Goal: Communication & Community: Answer question/provide support

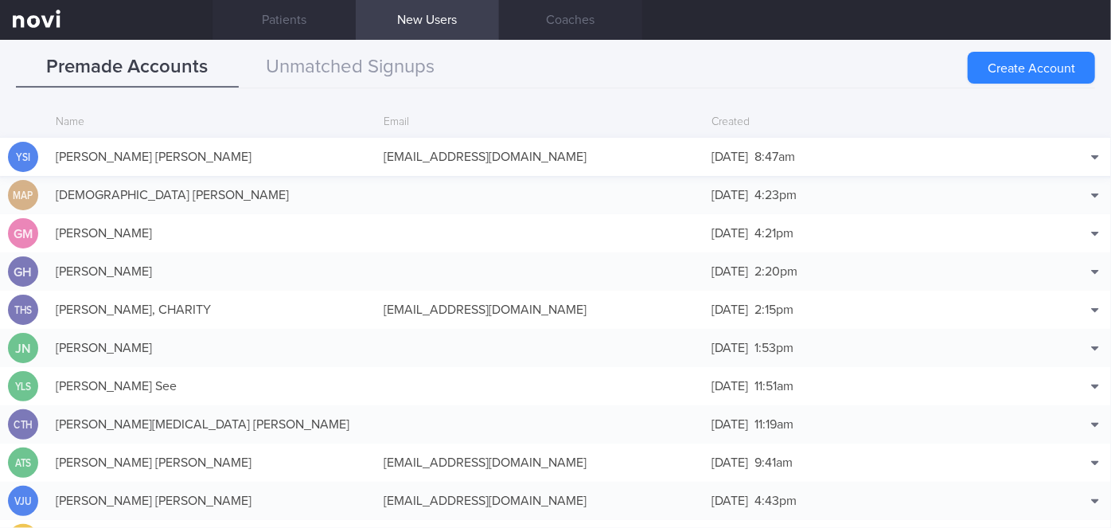
scroll to position [15711, 0]
click at [1049, 179] on button "Match with..." at bounding box center [1054, 181] width 104 height 24
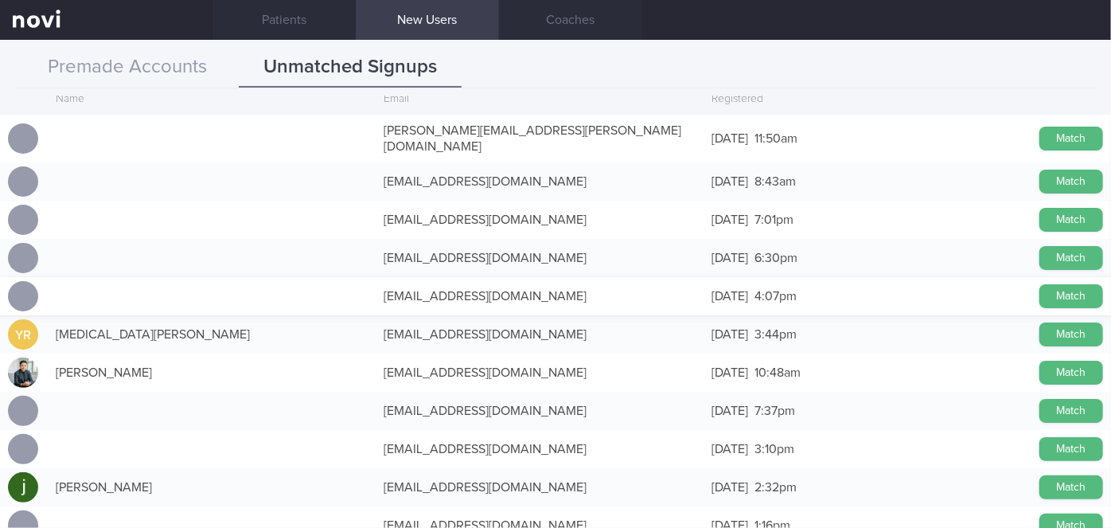
scroll to position [0, 0]
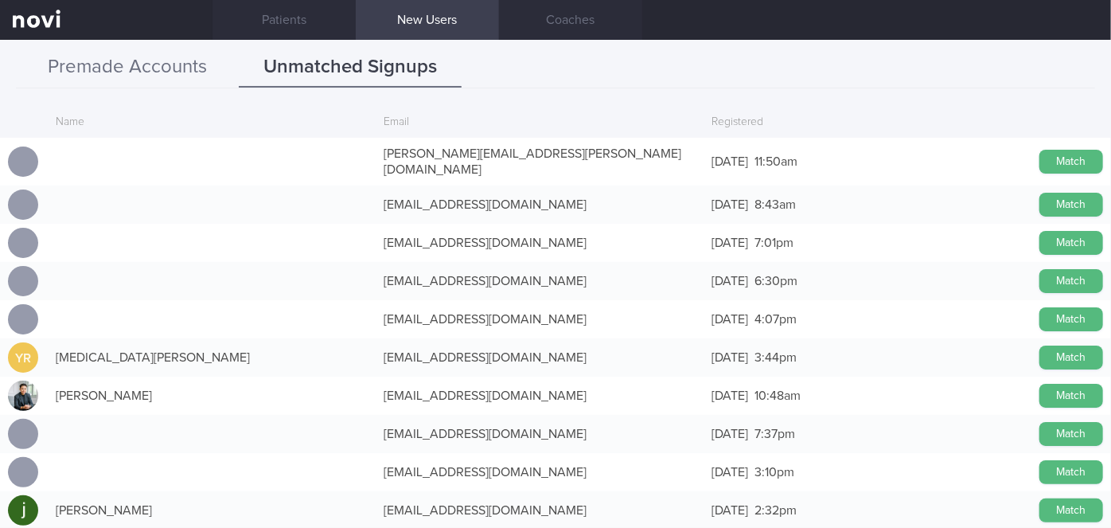
click at [183, 64] on button "Premade Accounts" at bounding box center [127, 68] width 223 height 40
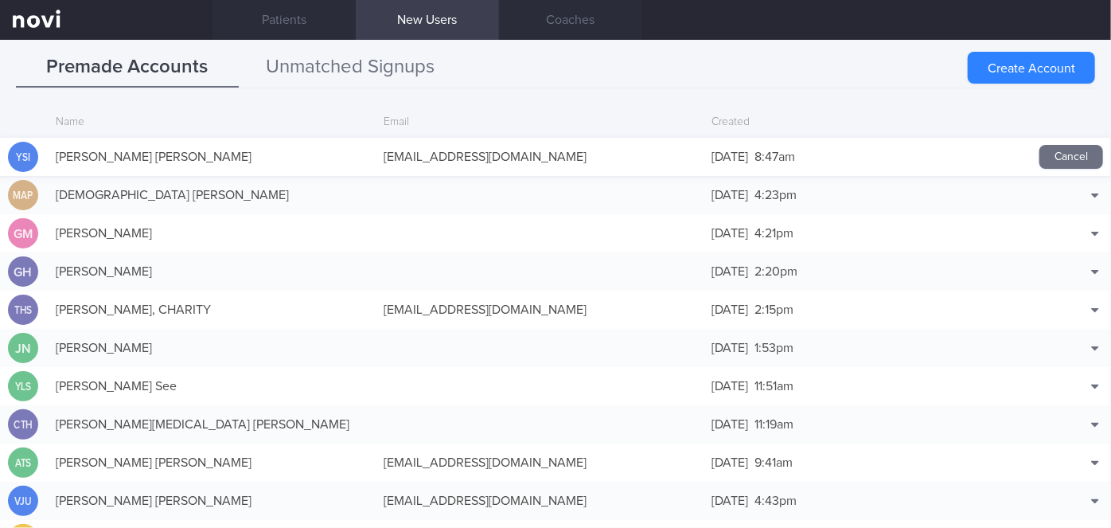
click at [363, 63] on button "Unmatched Signups" at bounding box center [350, 68] width 223 height 40
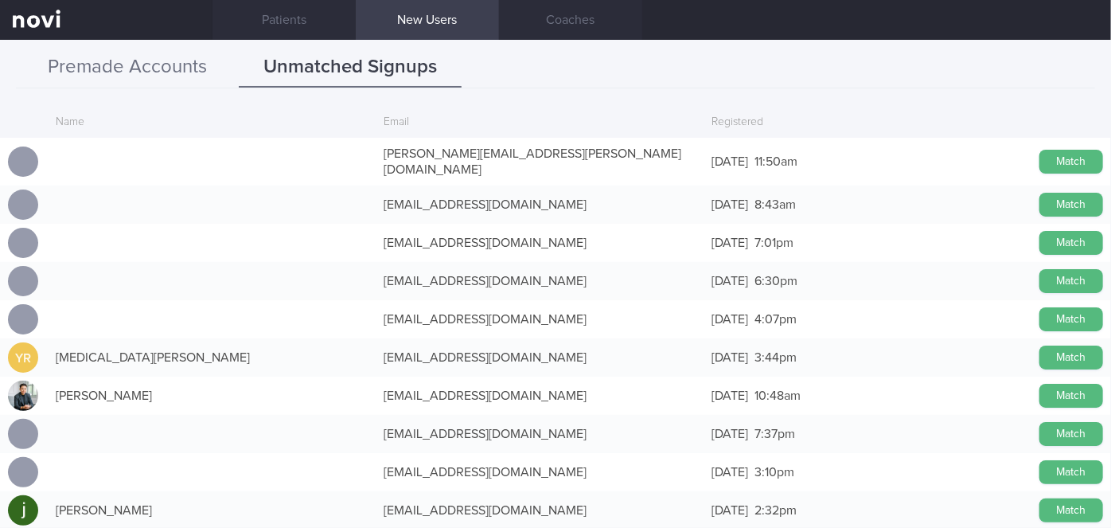
click at [174, 72] on button "Premade Accounts" at bounding box center [127, 68] width 223 height 40
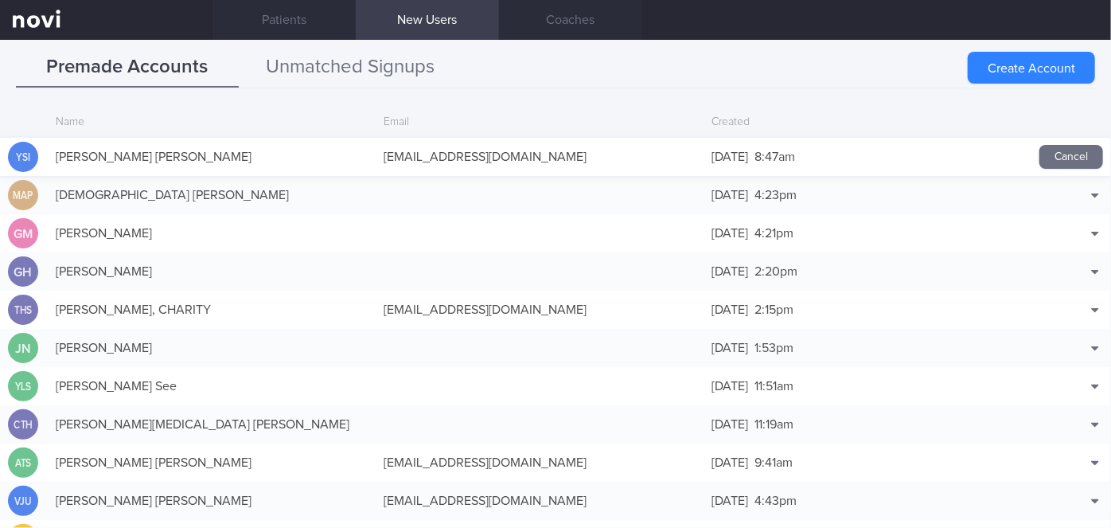
click at [335, 62] on button "Unmatched Signups" at bounding box center [350, 68] width 223 height 40
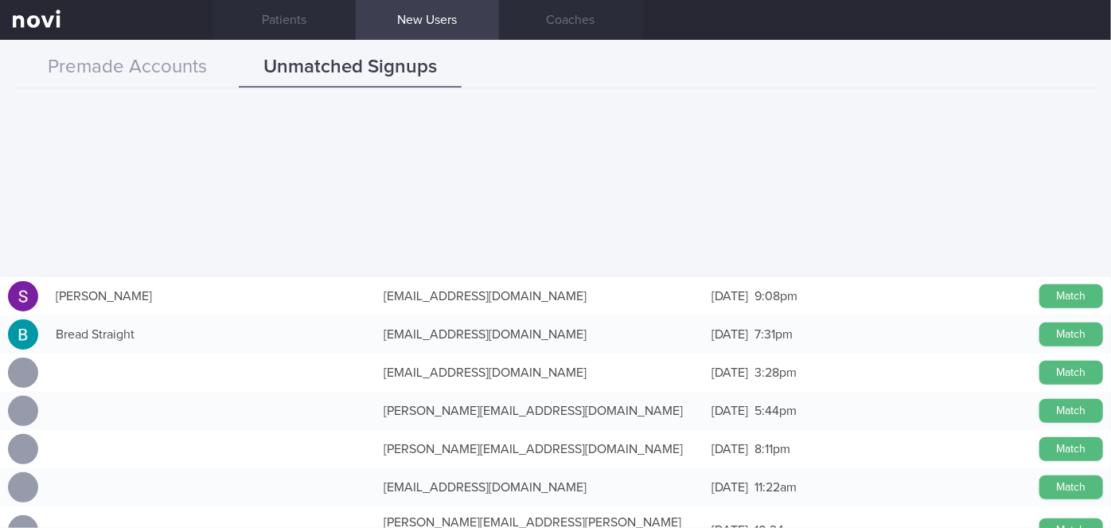
scroll to position [724, 0]
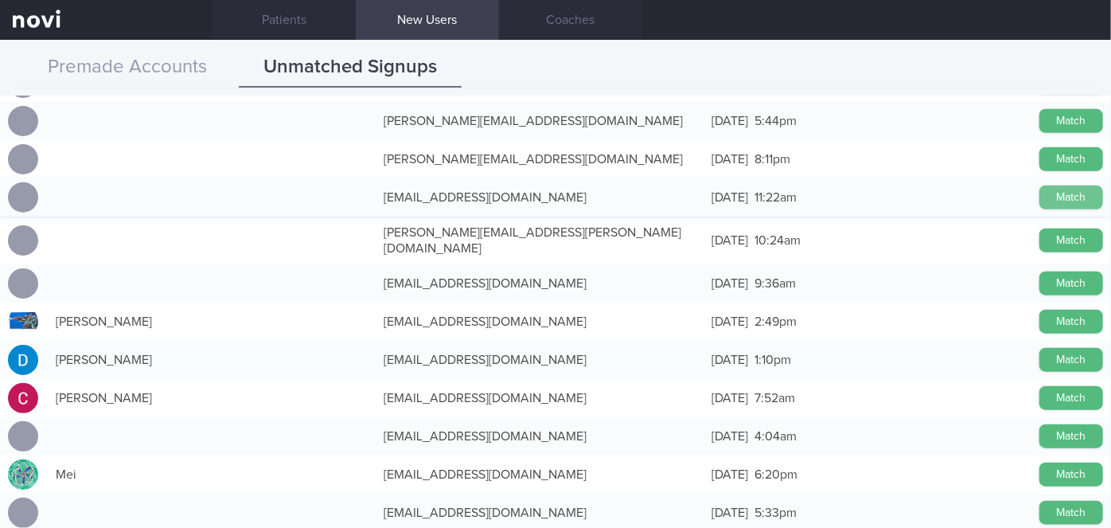
click at [1053, 190] on button "Match" at bounding box center [1072, 197] width 64 height 24
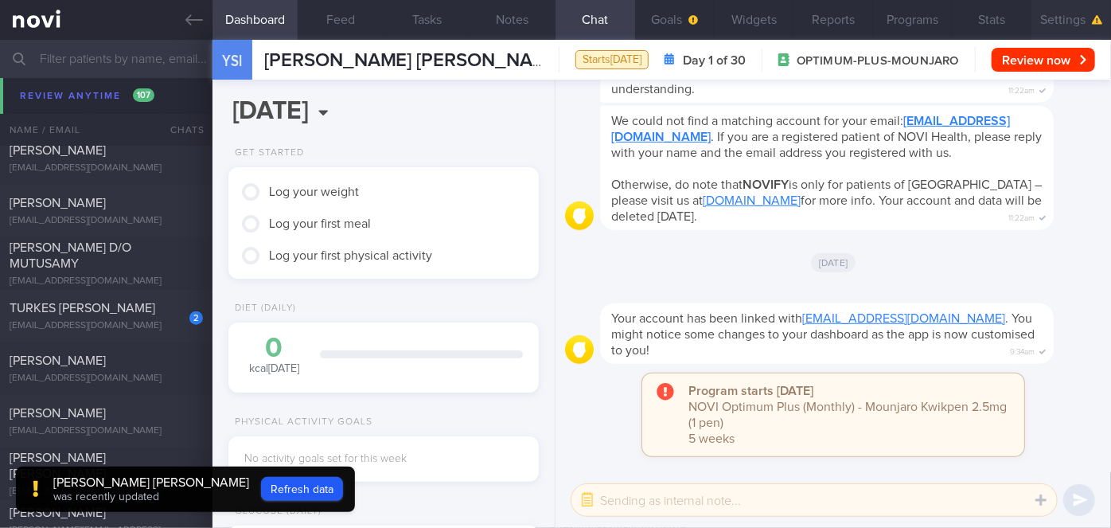
click at [1072, 24] on button "Settings" at bounding box center [1072, 20] width 80 height 40
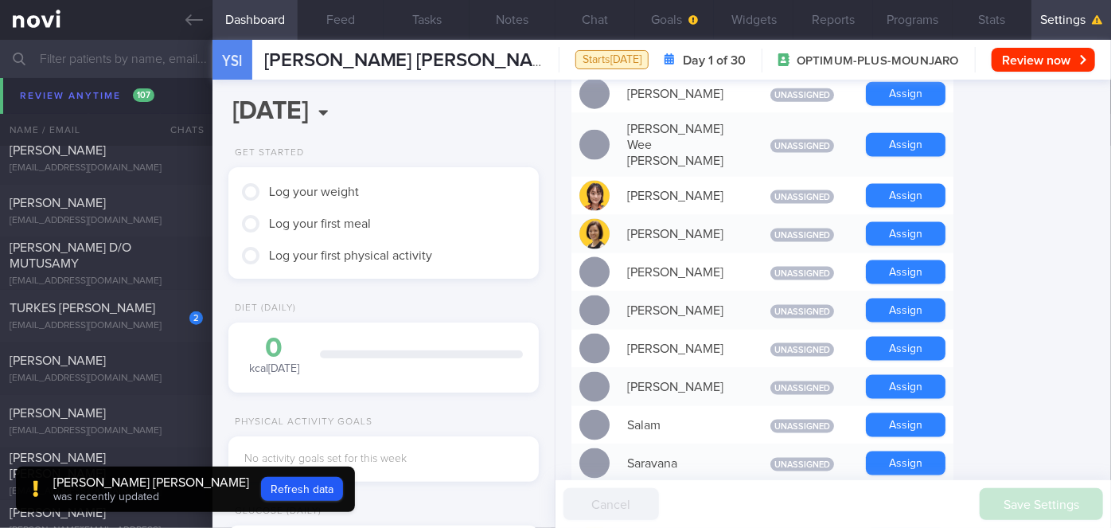
scroll to position [1230, 0]
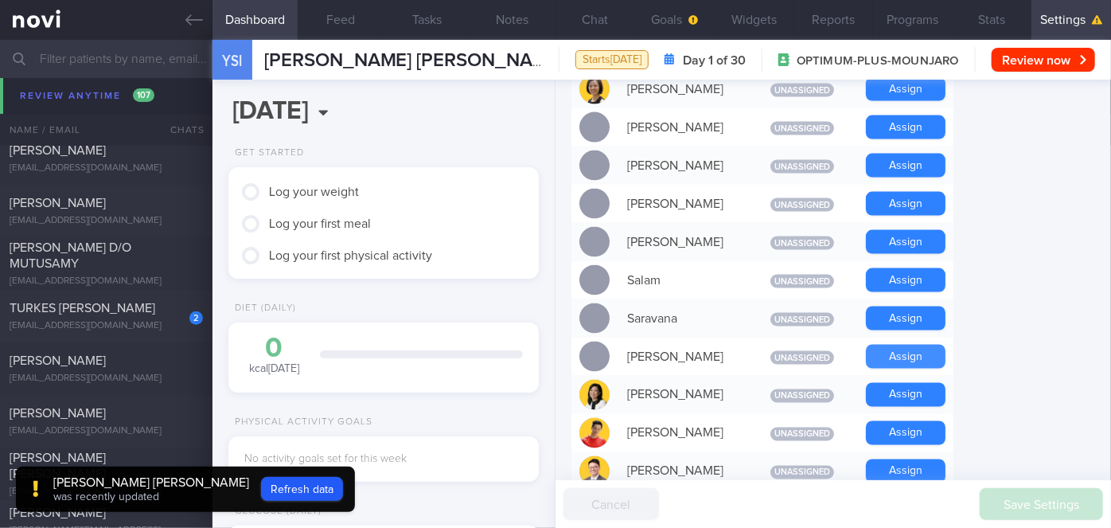
click at [919, 345] on button "Assign" at bounding box center [906, 357] width 80 height 24
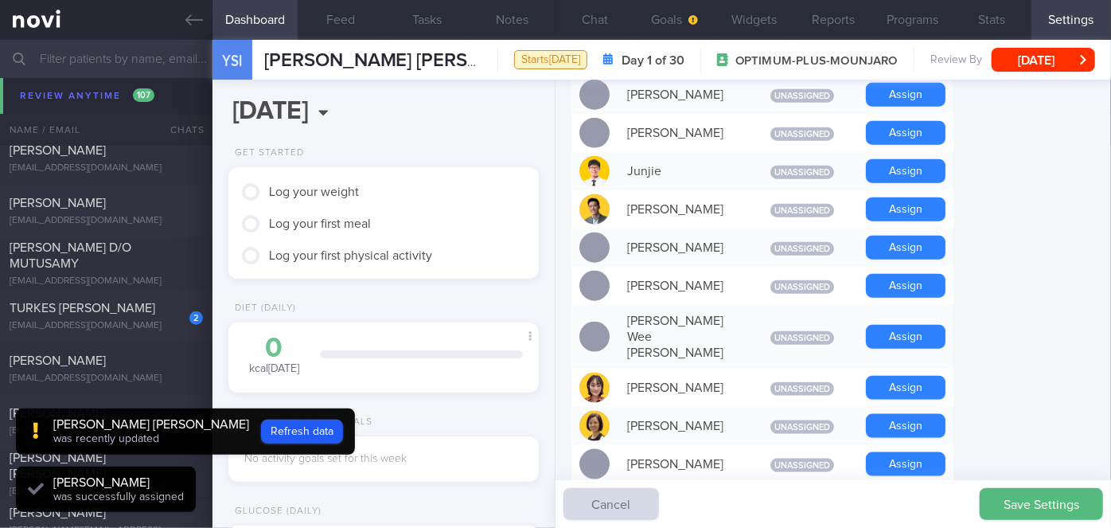
scroll to position [801, 0]
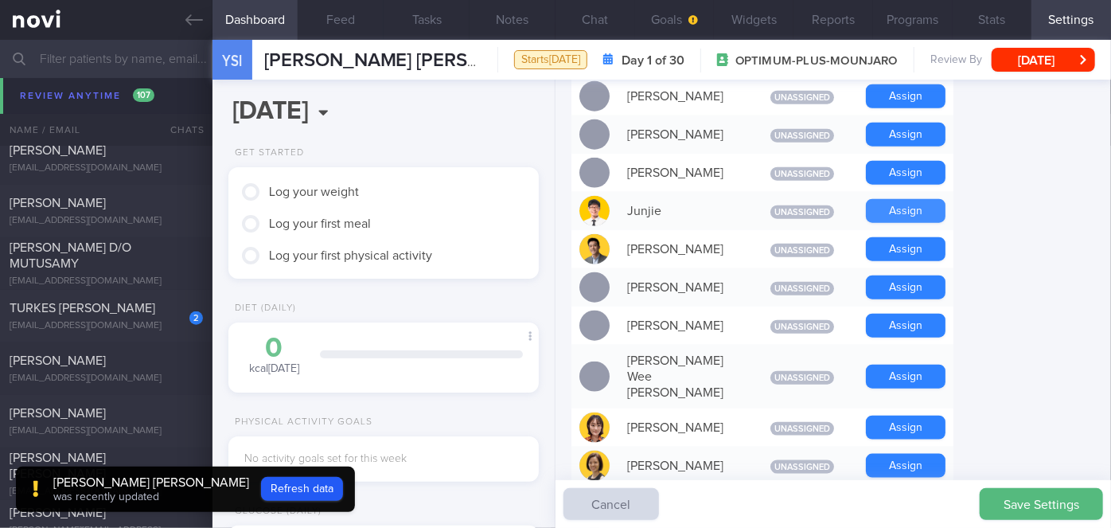
click at [915, 199] on button "Assign" at bounding box center [906, 211] width 80 height 24
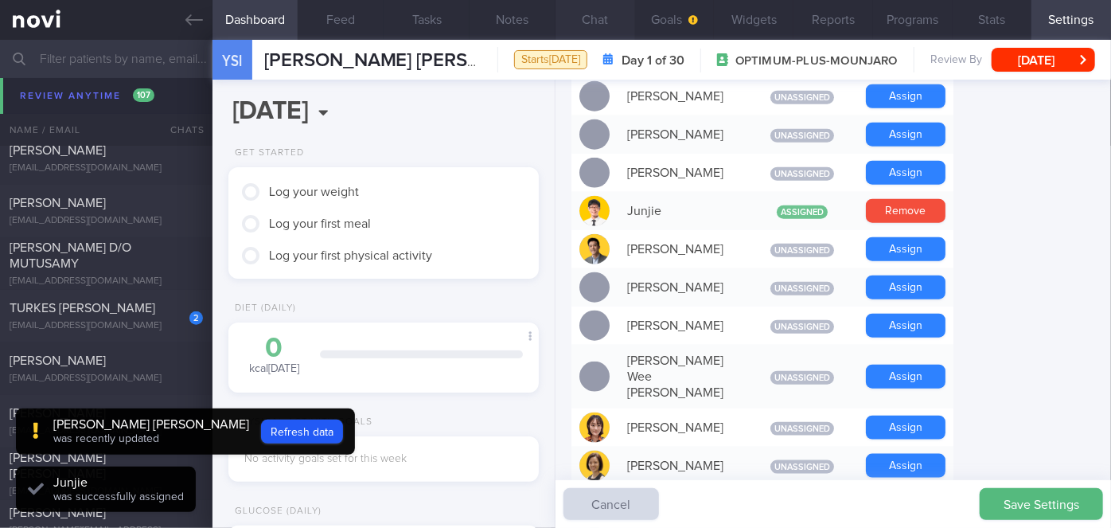
scroll to position [139, 278]
click at [599, 14] on button "Chat" at bounding box center [596, 20] width 80 height 40
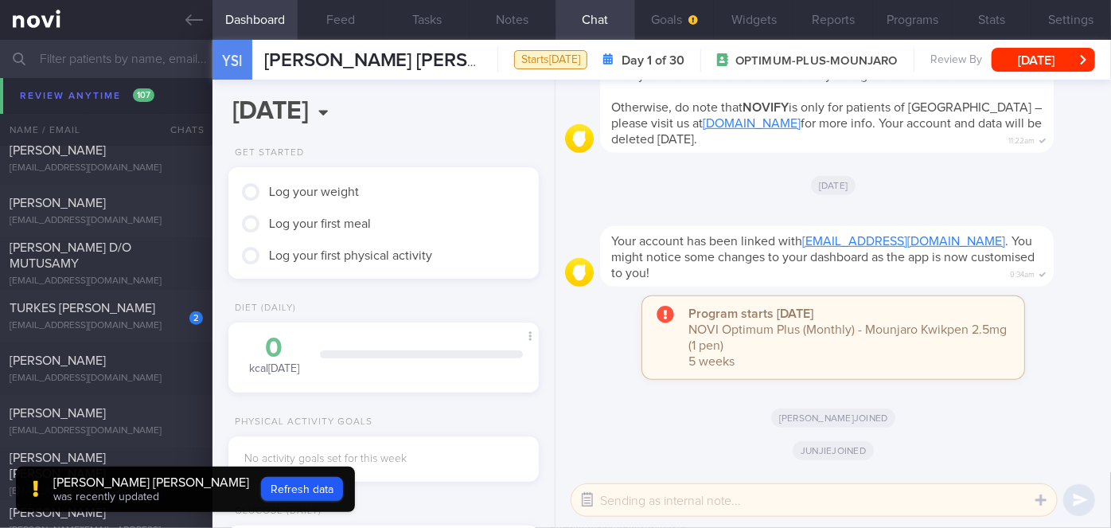
click at [591, 499] on button "button" at bounding box center [587, 500] width 29 height 29
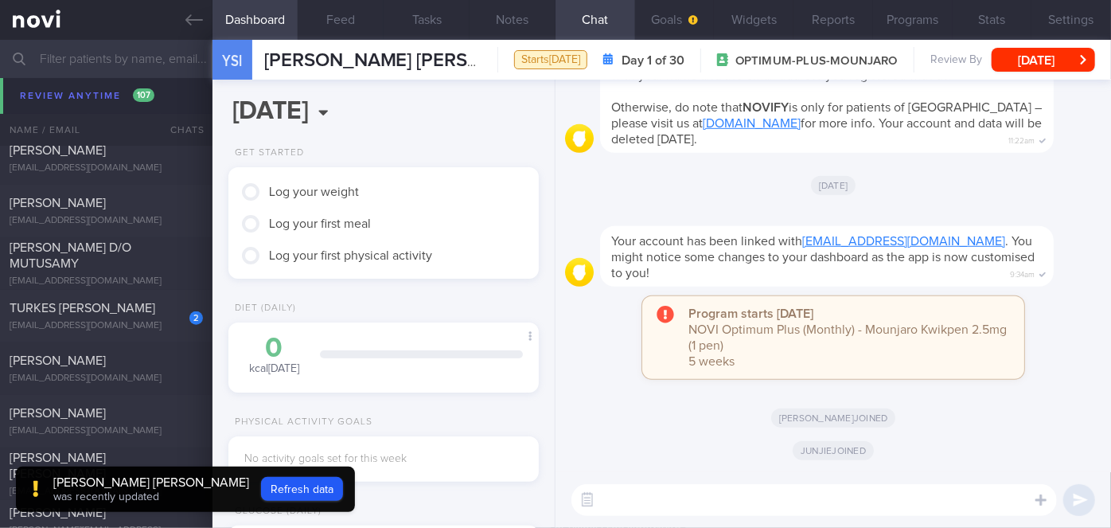
click at [641, 497] on textarea at bounding box center [815, 500] width 486 height 32
click at [261, 490] on button "Refresh data" at bounding box center [302, 489] width 82 height 24
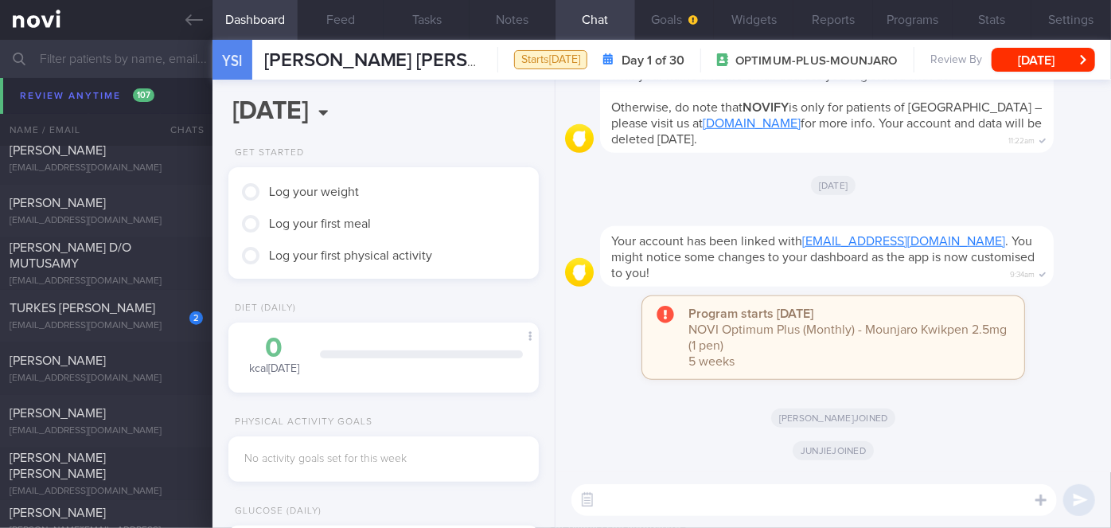
type input "a0d3c9177d224a9bab829cf3154e6487"
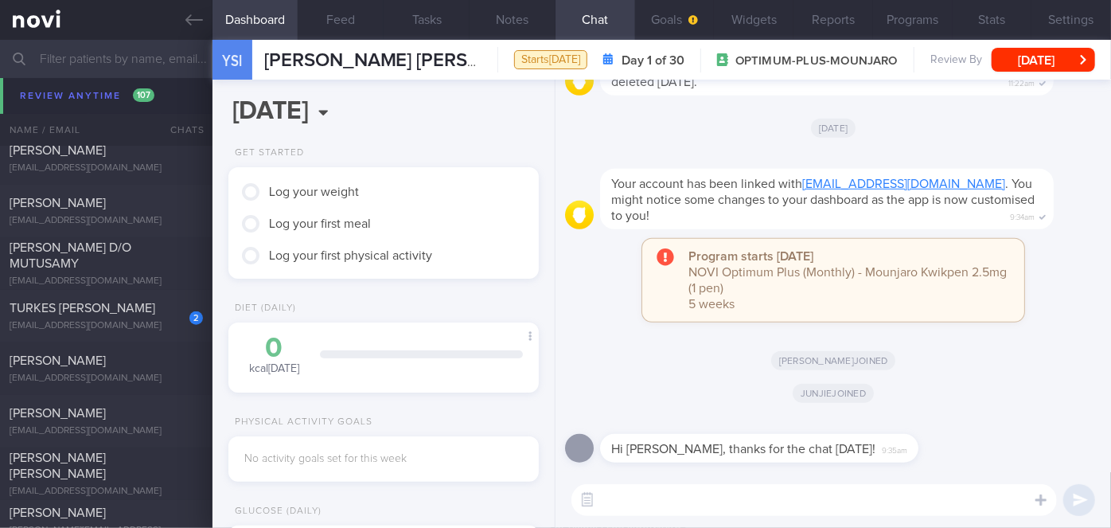
scroll to position [139, 278]
click at [618, 499] on textarea at bounding box center [815, 500] width 486 height 32
type textarea "Hi [PERSON_NAME]!"
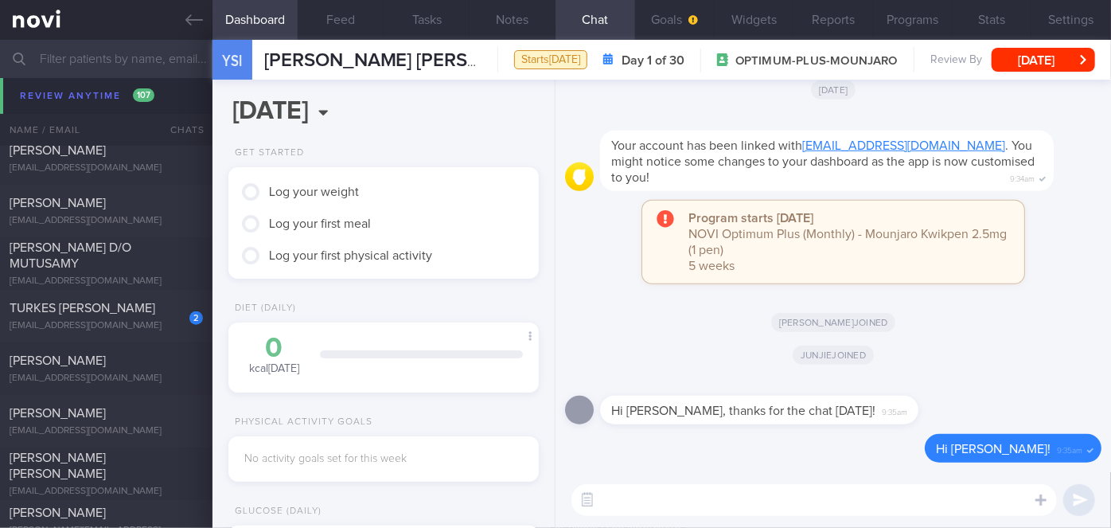
click at [630, 498] on textarea at bounding box center [815, 500] width 486 height 32
paste textarea "Hi Ms Molly, I'm Sharon, your Health Coach. It was nice speaking with you just …"
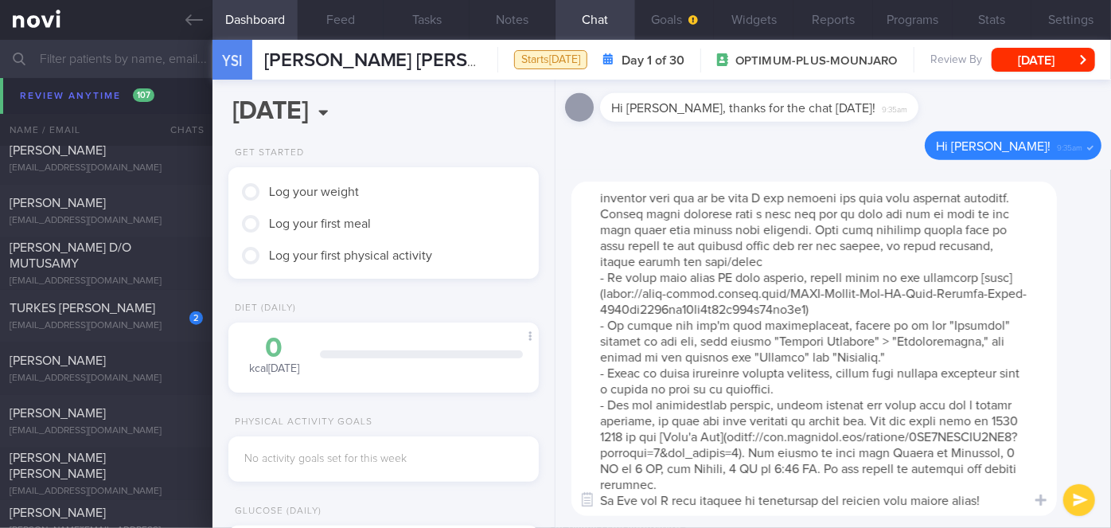
scroll to position [0, 0]
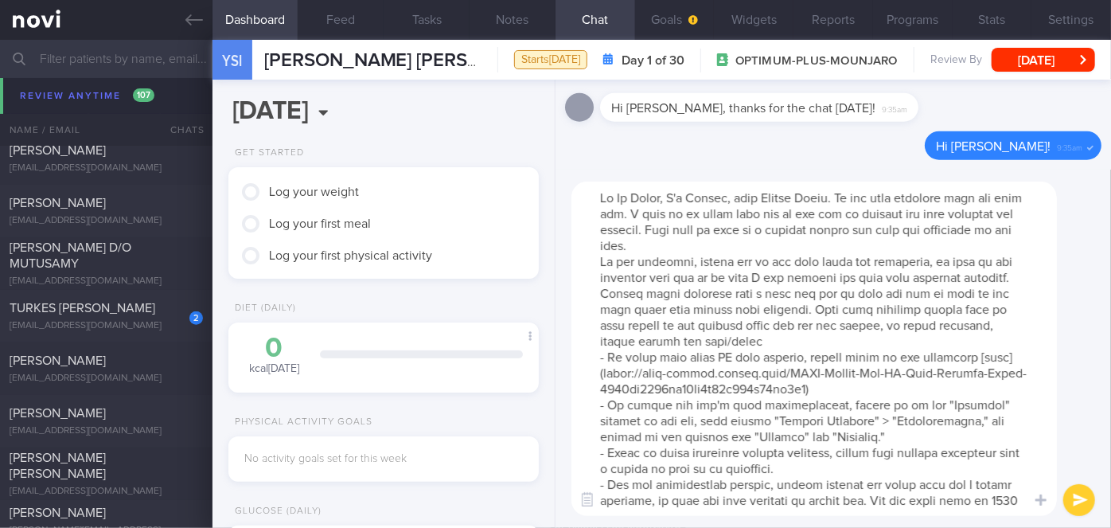
click at [665, 197] on textarea at bounding box center [815, 348] width 486 height 334
click at [755, 246] on textarea at bounding box center [815, 348] width 486 height 334
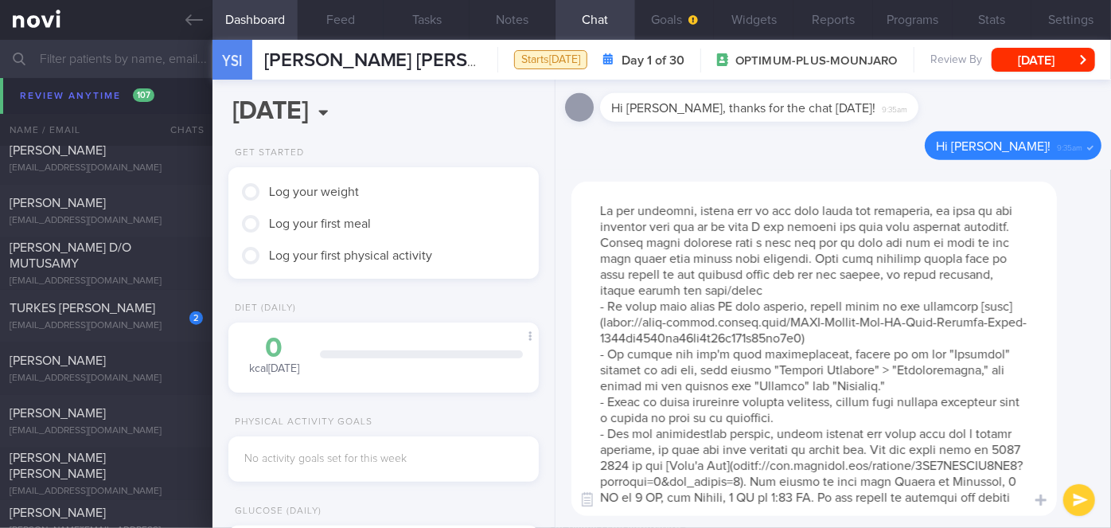
scroll to position [111, 0]
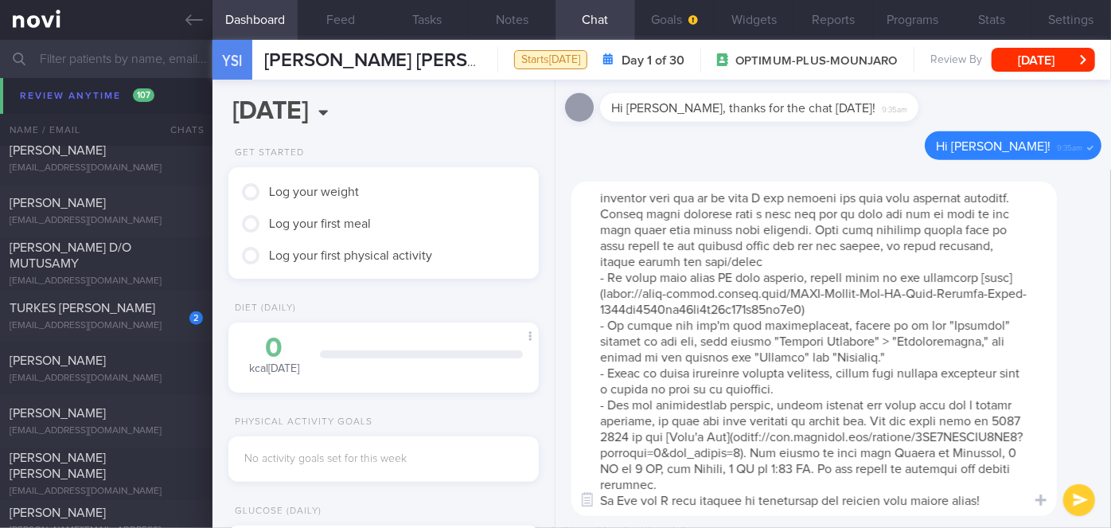
click at [723, 482] on textarea at bounding box center [815, 348] width 486 height 334
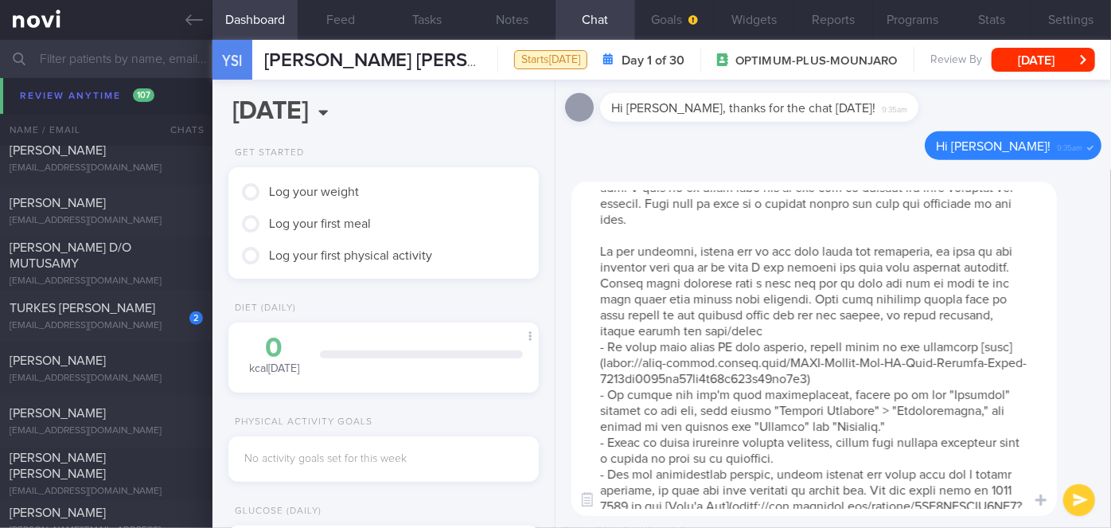
scroll to position [0, 0]
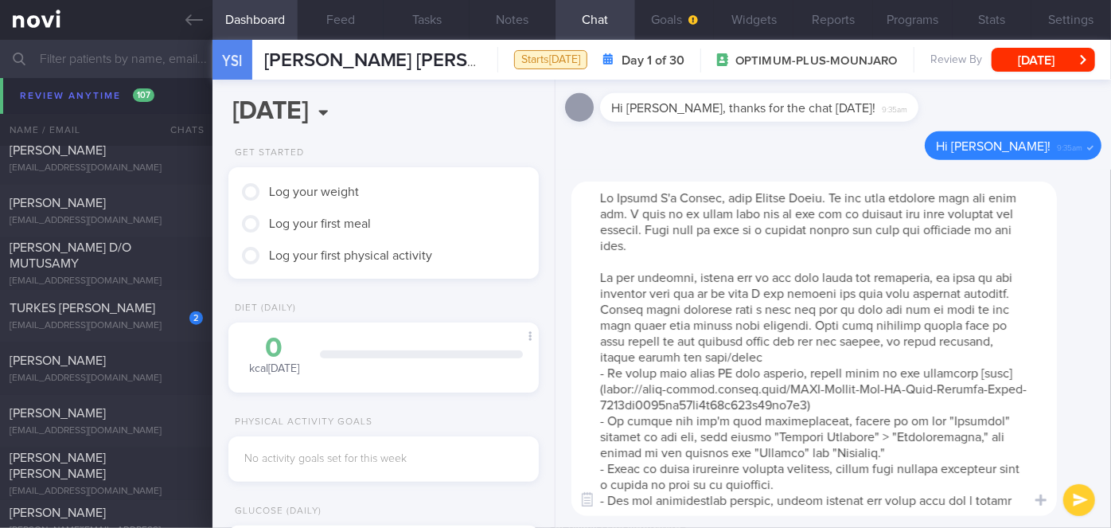
type textarea "Hi Yvonne I'm Sharon, your Health Coach. It was nice speaking with you just now…"
click at [1087, 503] on button "submit" at bounding box center [1079, 500] width 32 height 32
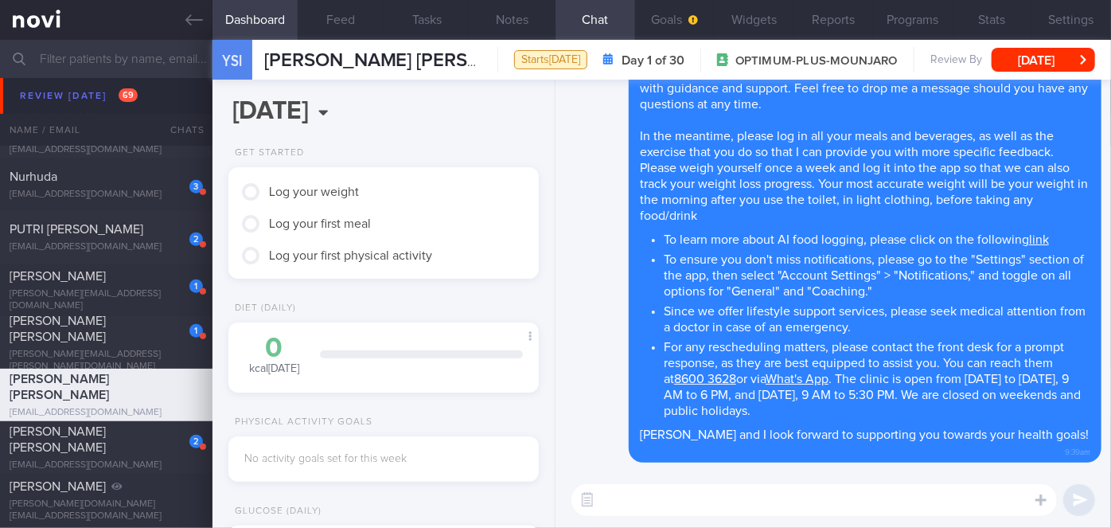
scroll to position [9841, 0]
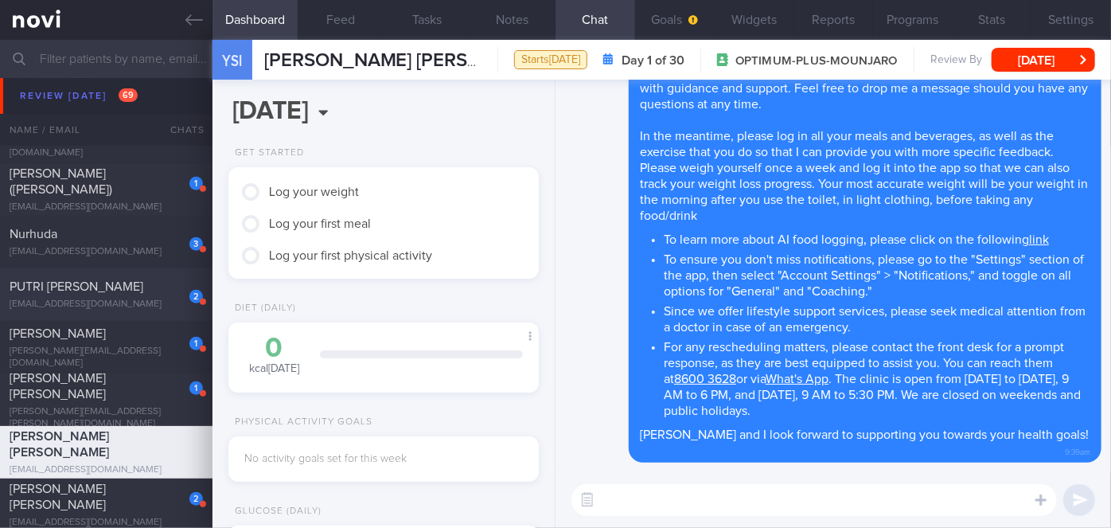
click at [96, 280] on span "PUTRI [PERSON_NAME]" at bounding box center [77, 286] width 134 height 13
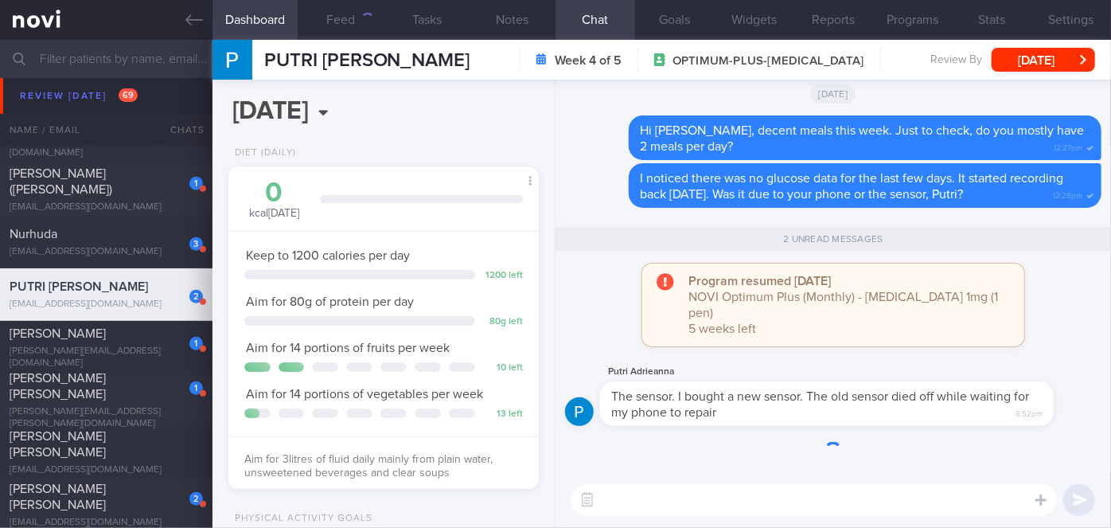
scroll to position [158, 271]
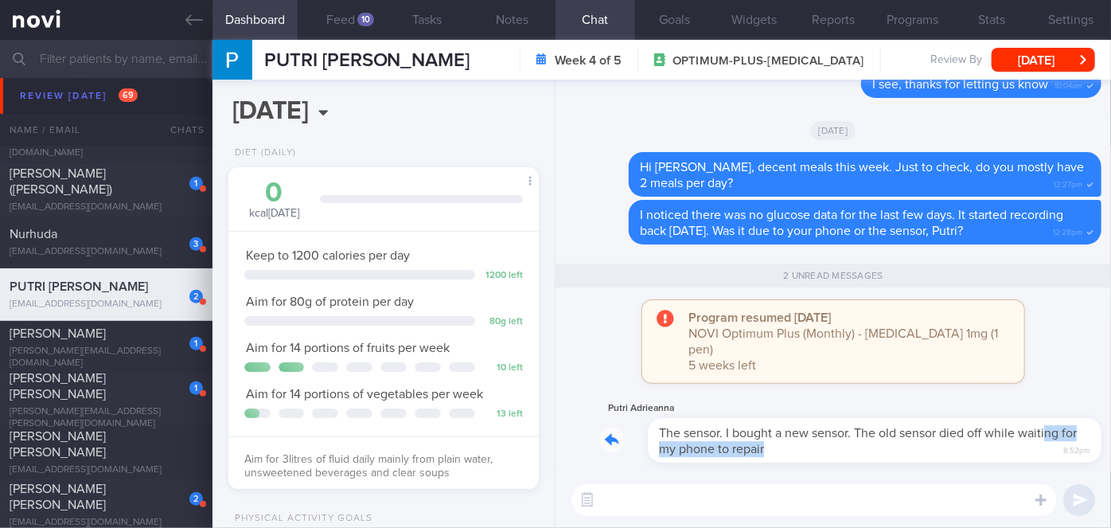
drag, startPoint x: 870, startPoint y: 452, endPoint x: 1001, endPoint y: 440, distance: 131.1
click at [1001, 440] on div "Putri Adrieanna The sensor. I bought a new sensor. The old sensor died off whil…" at bounding box center [850, 431] width 501 height 64
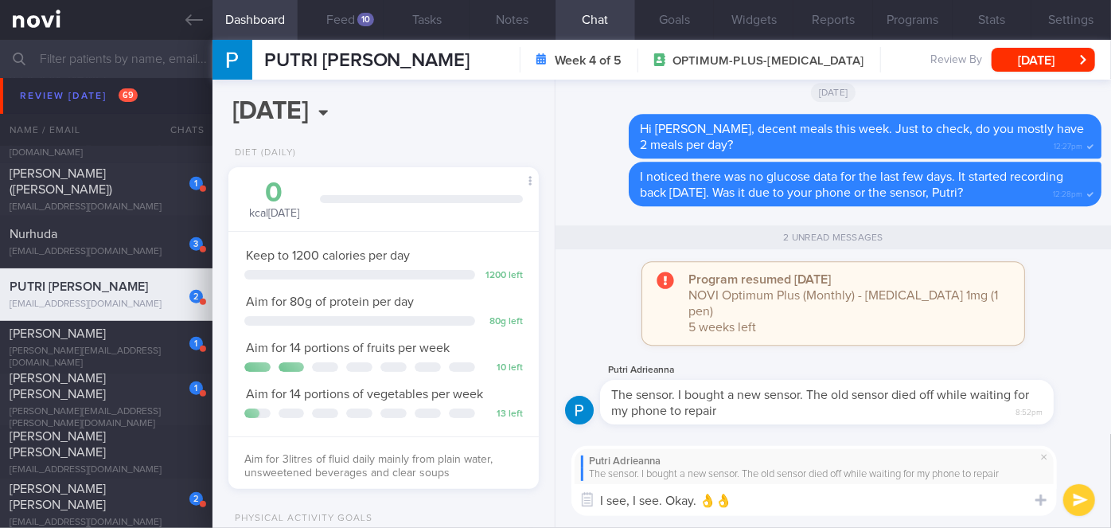
type textarea "I see, I see. Okay. 👌👌"
click at [1075, 500] on button "submit" at bounding box center [1079, 500] width 32 height 32
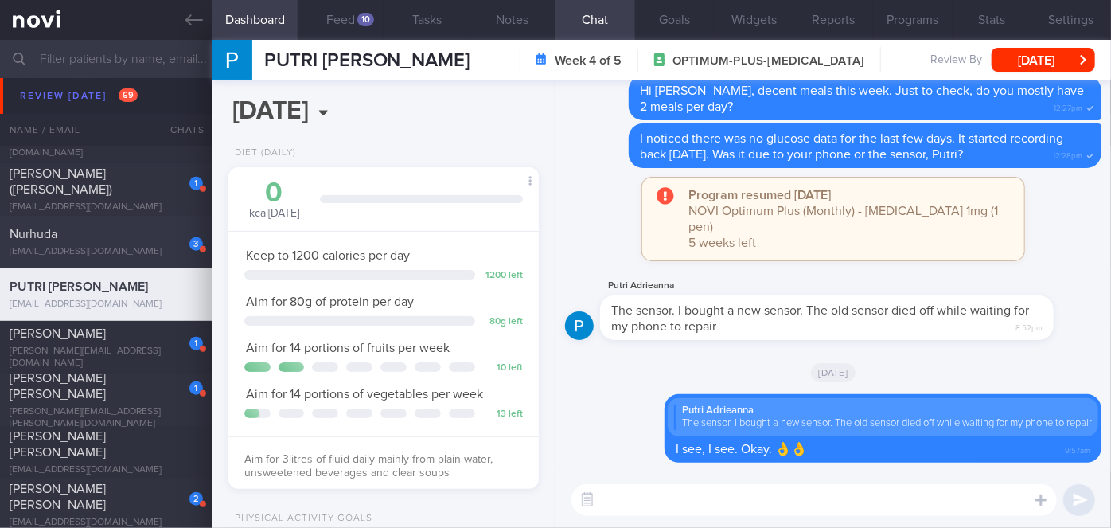
click at [149, 241] on div "3 [GEOGRAPHIC_DATA] [EMAIL_ADDRESS][DOMAIN_NAME]" at bounding box center [106, 242] width 213 height 32
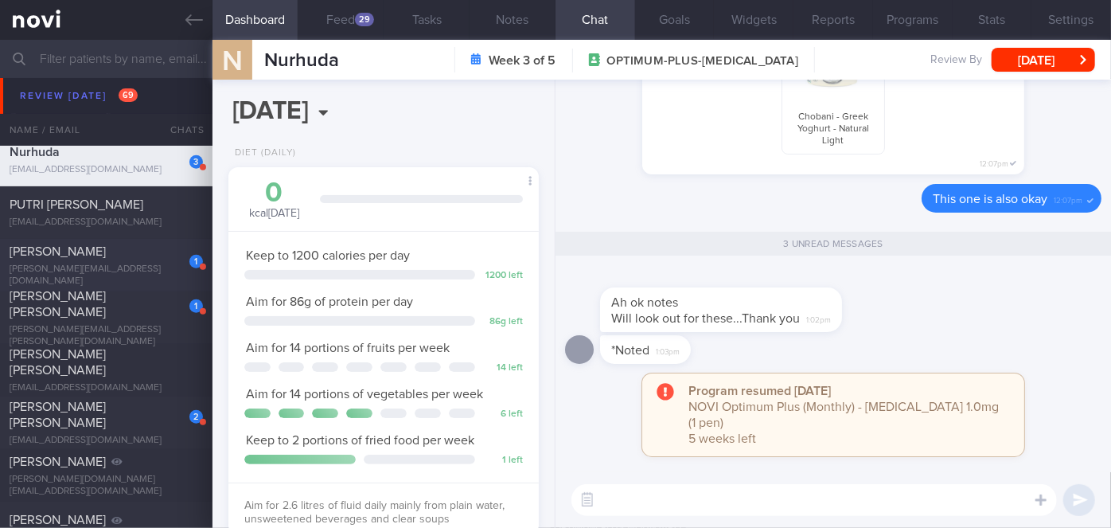
scroll to position [9986, 0]
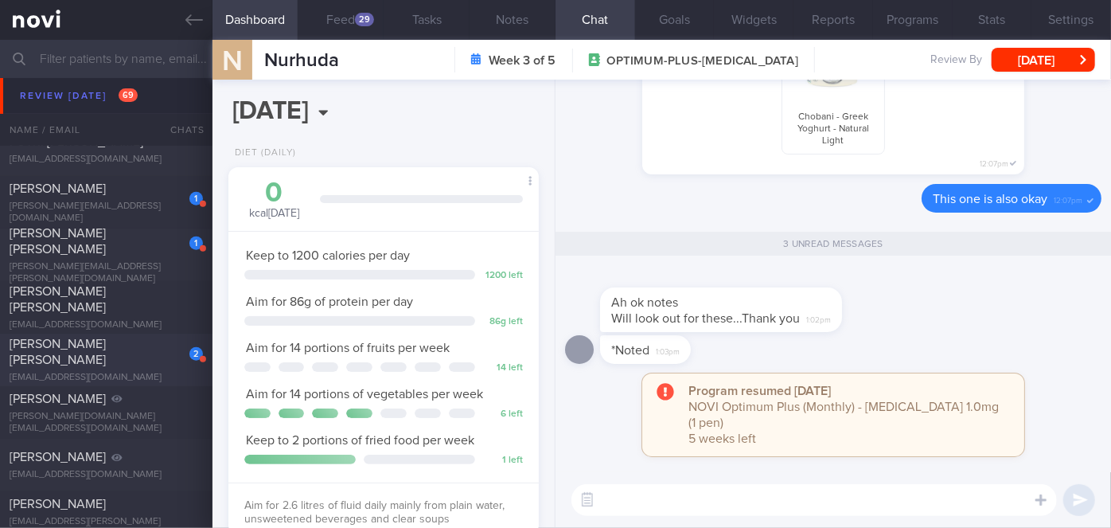
click at [180, 345] on div "2" at bounding box center [185, 348] width 35 height 25
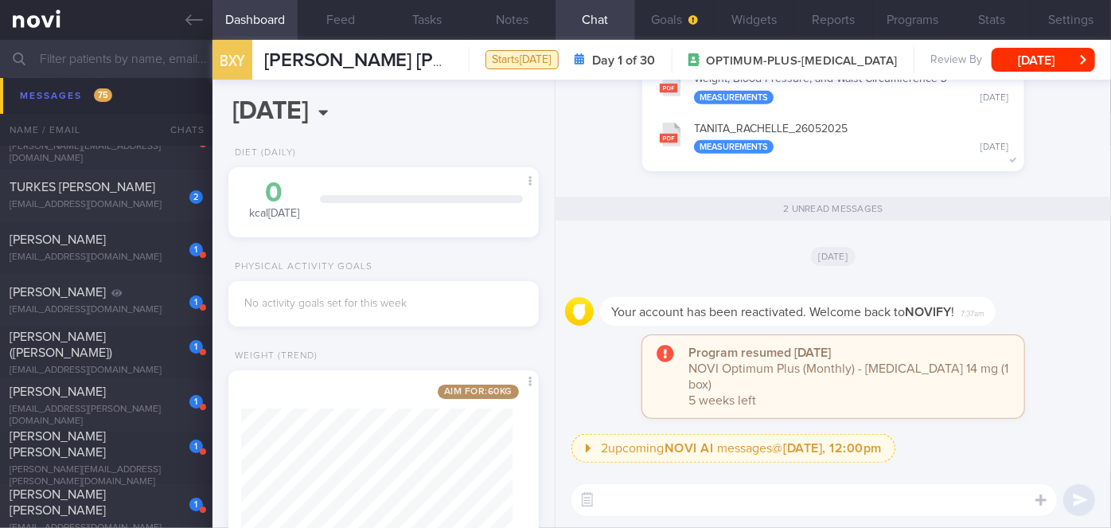
scroll to position [12084, 0]
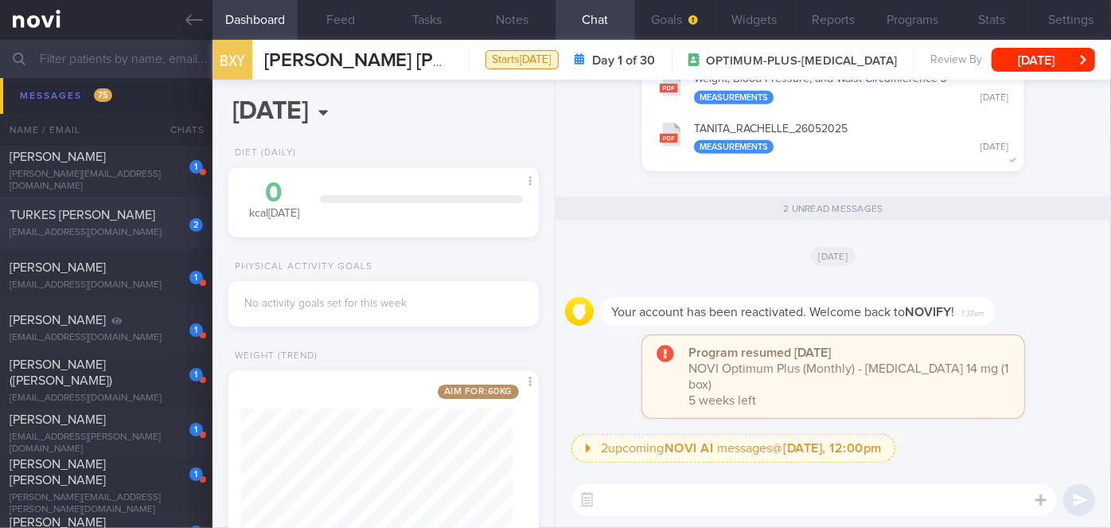
click at [123, 227] on div "[EMAIL_ADDRESS][DOMAIN_NAME]" at bounding box center [106, 233] width 193 height 12
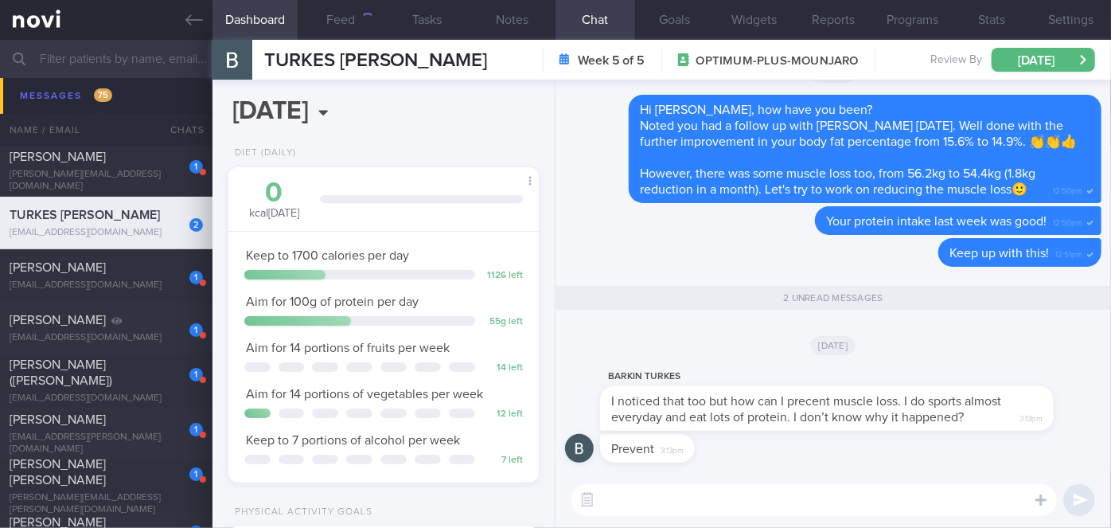
scroll to position [158, 271]
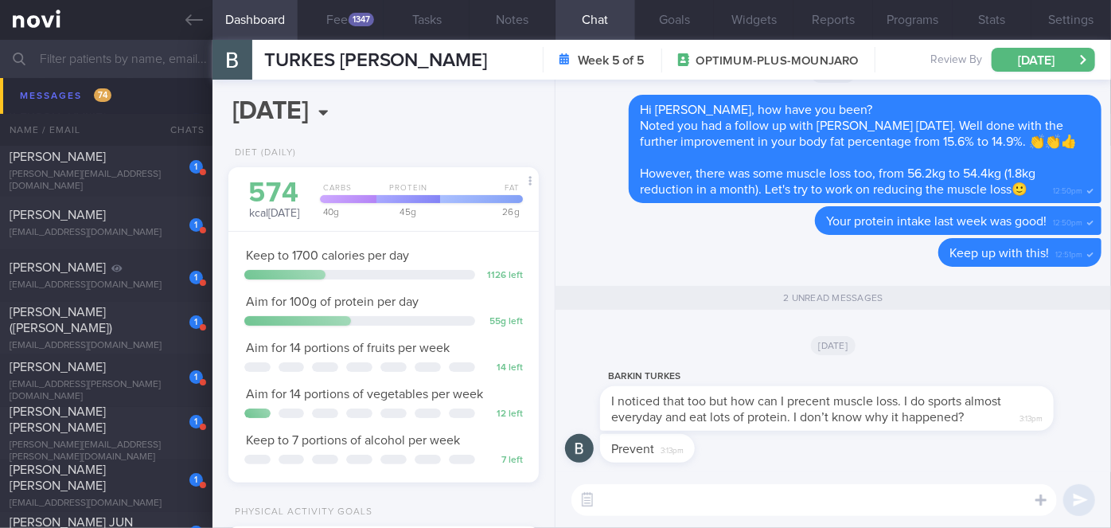
click at [700, 502] on textarea at bounding box center [815, 500] width 486 height 32
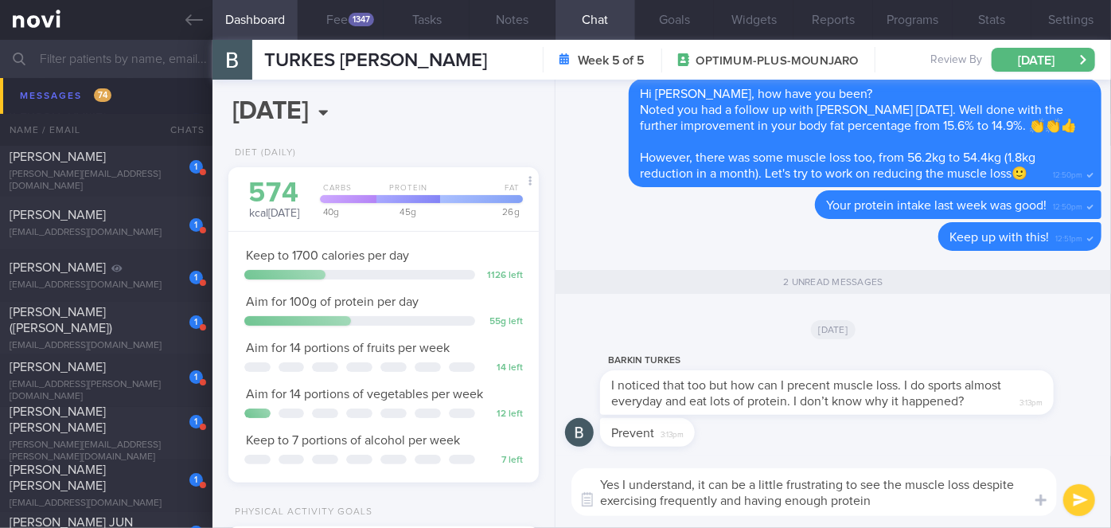
click at [870, 498] on textarea "Yes I understand, it can be a little frustrating to see the muscle loss despite…" at bounding box center [815, 492] width 486 height 48
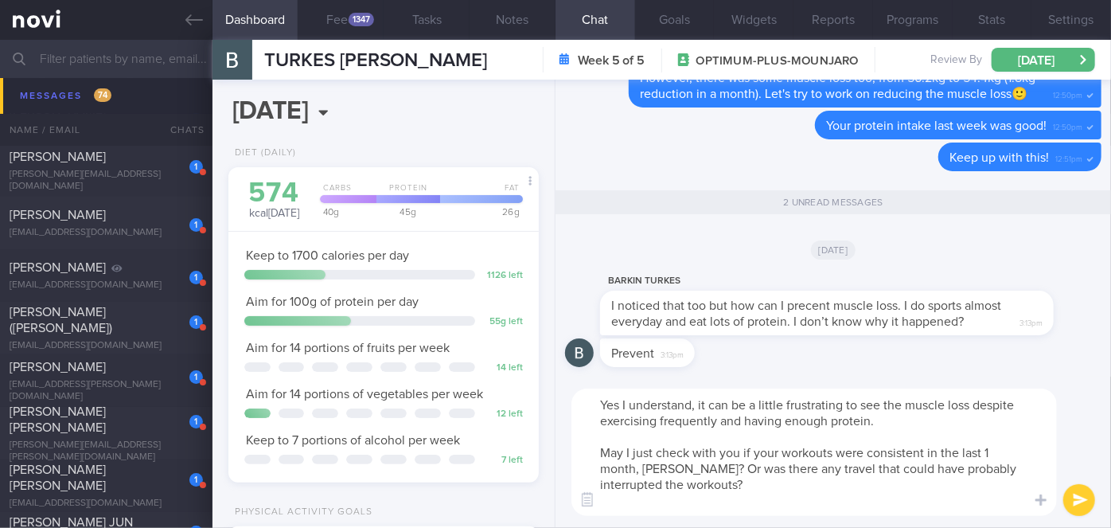
type textarea "Yes I understand, it can be a little frustrating to see the muscle loss despite…"
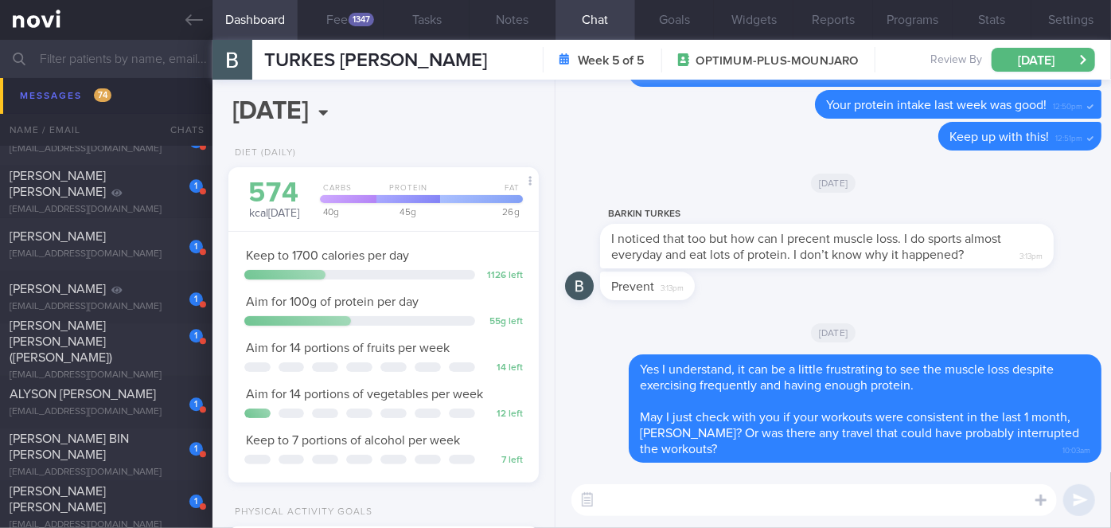
scroll to position [11288, 0]
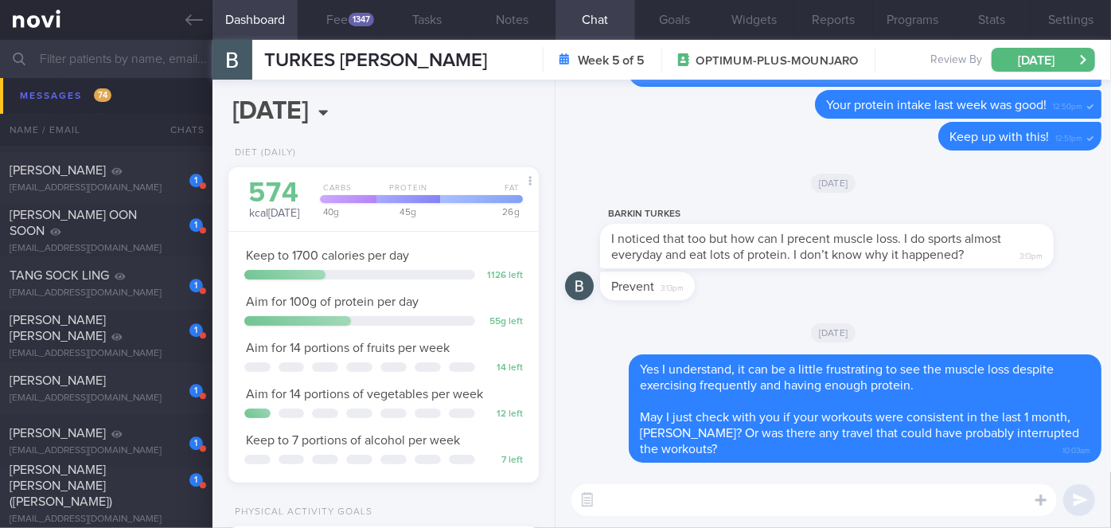
click at [103, 58] on input "text" at bounding box center [555, 59] width 1111 height 38
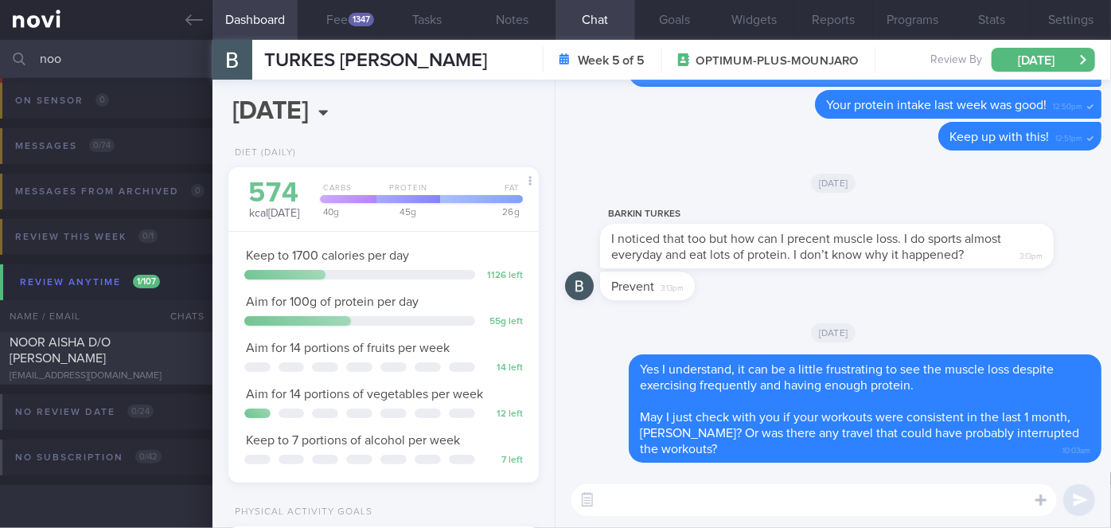
scroll to position [96, 0]
type input "noor"
click at [164, 365] on div "NOOR AISHA D/O [PERSON_NAME]" at bounding box center [104, 350] width 189 height 32
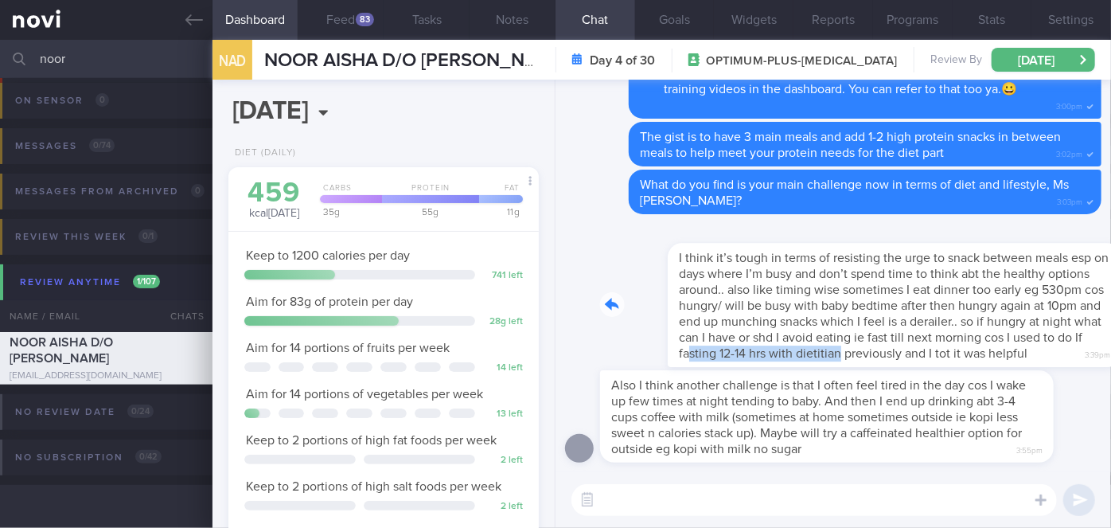
drag, startPoint x: 697, startPoint y: 353, endPoint x: 845, endPoint y: 353, distance: 148.1
click at [845, 353] on div "I think it’s tough in terms of resisting the urge to snack between meals esp on…" at bounding box center [850, 295] width 501 height 143
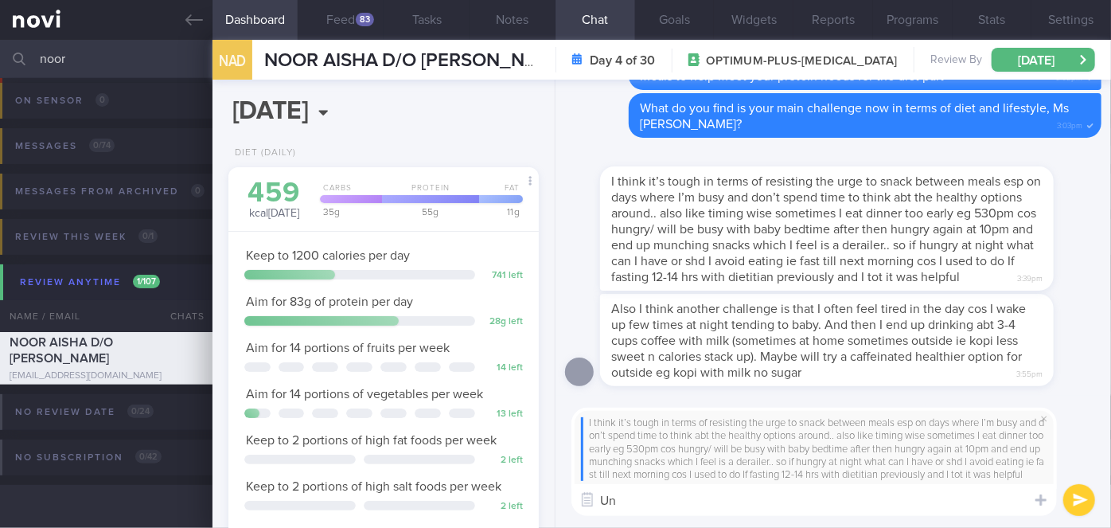
type textarea "U"
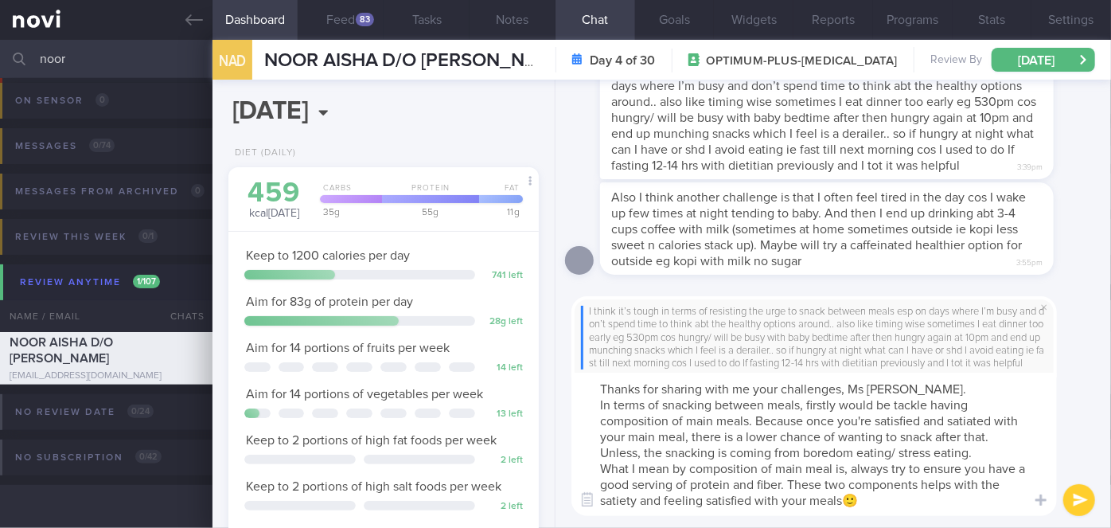
click at [904, 387] on textarea "Thanks for sharing with me your challenges, Ms [PERSON_NAME]. In terms of snack…" at bounding box center [815, 444] width 486 height 143
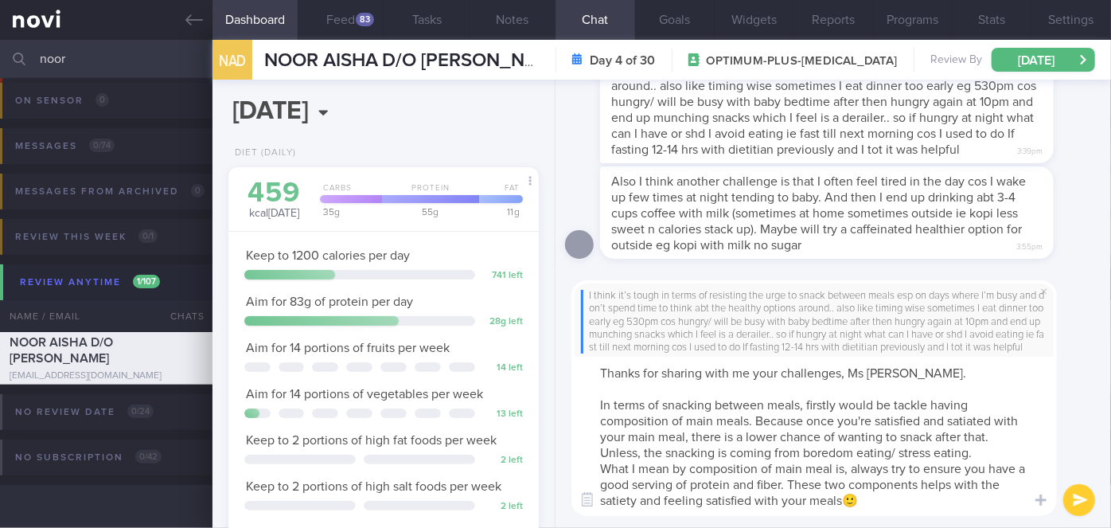
click at [895, 406] on textarea "Thanks for sharing with me your challenges, Ms [PERSON_NAME]. In terms of snack…" at bounding box center [815, 436] width 486 height 159
click at [993, 404] on textarea "Thanks for sharing with me your challenges, Ms [PERSON_NAME]. In terms of snack…" at bounding box center [815, 436] width 486 height 159
click at [993, 455] on textarea "Thanks for sharing with me your challenges, Ms [PERSON_NAME]. In terms of snack…" at bounding box center [815, 436] width 486 height 159
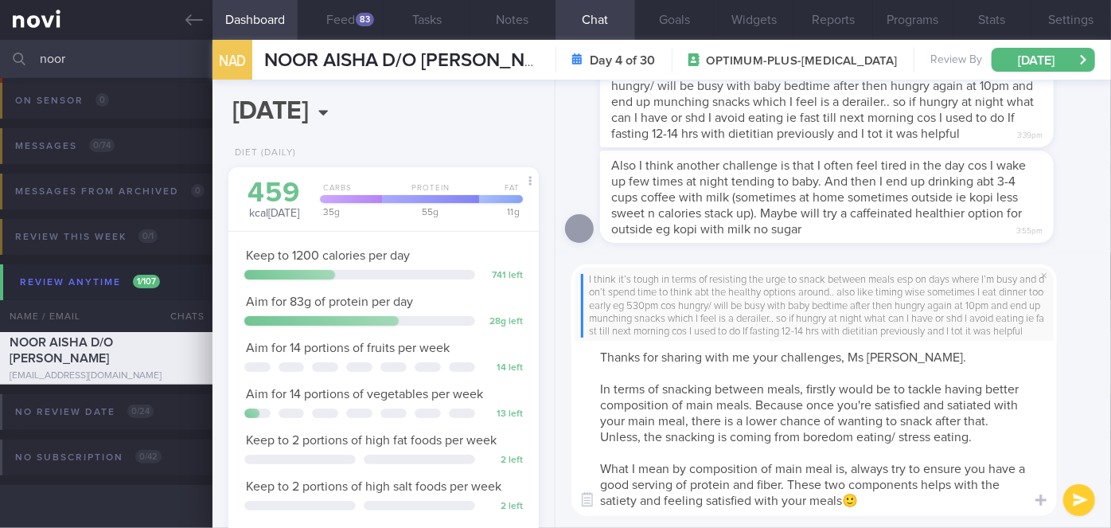
click at [796, 500] on textarea "Thanks for sharing with me your challenges, Ms [PERSON_NAME]. In terms of snack…" at bounding box center [815, 428] width 486 height 175
click at [995, 505] on textarea "Thanks for sharing with me your challenges, Ms [PERSON_NAME]. In terms of snack…" at bounding box center [815, 428] width 486 height 175
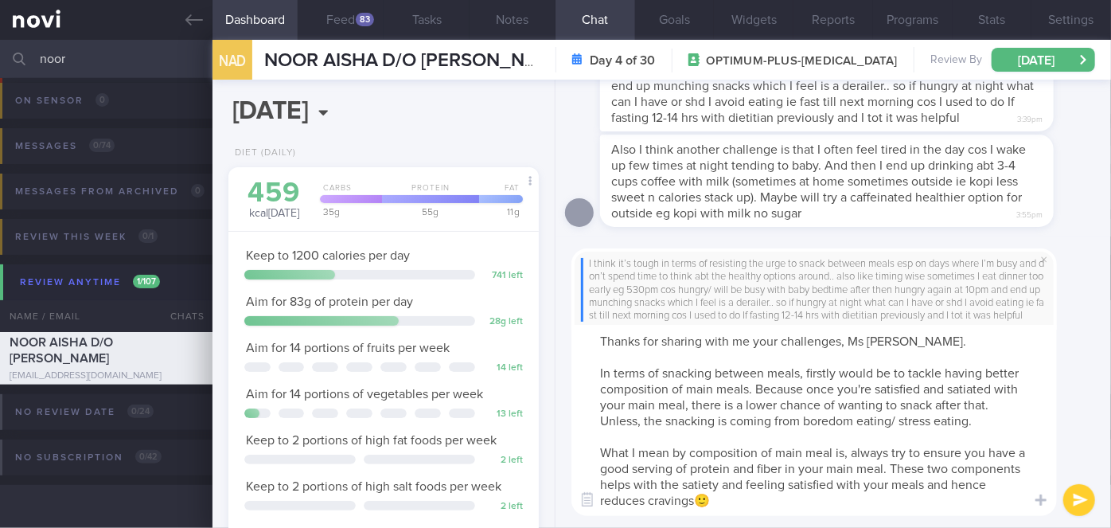
type textarea "Thanks for sharing with me your challenges, Ms [PERSON_NAME]. In terms of snack…"
click at [1079, 497] on button "submit" at bounding box center [1079, 500] width 32 height 32
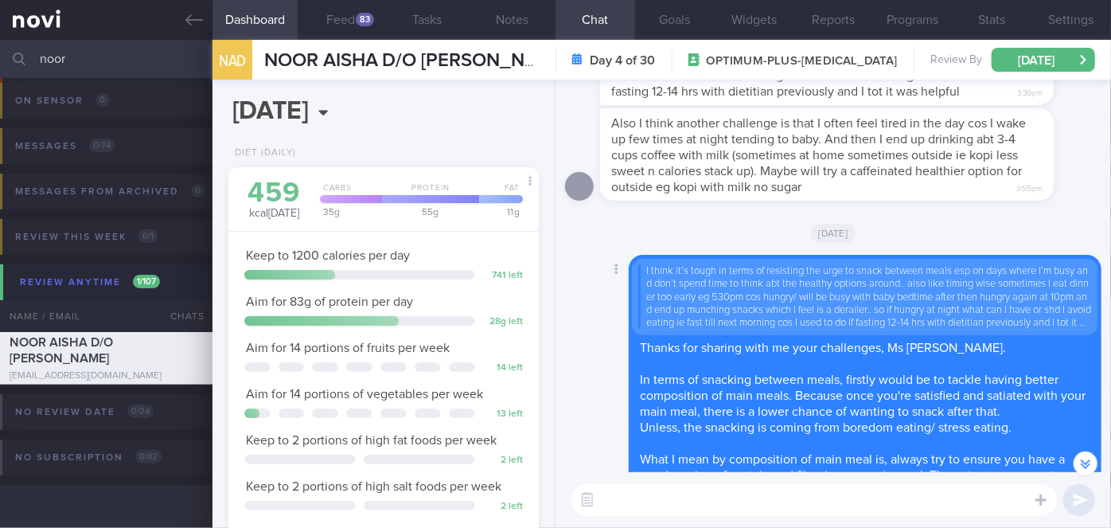
scroll to position [-146, 0]
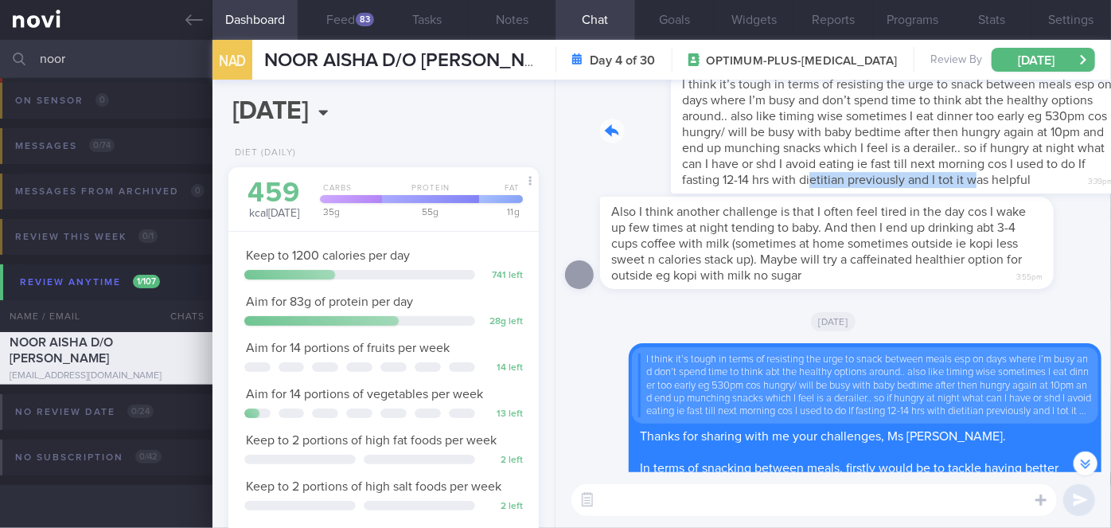
drag, startPoint x: 810, startPoint y: 173, endPoint x: 974, endPoint y: 172, distance: 163.2
click at [974, 172] on div "I think it’s tough in terms of resisting the urge to snack between meals esp on…" at bounding box center [850, 121] width 501 height 143
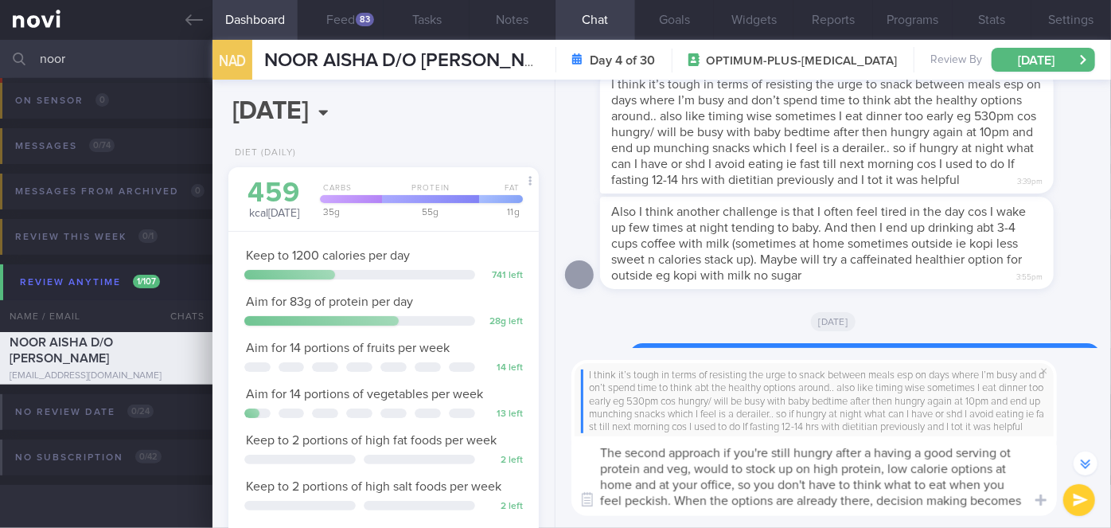
scroll to position [-286, 0]
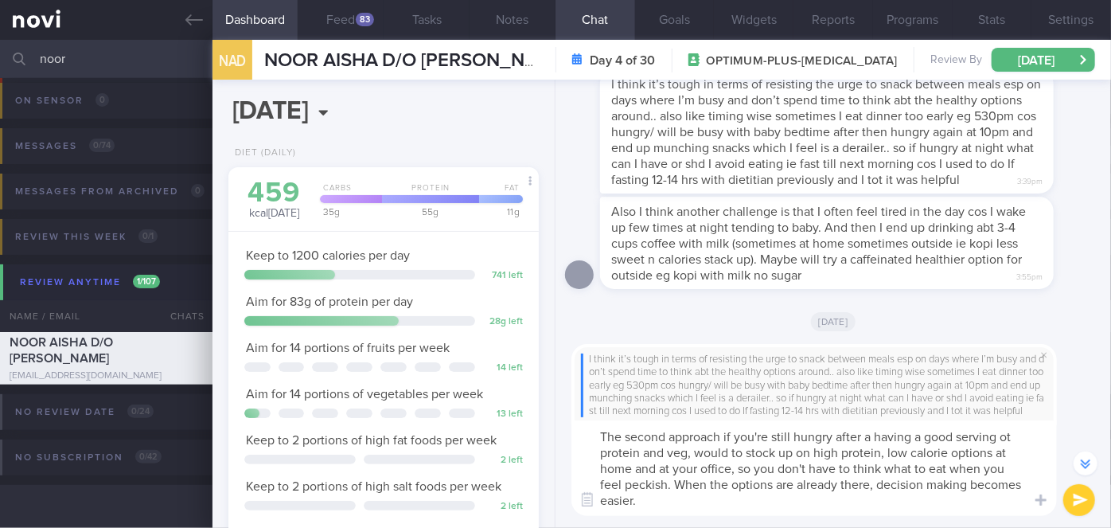
click at [651, 482] on textarea "The second approach if you're still hungry after a having a good serving ot pro…" at bounding box center [815, 468] width 486 height 96
click at [731, 495] on textarea "The second approach if you're still hungry after a having a good serving ot pro…" at bounding box center [815, 468] width 486 height 96
click at [1013, 432] on textarea "The second approach if you're still hungry after a having a good serving ot pro…" at bounding box center [815, 468] width 486 height 96
click at [686, 451] on textarea "The second approach if you're still hungry after a having a good serving of pro…" at bounding box center [815, 468] width 486 height 96
click at [833, 451] on textarea "The second approach if you're still hungry after a having a good serving of pro…" at bounding box center [815, 468] width 486 height 96
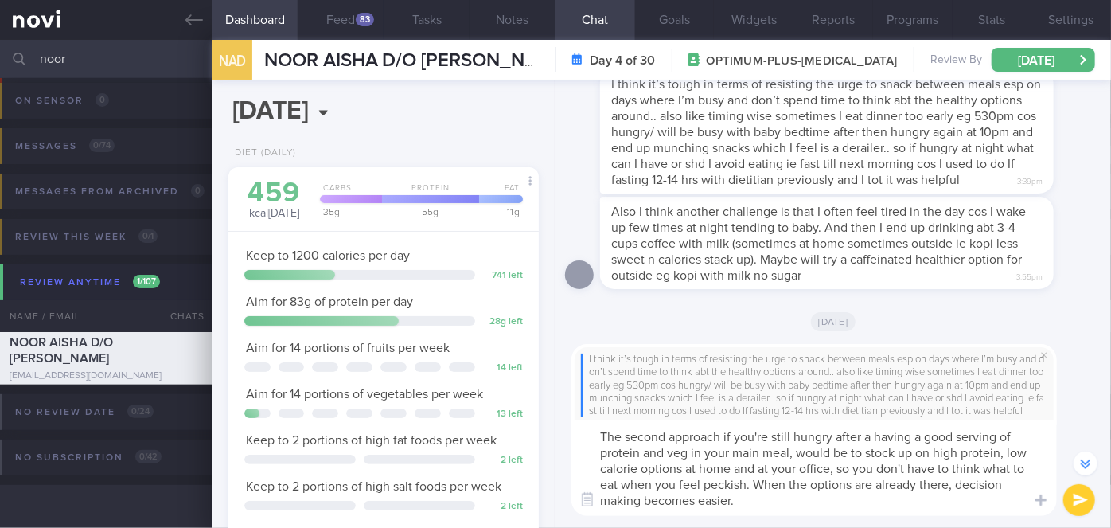
click at [750, 489] on textarea "The second approach if you're still hungry after a having a good serving of pro…" at bounding box center [815, 468] width 486 height 96
type textarea "The second approach if you're still hungry after a having a good serving of pro…"
click at [1080, 495] on button "submit" at bounding box center [1079, 500] width 32 height 32
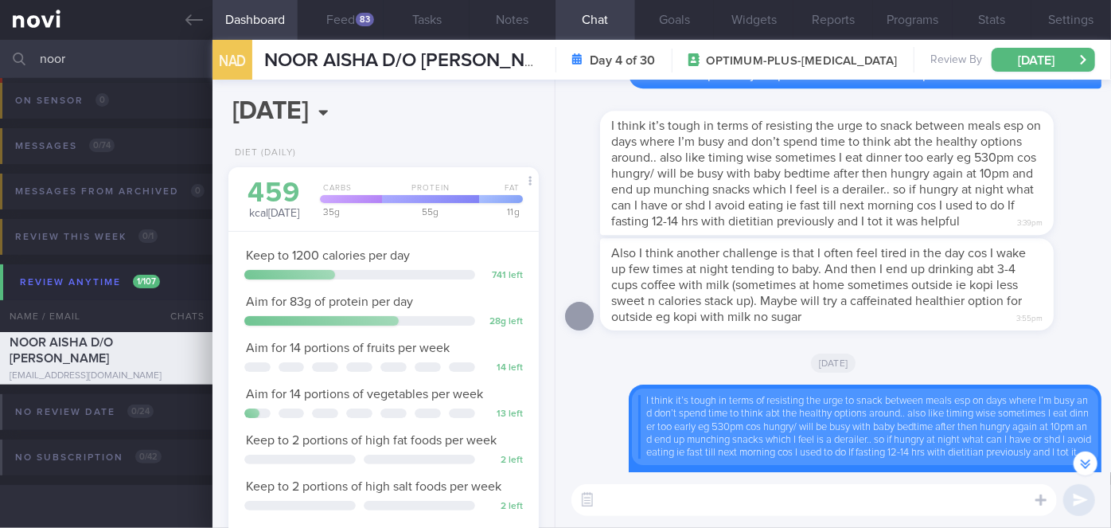
scroll to position [-361, 0]
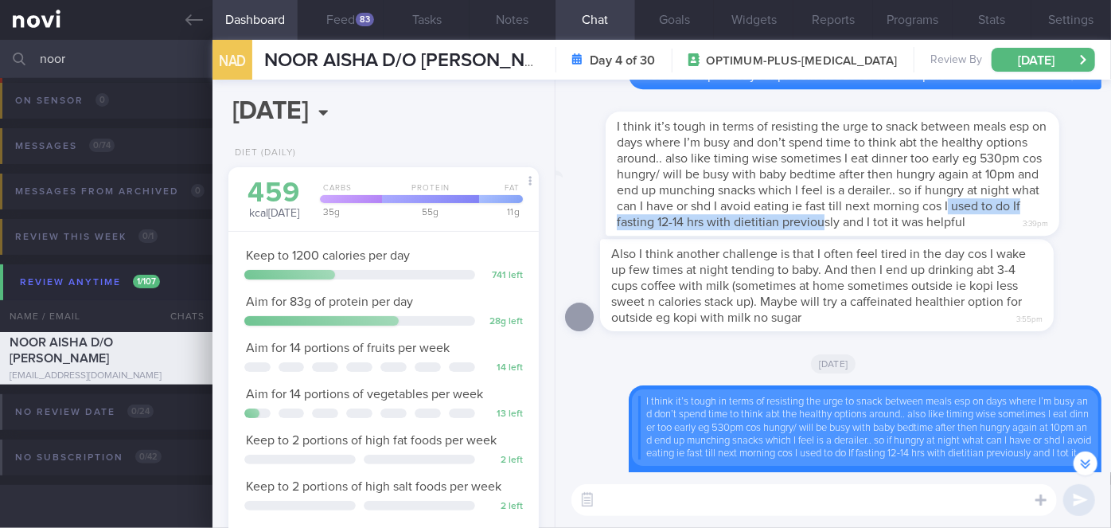
drag, startPoint x: 893, startPoint y: 224, endPoint x: 1078, endPoint y: 189, distance: 187.8
click at [1078, 189] on div "I think it’s tough in terms of resisting the urge to snack between meals esp on…" at bounding box center [850, 163] width 501 height 143
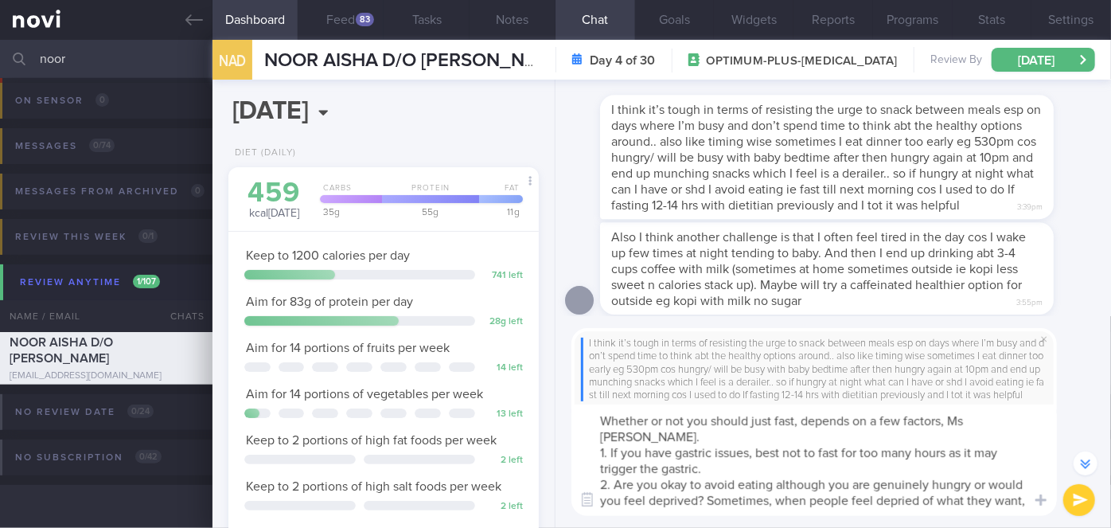
scroll to position [-517, 0]
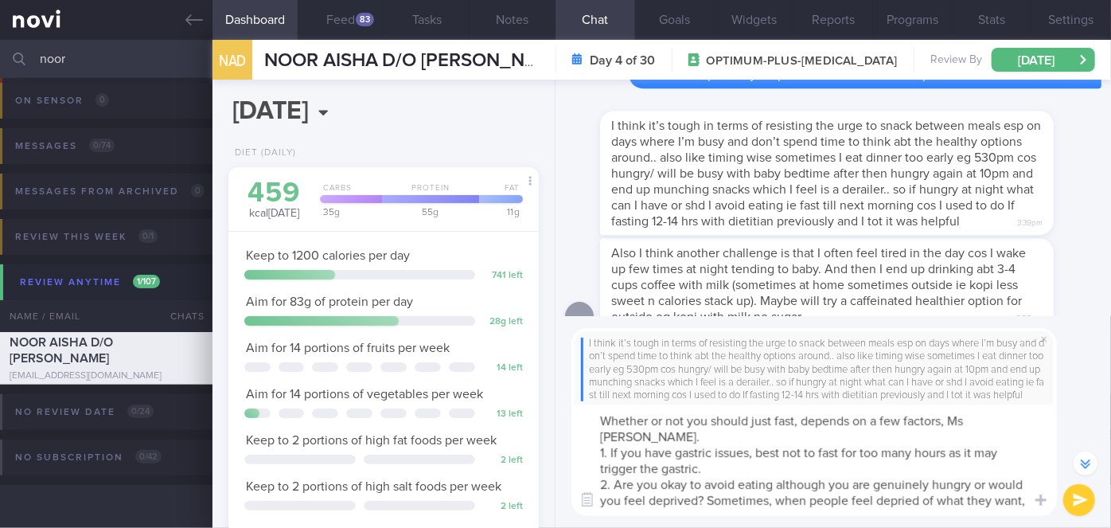
click at [904, 483] on textarea "Whether or not you should just fast, depends on a few factors, Ms [PERSON_NAME]…" at bounding box center [815, 459] width 486 height 111
click at [1004, 503] on textarea "Whether or not you should just fast, depends on a few factors, Ms [PERSON_NAME]…" at bounding box center [815, 459] width 486 height 111
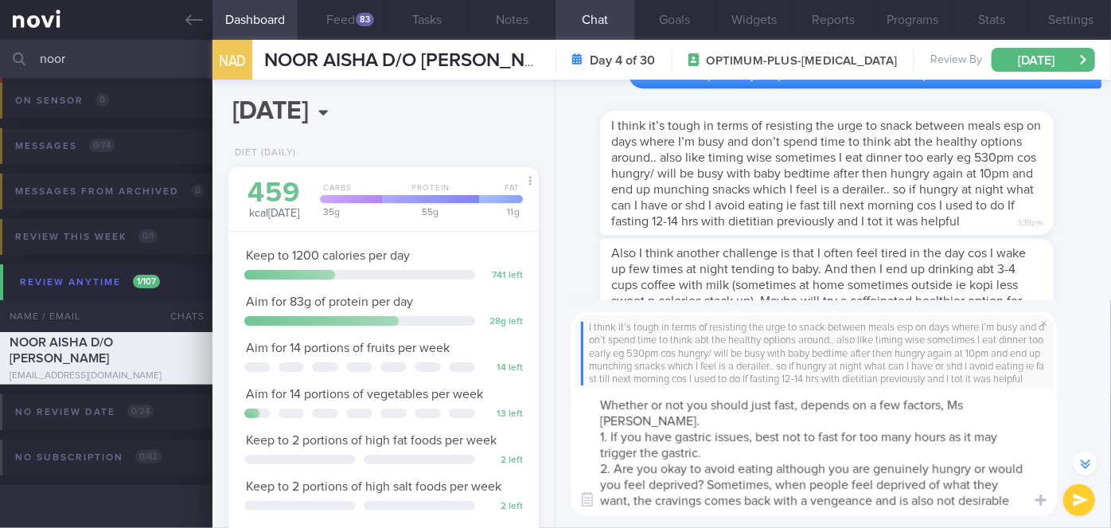
click at [703, 446] on textarea "Whether or not you should just fast, depends on a few factors, Ms [PERSON_NAME]…" at bounding box center [815, 451] width 486 height 127
click at [704, 431] on textarea "Whether or not you should just fast, depends on a few factors, Ms [PERSON_NAME]…" at bounding box center [815, 451] width 486 height 127
click at [696, 507] on textarea "Whether or not you should just fast, depends on a few factors, Ms [PERSON_NAME]…" at bounding box center [815, 451] width 486 height 127
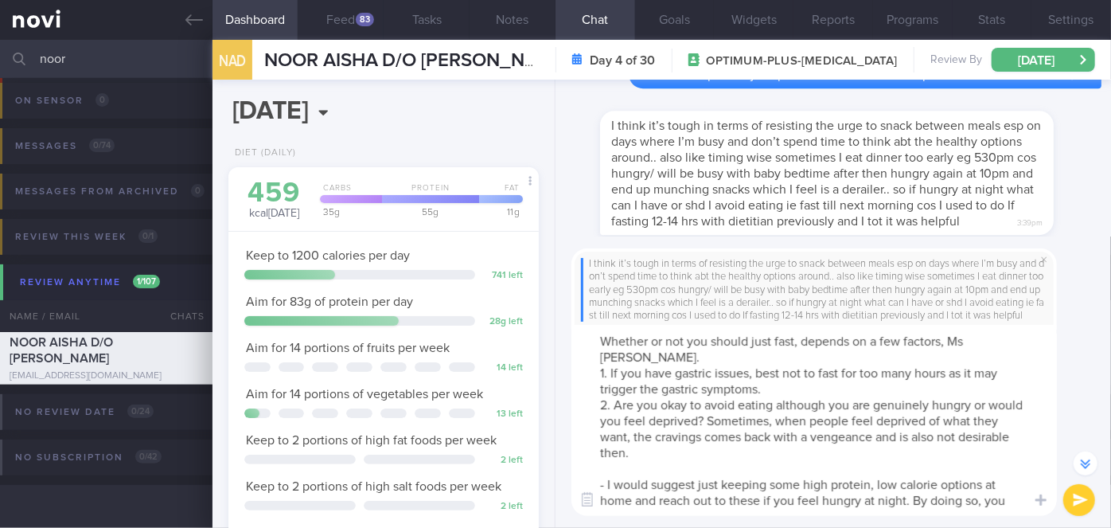
scroll to position [-612, 0]
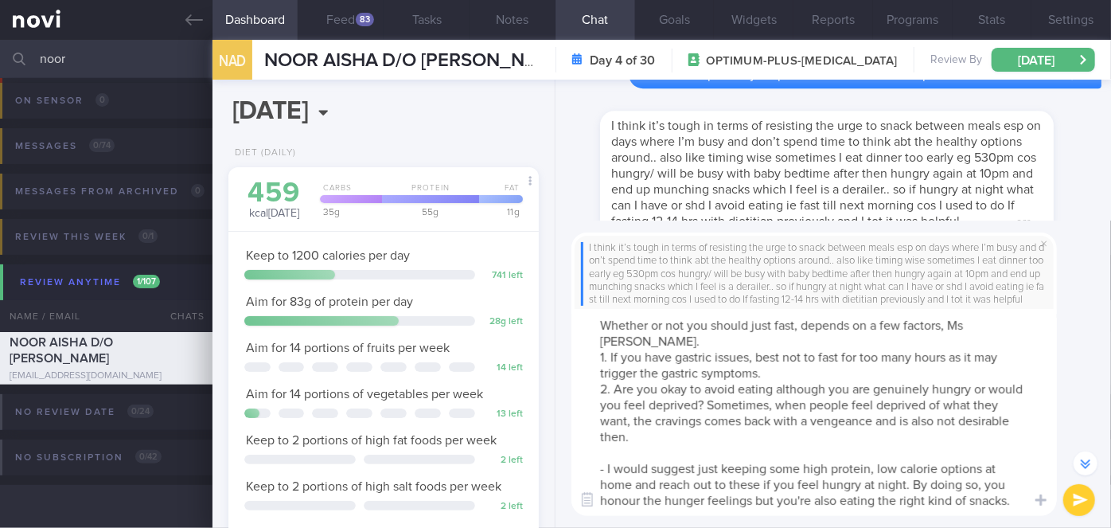
drag, startPoint x: 607, startPoint y: 486, endPoint x: 704, endPoint y: 513, distance: 101.6
click at [704, 513] on textarea "Whether or not you should just fast, depends on a few factors, Ms [PERSON_NAME]…" at bounding box center [815, 412] width 486 height 207
click at [752, 483] on textarea "Whether or not you should just fast, depends on a few factors, Ms [PERSON_NAME]…" at bounding box center [815, 412] width 486 height 207
click at [638, 501] on textarea "Whether or not you should just fast, depends on a few factors, Ms [PERSON_NAME]…" at bounding box center [815, 412] width 486 height 207
type textarea "Whether or not you should just fast, depends on a few factors, Ms [PERSON_NAME]…"
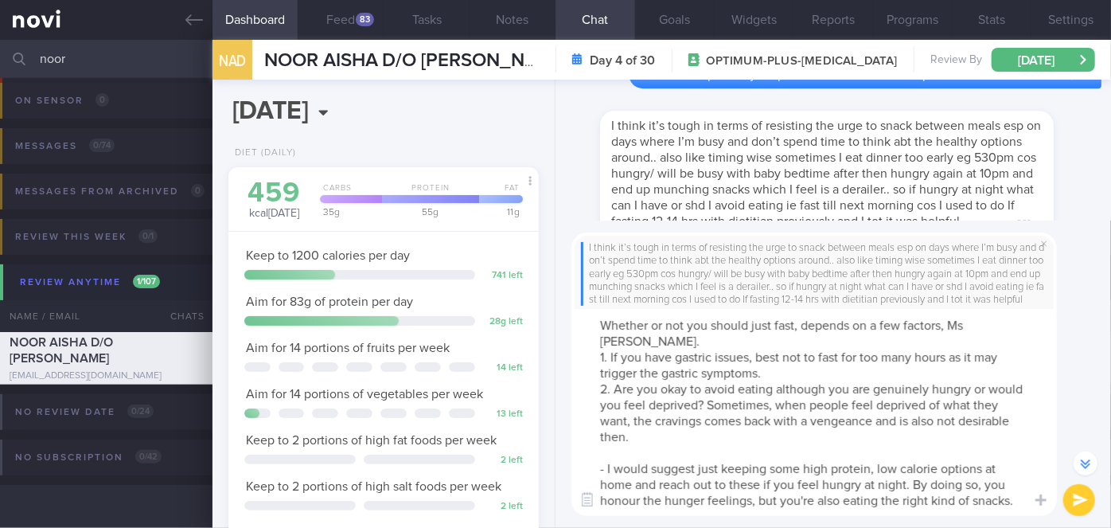
click at [1074, 499] on button "submit" at bounding box center [1079, 500] width 32 height 32
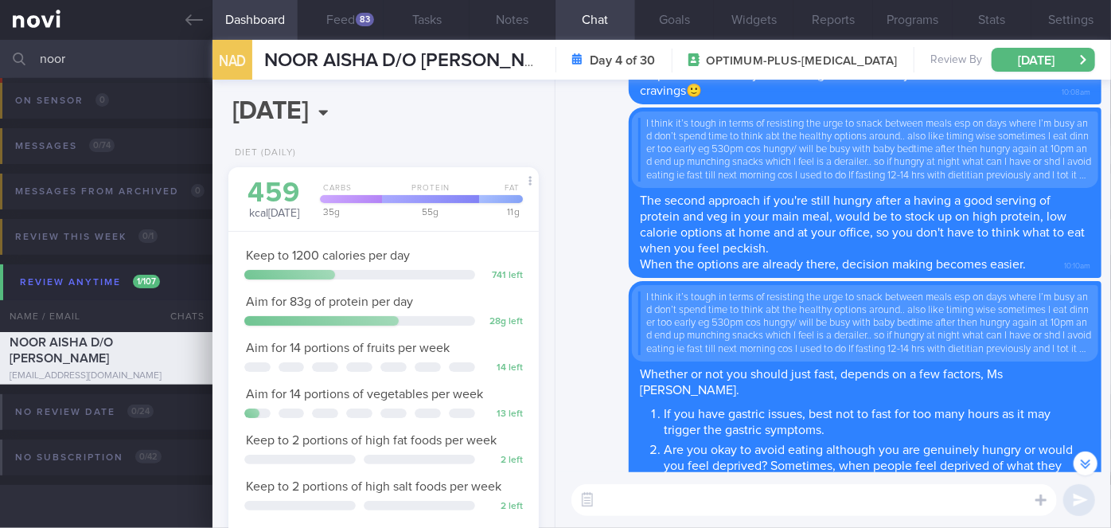
scroll to position [0, 0]
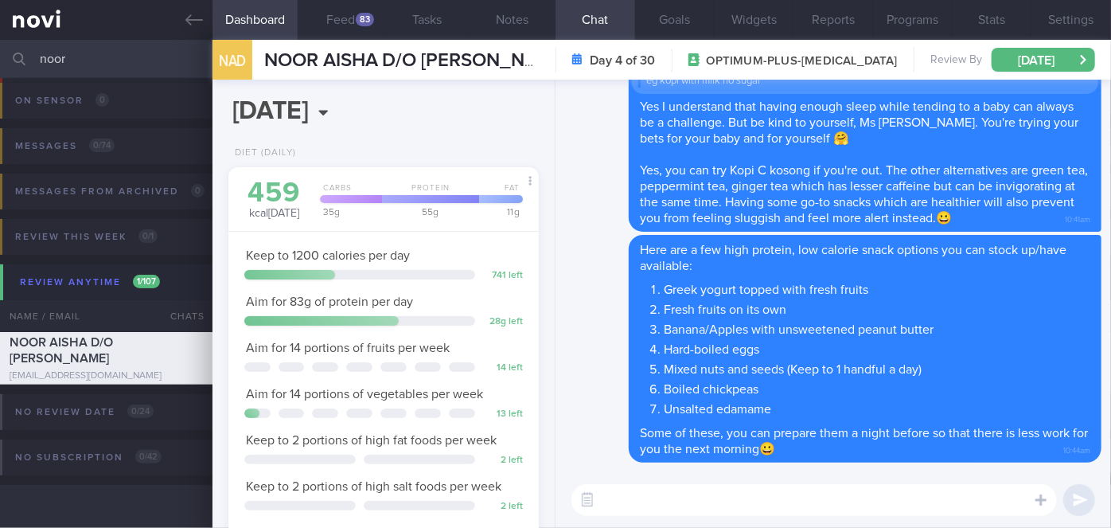
click at [116, 62] on input "noor" at bounding box center [555, 59] width 1111 height 38
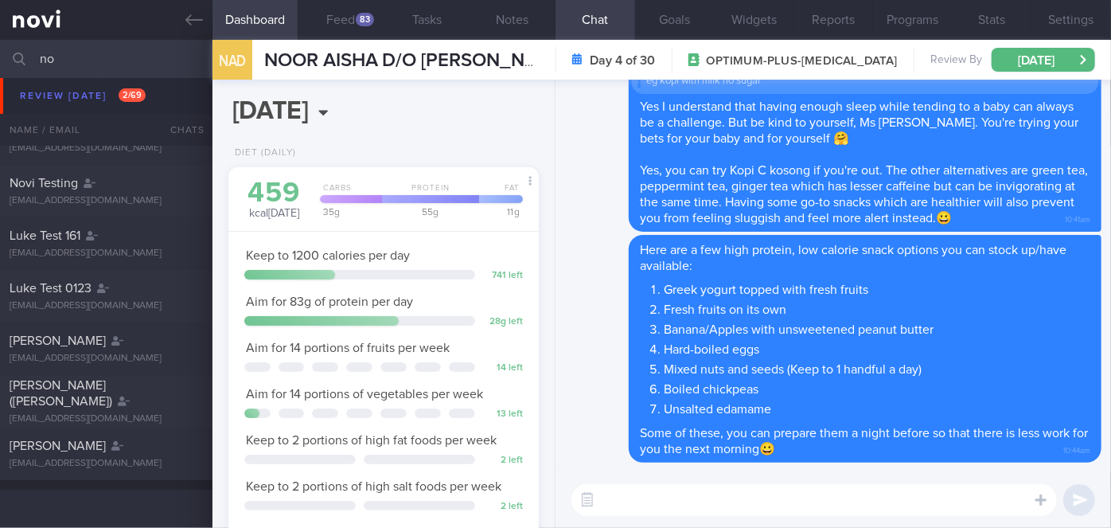
type input "n"
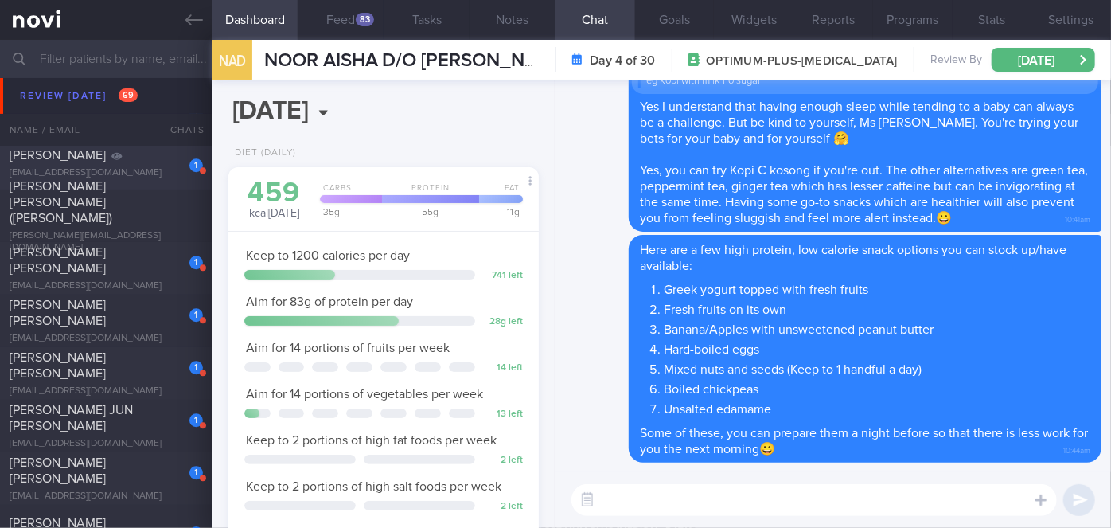
scroll to position [8272, 0]
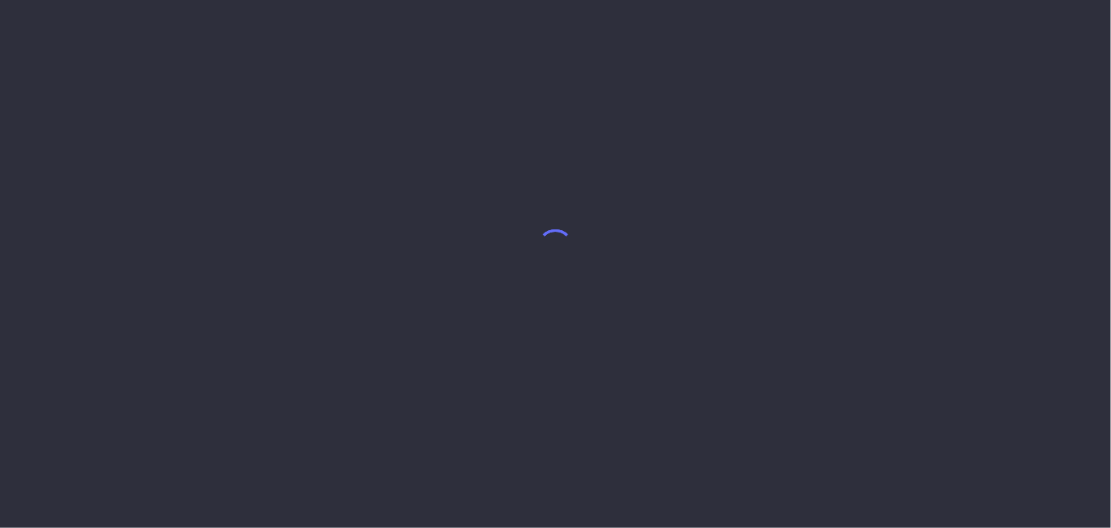
select select "9"
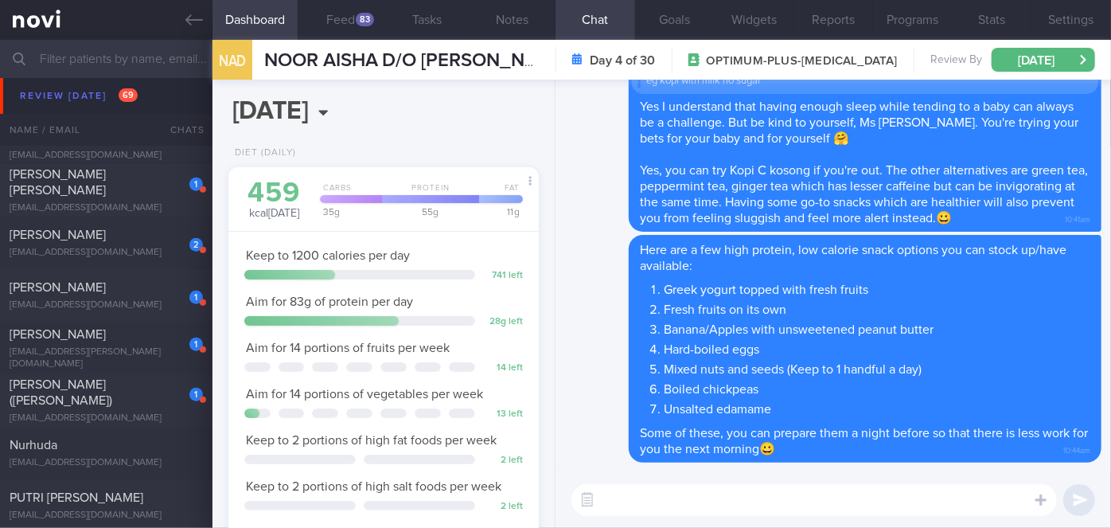
scroll to position [9552, 0]
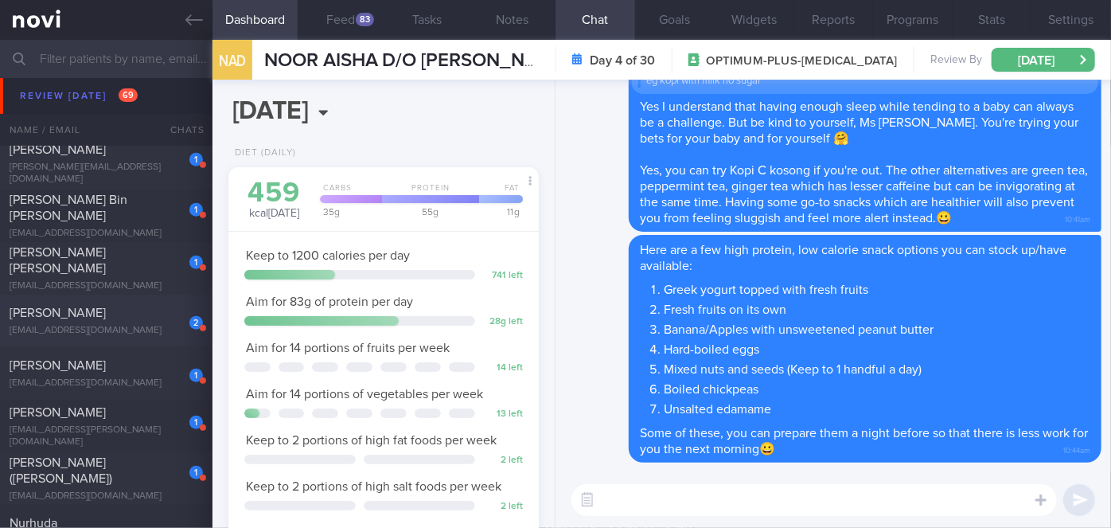
click at [150, 314] on div "[PERSON_NAME]" at bounding box center [104, 313] width 189 height 16
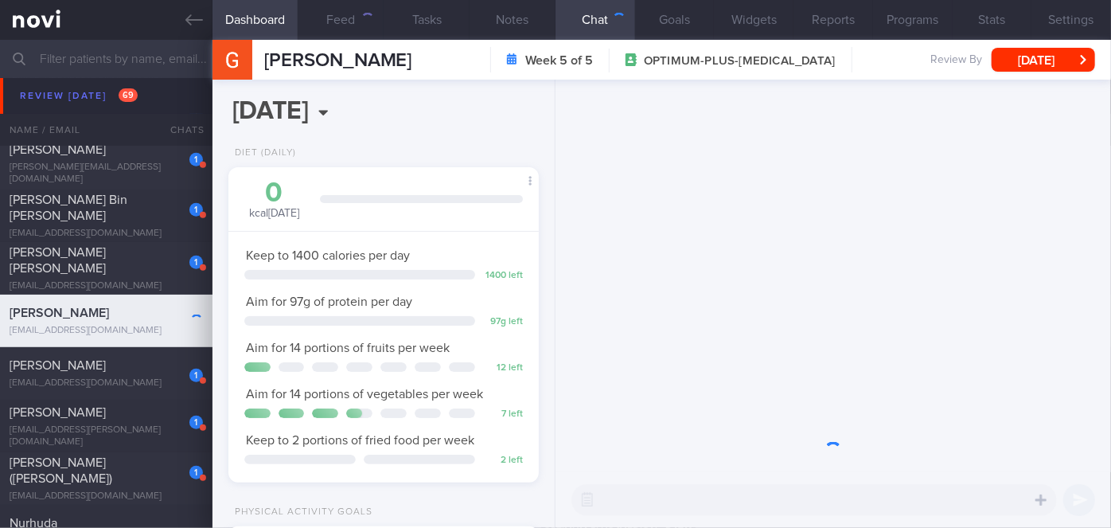
scroll to position [158, 271]
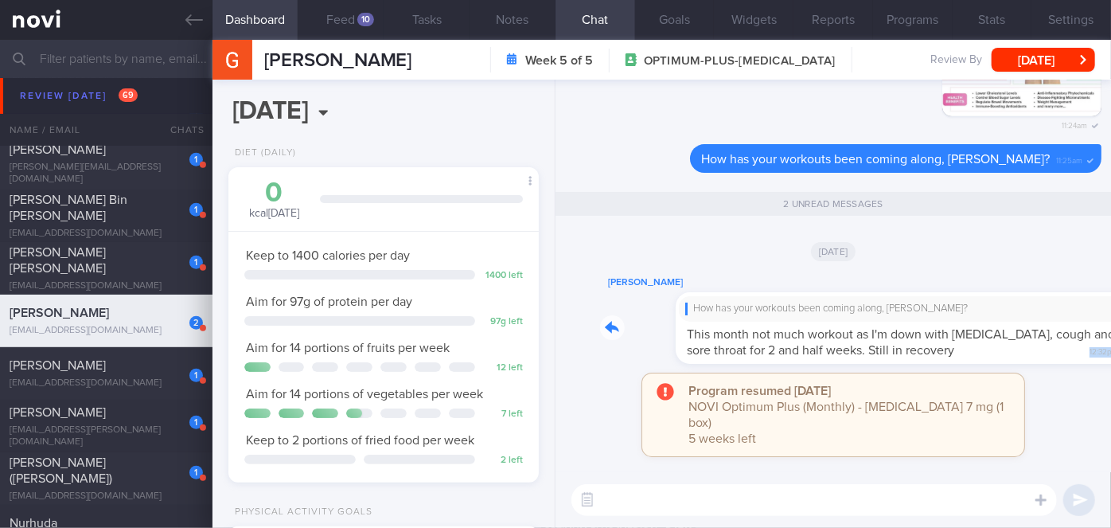
drag, startPoint x: 848, startPoint y: 369, endPoint x: 1029, endPoint y: 365, distance: 181.5
click at [1029, 364] on div "GOOH MARY How has your workouts been coming along, Mary? This month not much wo…" at bounding box center [850, 318] width 501 height 91
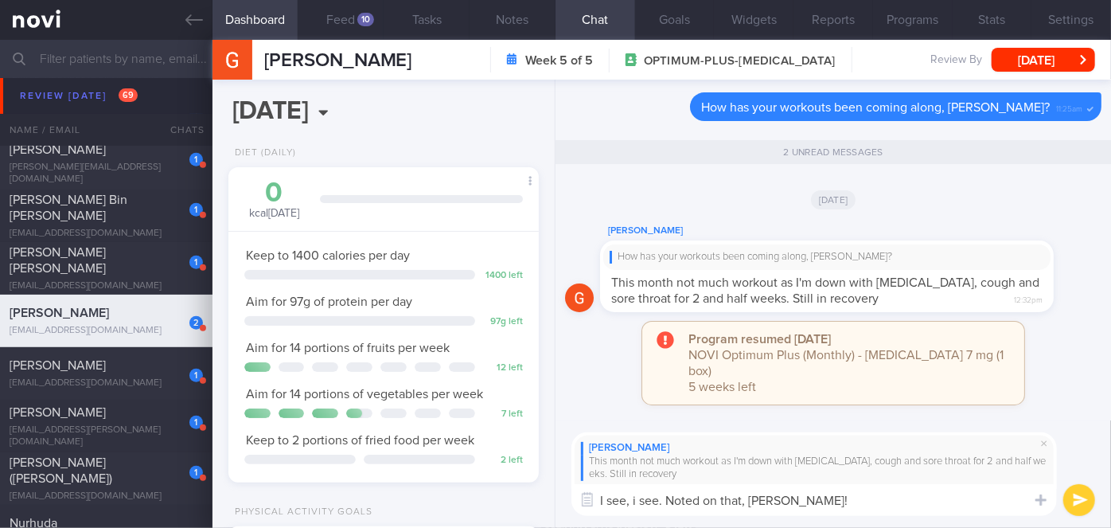
scroll to position [0, 0]
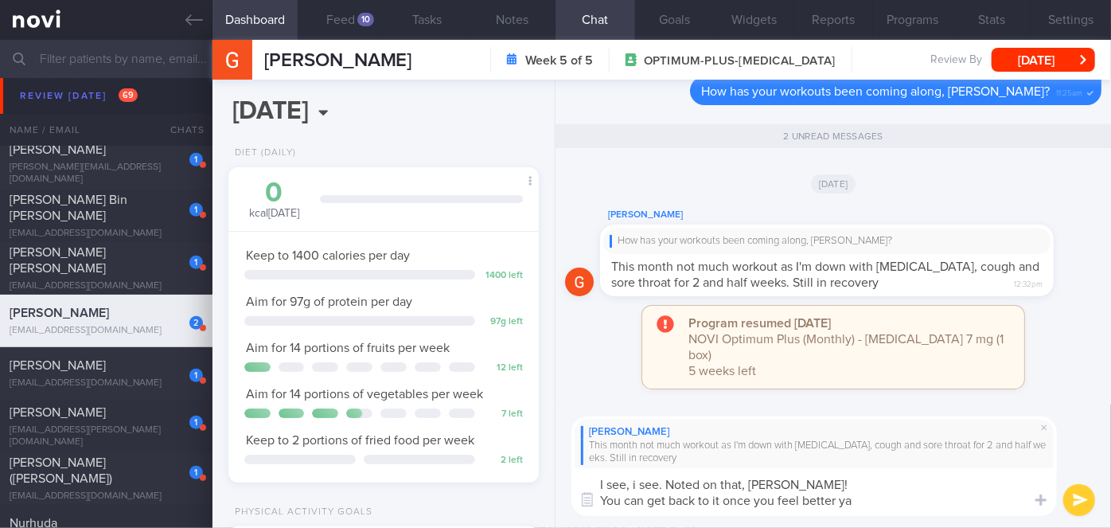
type textarea "I see, i see. Noted on that, Mary! You can get back to it once you feel better …"
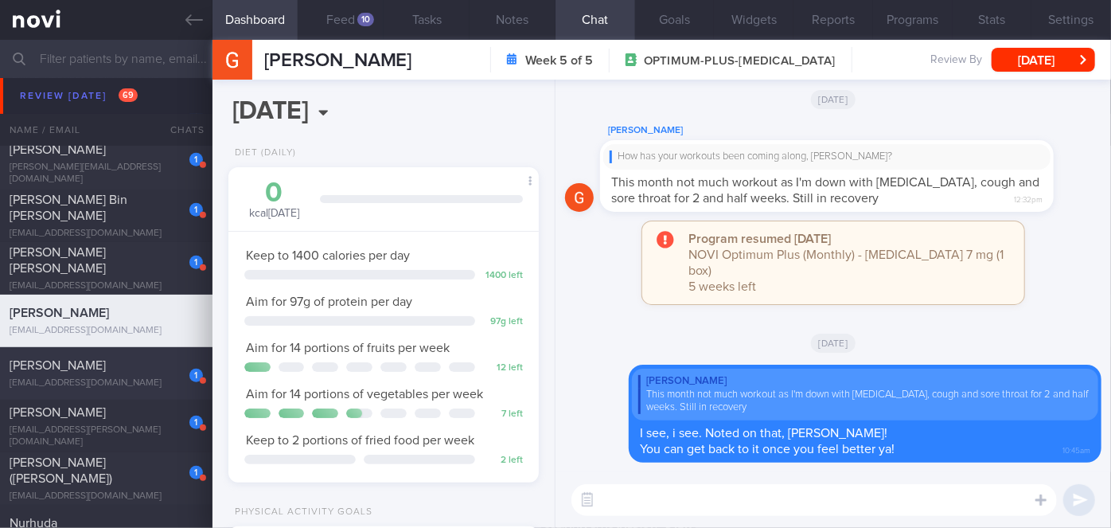
click at [106, 369] on span "[PERSON_NAME]" at bounding box center [58, 365] width 96 height 13
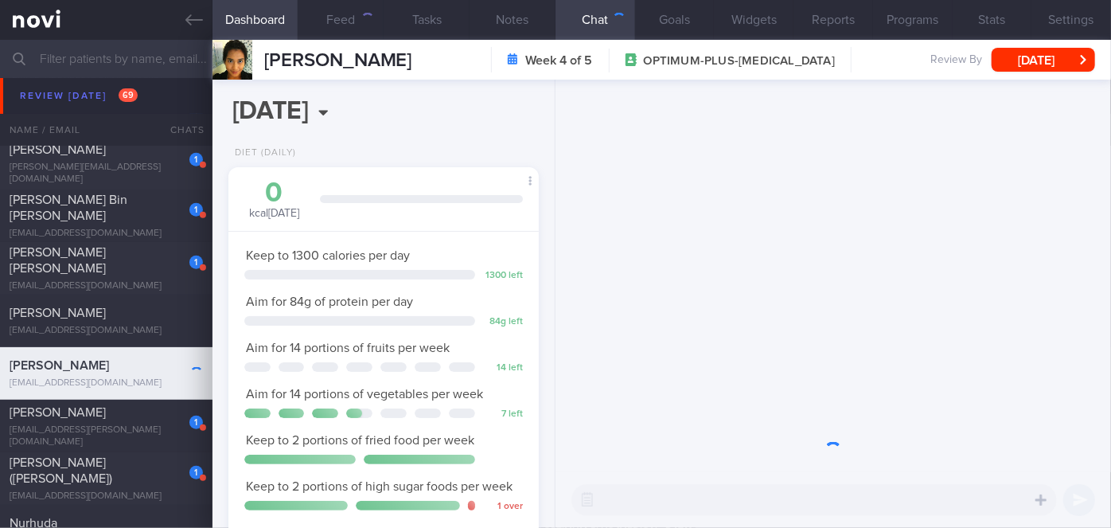
scroll to position [158, 271]
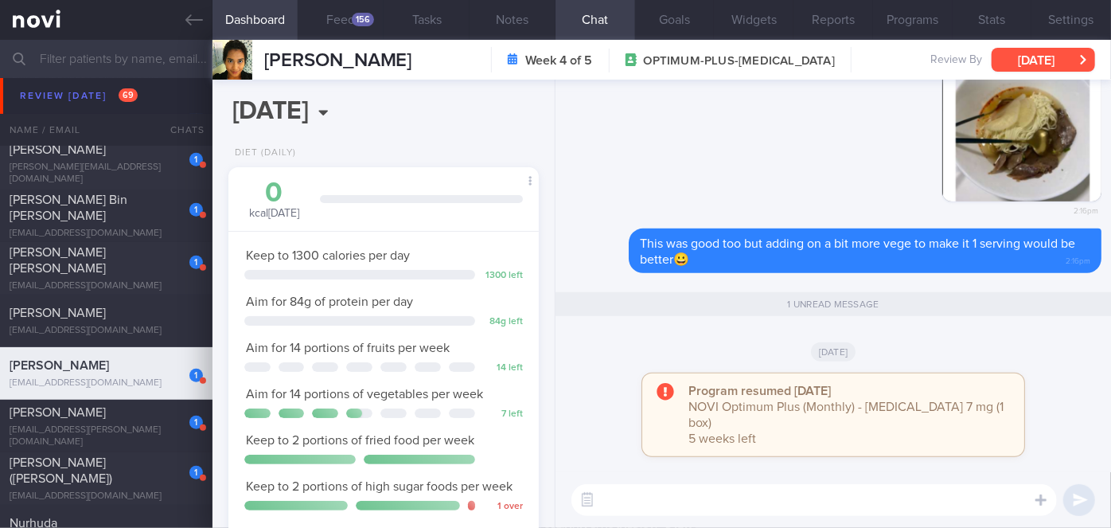
click at [1038, 57] on button "[DATE]" at bounding box center [1043, 60] width 103 height 24
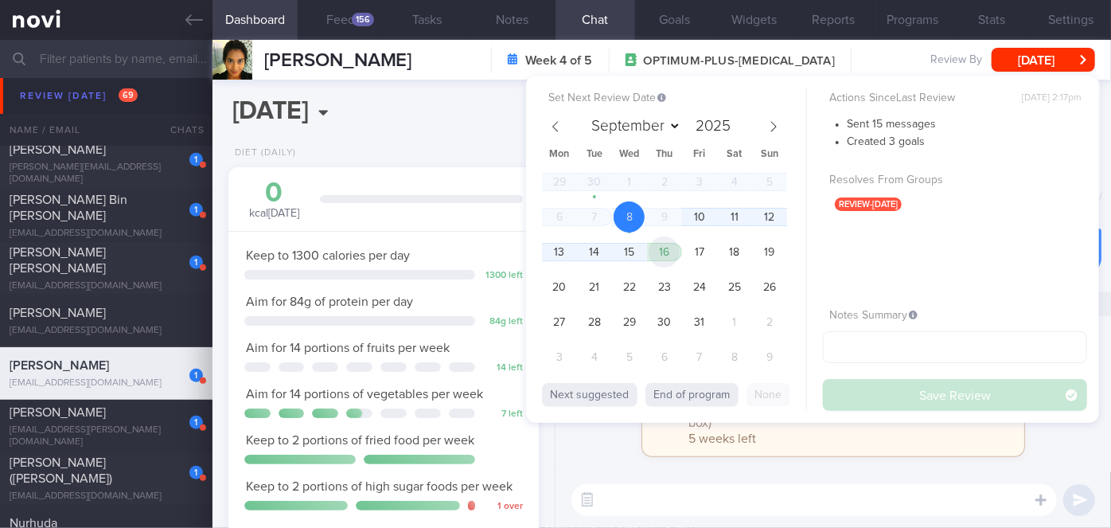
click at [658, 245] on span "16" at bounding box center [664, 251] width 31 height 31
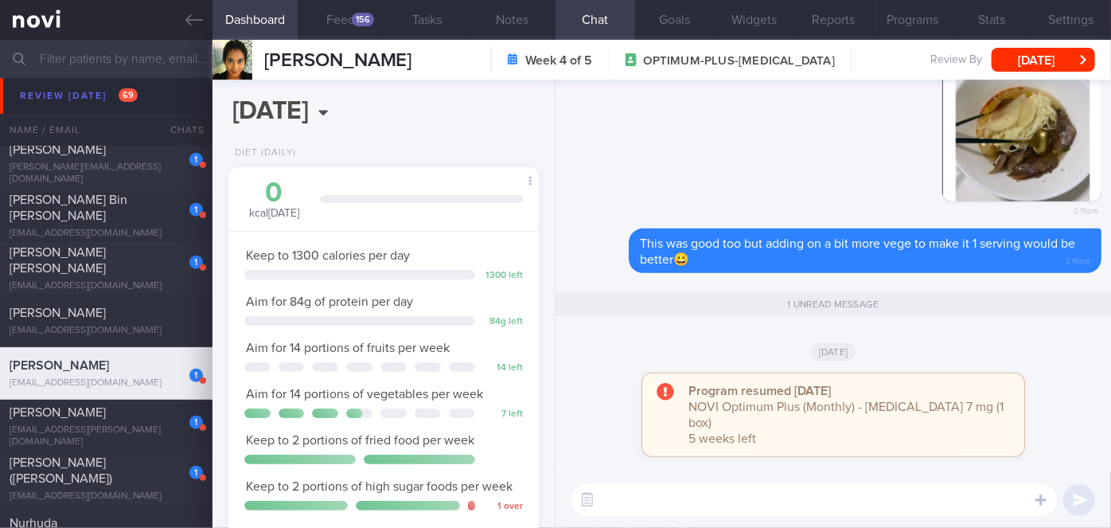
click at [586, 449] on div "Program resumed yesterday NOVI Optimum Plus (Monthly) - Rybelsus 7 mg (1 box) 5…" at bounding box center [833, 422] width 537 height 99
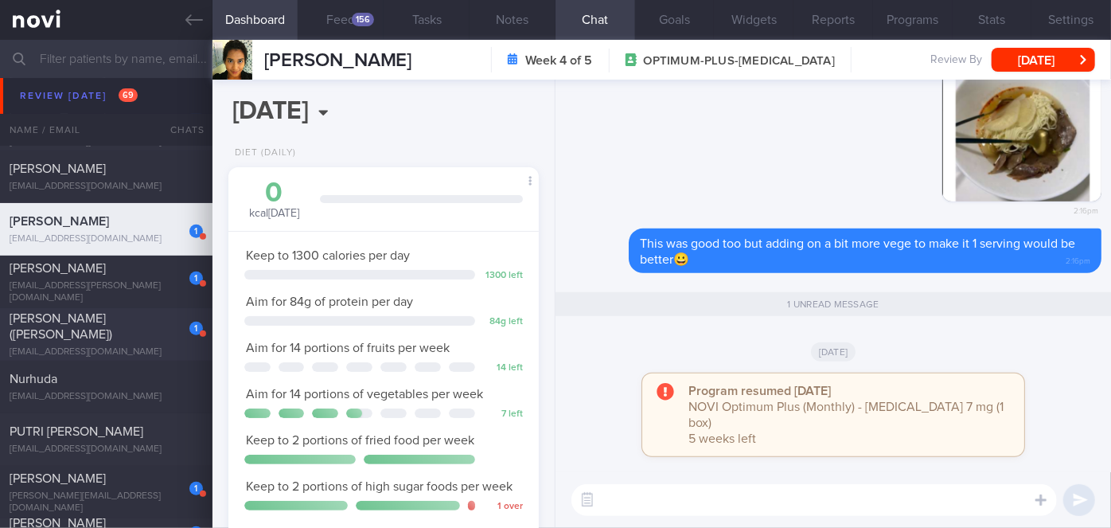
click at [172, 335] on div "1" at bounding box center [185, 322] width 35 height 25
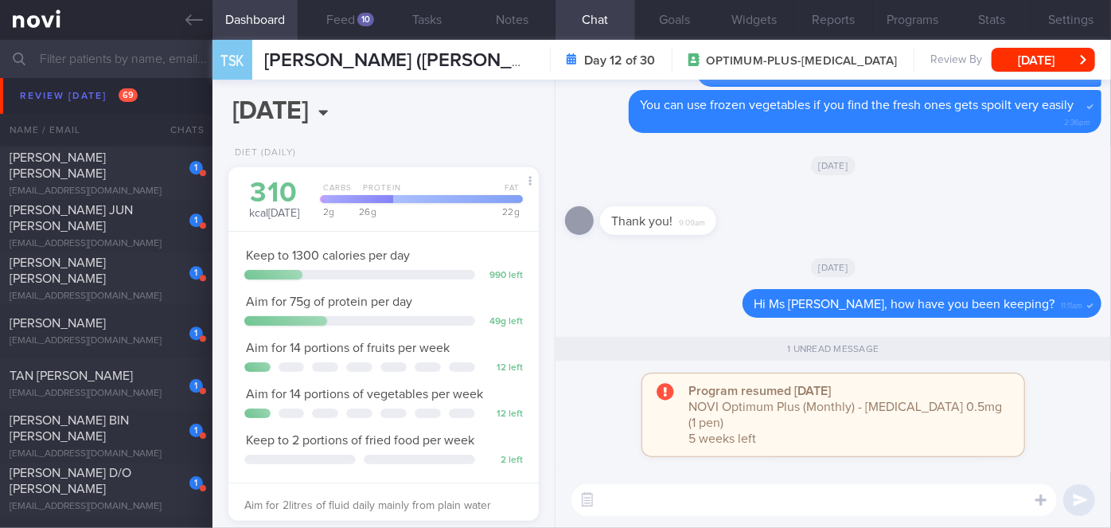
scroll to position [8466, 0]
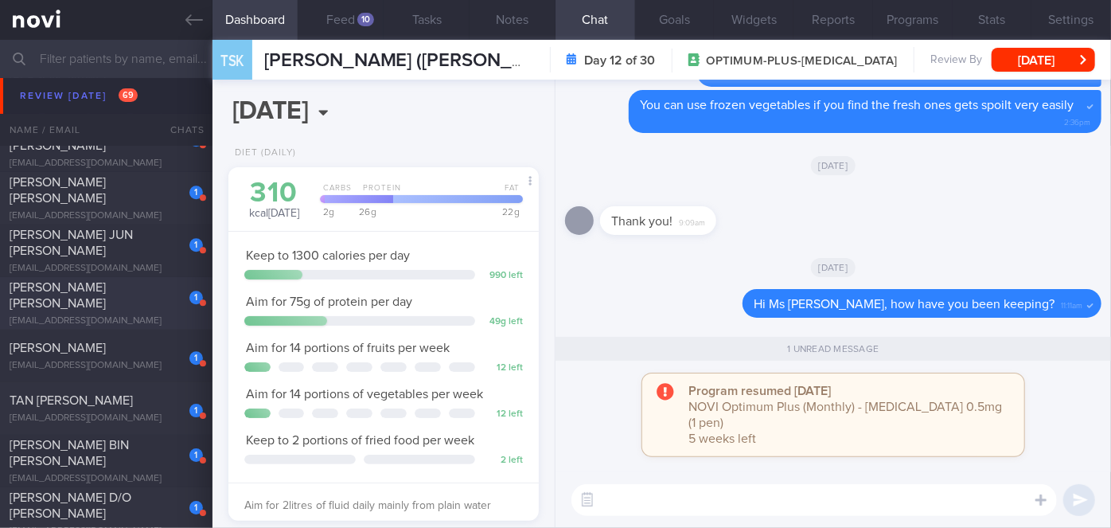
click at [149, 296] on div "[PERSON_NAME] [PERSON_NAME]" at bounding box center [104, 295] width 189 height 32
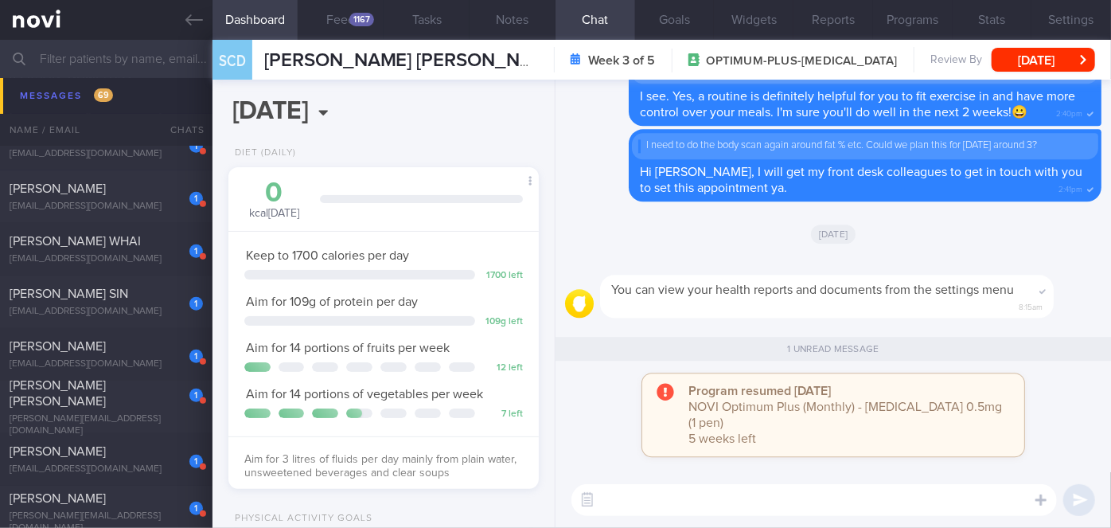
scroll to position [12664, 0]
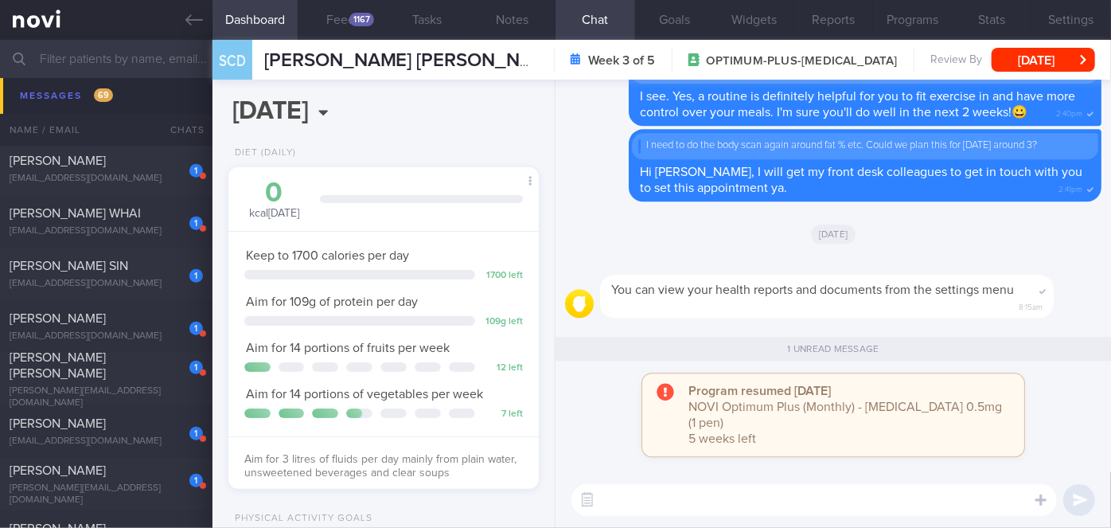
click at [149, 273] on div "[PERSON_NAME] SIN" at bounding box center [104, 266] width 189 height 16
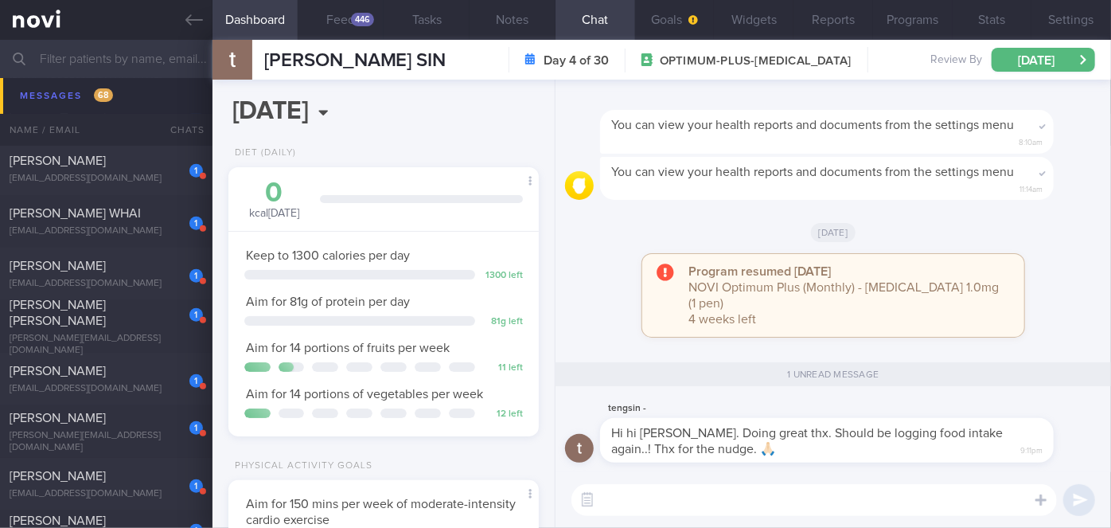
drag, startPoint x: 752, startPoint y: 453, endPoint x: 938, endPoint y: 455, distance: 185.5
click at [938, 455] on div "Hi hi Sharon. Doing great thx. Should be logging food intake again..! Thx for t…" at bounding box center [827, 440] width 454 height 45
drag, startPoint x: 838, startPoint y: 461, endPoint x: 982, endPoint y: 464, distance: 144.1
click at [982, 464] on div "tengsin - Hi hi Sharon. Doing great thx. Should be logging food intake again..!…" at bounding box center [833, 435] width 537 height 73
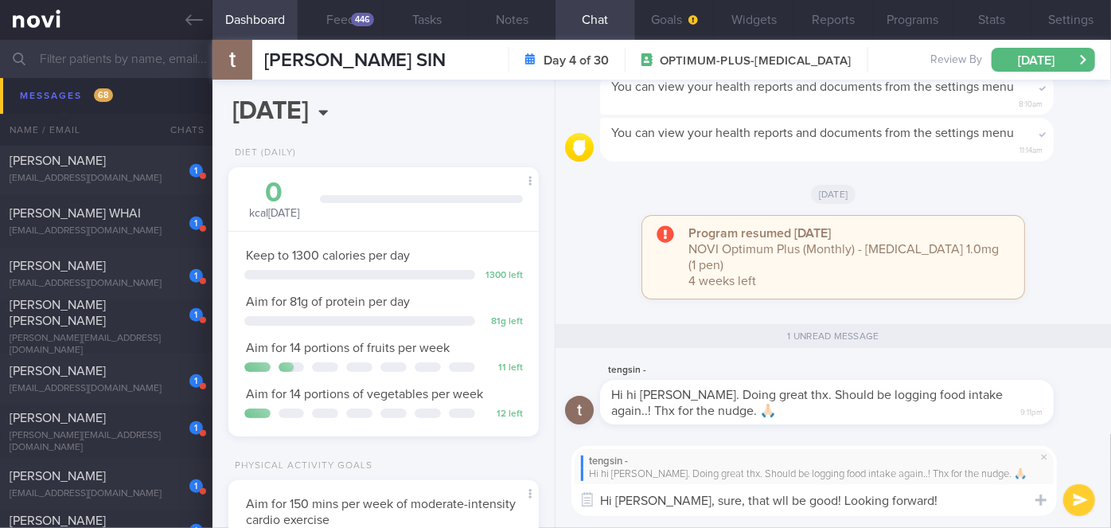
click at [728, 502] on textarea "Hi Mr Ong, sure, that wll be good! Looking forward!" at bounding box center [815, 500] width 486 height 32
click at [904, 498] on textarea "Hi Mr Ong, sure, that will be good! Looking forward!" at bounding box center [815, 500] width 486 height 32
type textarea "Hi Mr Ong, sure, that will be good! Looking forward!😀"
click at [1083, 505] on button "submit" at bounding box center [1079, 500] width 32 height 32
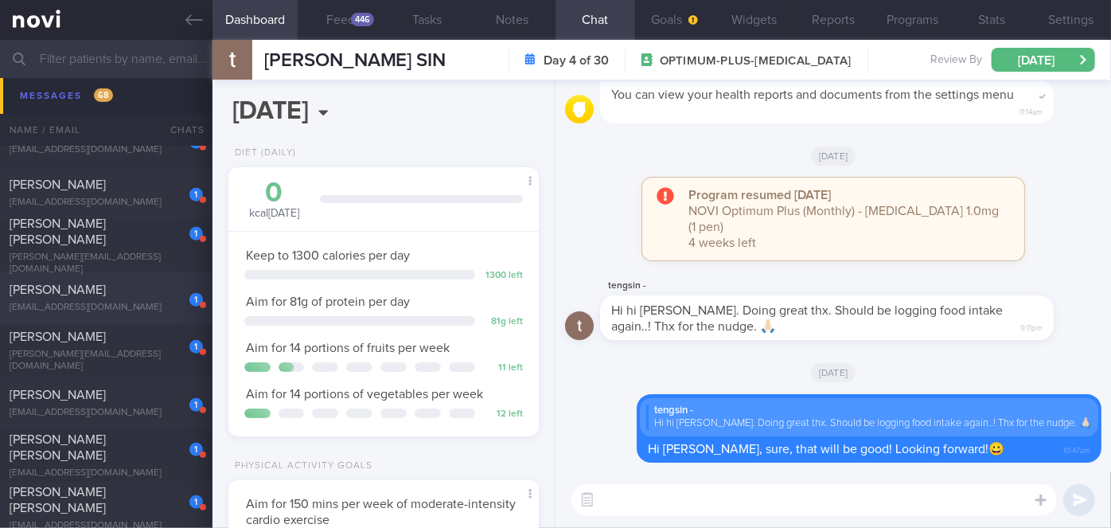
scroll to position [12880, 0]
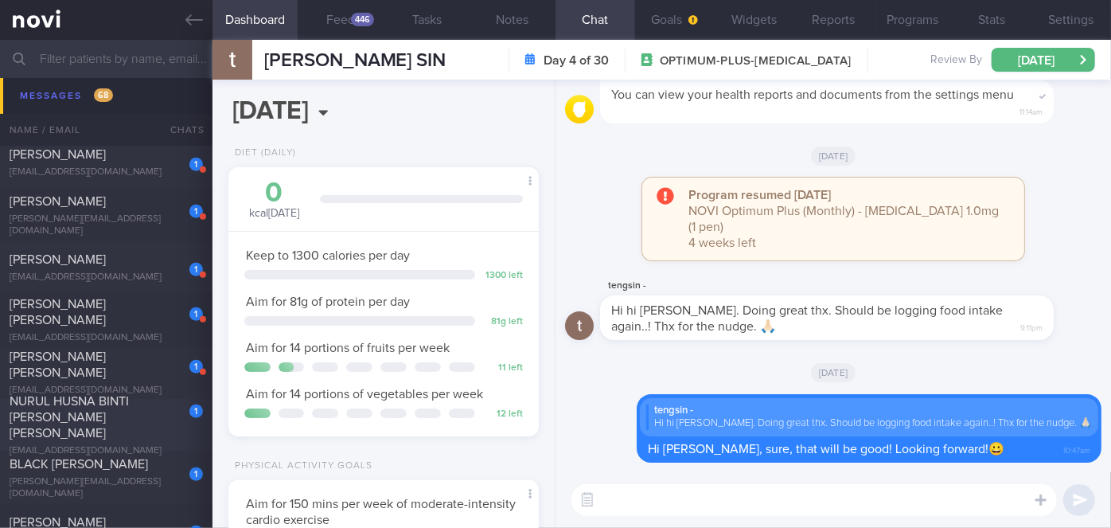
click at [168, 418] on div "1" at bounding box center [185, 405] width 35 height 25
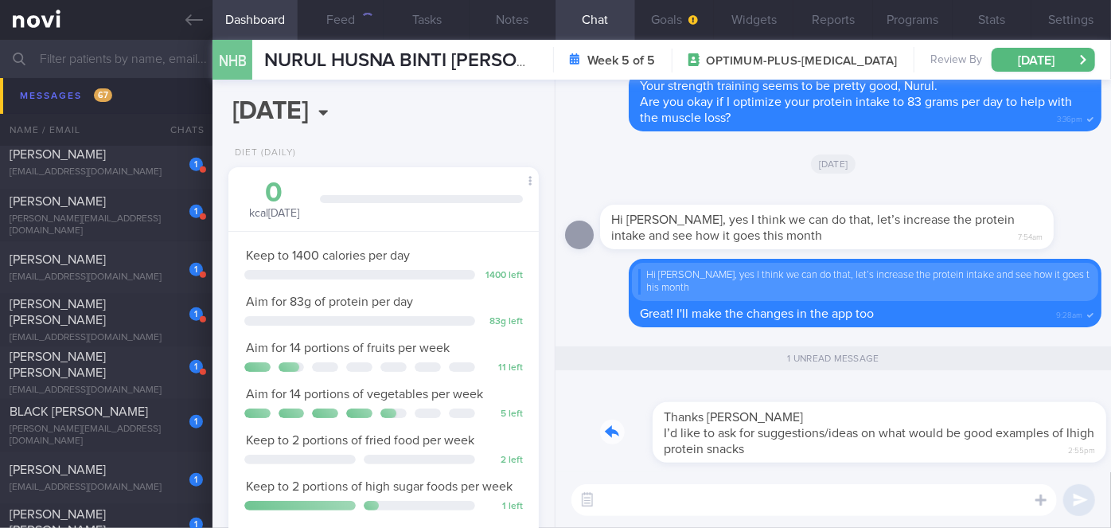
drag, startPoint x: 761, startPoint y: 449, endPoint x: 835, endPoint y: 449, distance: 74.0
click at [835, 449] on div "Thanks Sharon I’d like to ask for suggestions/ideas on what would be good examp…" at bounding box center [850, 423] width 501 height 80
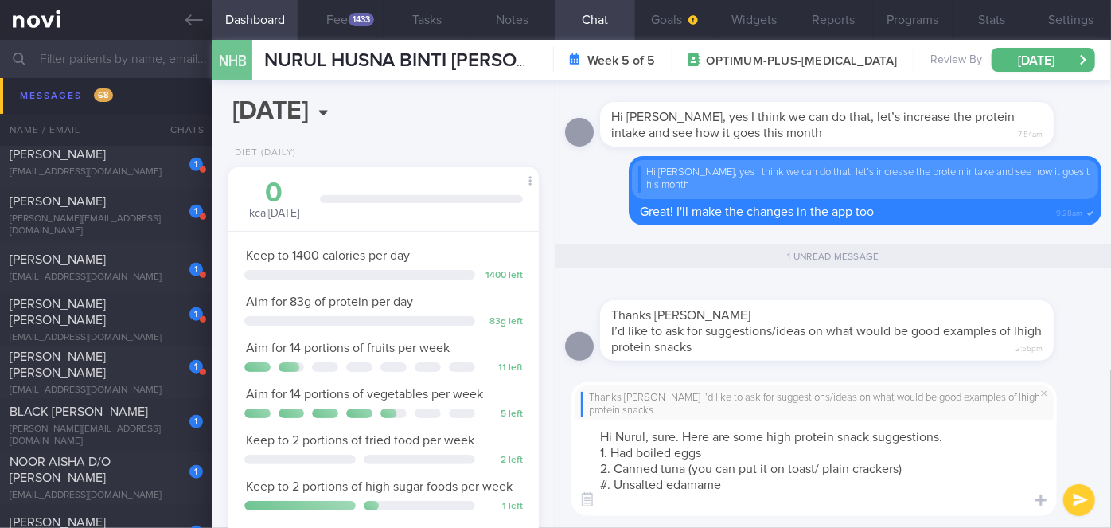
click at [607, 484] on textarea "Hi Nurul, sure. Here are some high protein snack suggestions. 1. Had boiled egg…" at bounding box center [815, 468] width 486 height 96
click at [611, 505] on textarea "Hi Nurul, sure. Here are some high protein snack suggestions. 1. Had boiled egg…" at bounding box center [815, 468] width 486 height 96
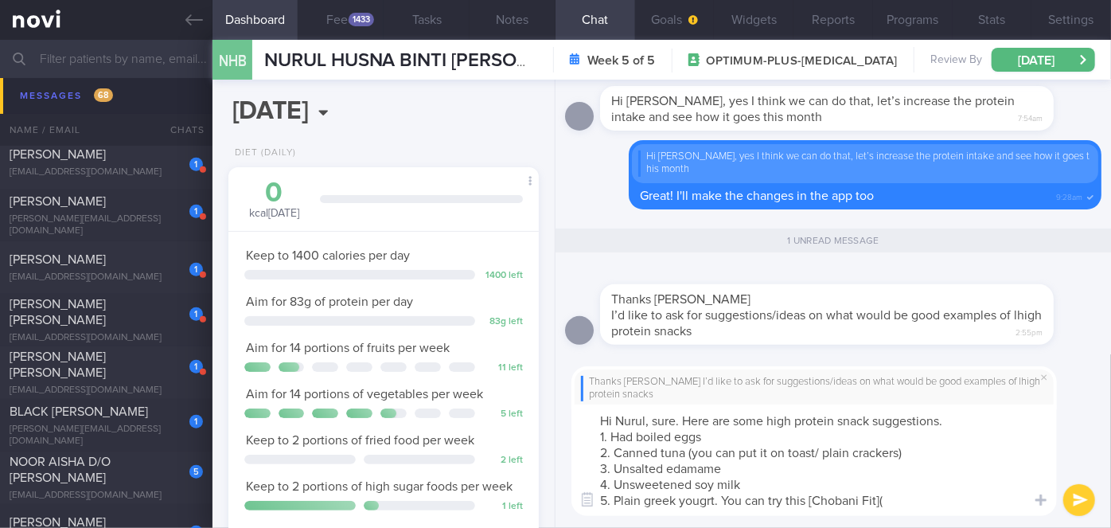
paste textarea "https://www.fairprice.com.sg/product/c-fit-vanilla-160g-13251517"
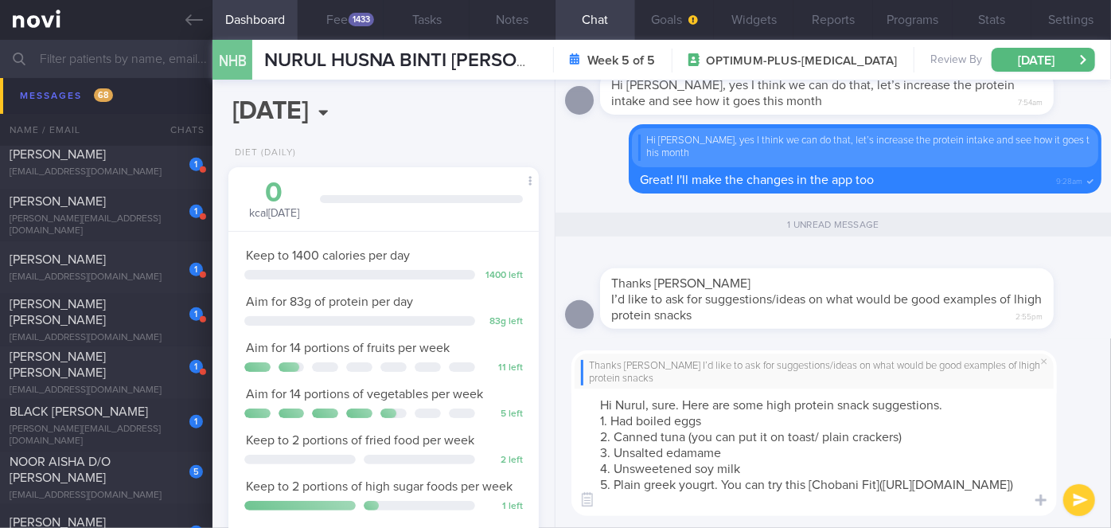
click at [734, 451] on textarea "Hi Nurul, sure. Here are some high protein snack suggestions. 1. Had boiled egg…" at bounding box center [815, 451] width 486 height 127
click at [614, 451] on textarea "Hi Nurul, sure. Here are some high protein snack suggestions. 1. Had boiled egg…" at bounding box center [815, 451] width 486 height 127
click at [755, 455] on textarea "Hi Nurul, sure. Here are some high protein snack suggestions. 1. Had boiled egg…" at bounding box center [815, 451] width 486 height 127
paste textarea "https://www.fairprice.com.sg/product/fairprice-frozen-edamame-unsalted-500g-132…"
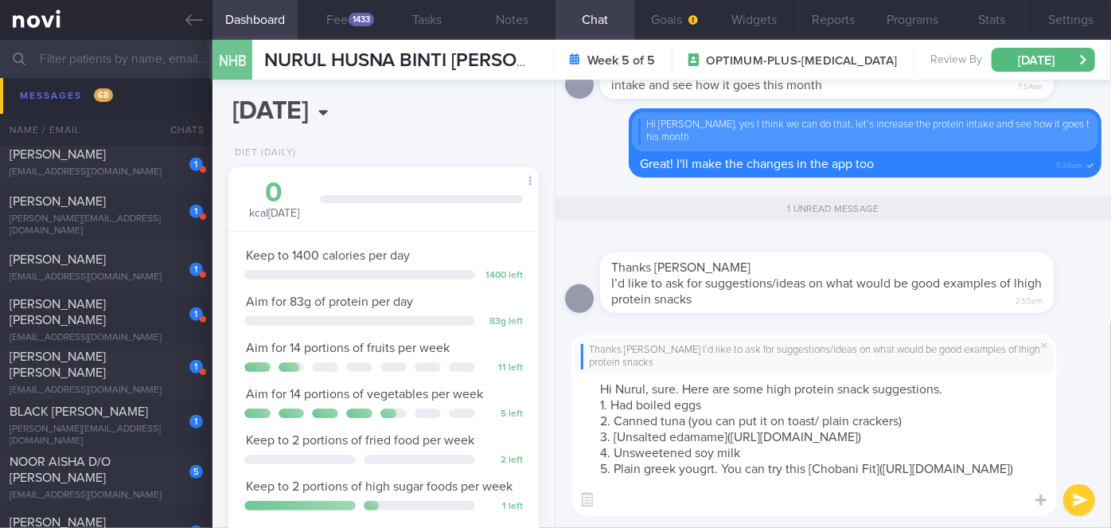
click at [622, 401] on textarea "Hi Nurul, sure. Here are some high protein snack suggestions. 1. Had boiled egg…" at bounding box center [815, 444] width 486 height 143
click at [626, 401] on textarea "Hi Nurul, sure. Here are some high protein snack suggestions. 1. Had boiled egg…" at bounding box center [815, 444] width 486 height 143
click at [966, 495] on textarea "Hi Nurul, sure. Here are some high protein snack suggestions. 1. Hard boiled eg…" at bounding box center [815, 444] width 486 height 143
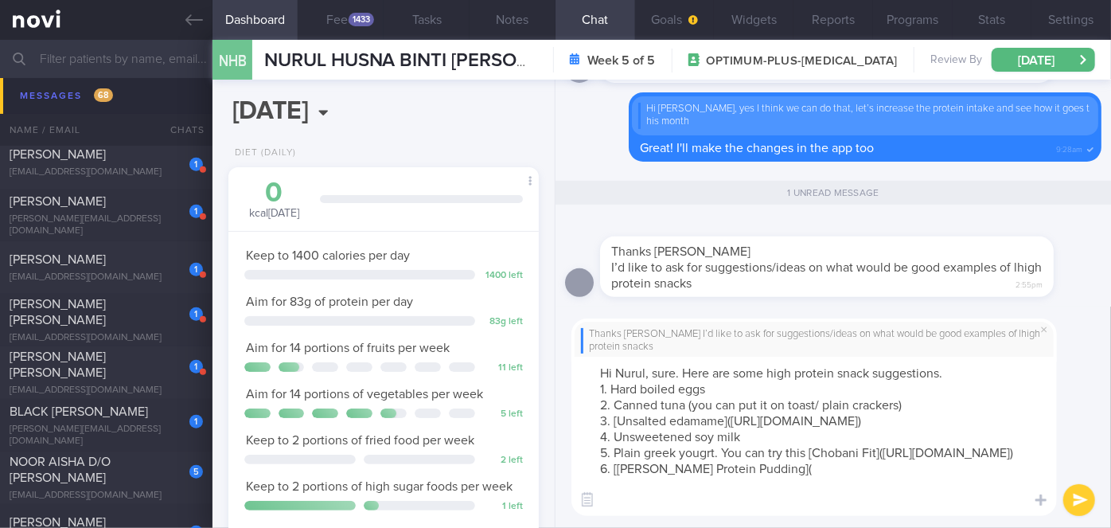
paste textarea "https://coldstorage.com.sg/en/p/Arla%20Protein%20Chocolate%20Pudding%20200g/i/1…"
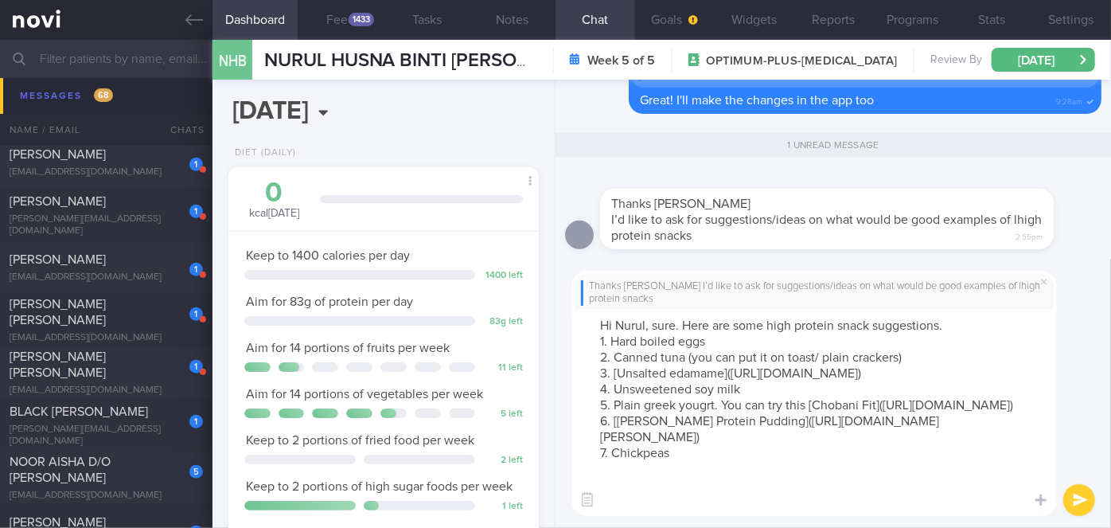
click at [963, 330] on textarea "Hi Nurul, sure. Here are some high protein snack suggestions. 1. Hard boiled eg…" at bounding box center [815, 412] width 486 height 207
type textarea "Hi Nurul, sure. Here are some high protein snack suggestions.😀 1. Hard boiled e…"
click at [1071, 492] on button "submit" at bounding box center [1079, 500] width 32 height 32
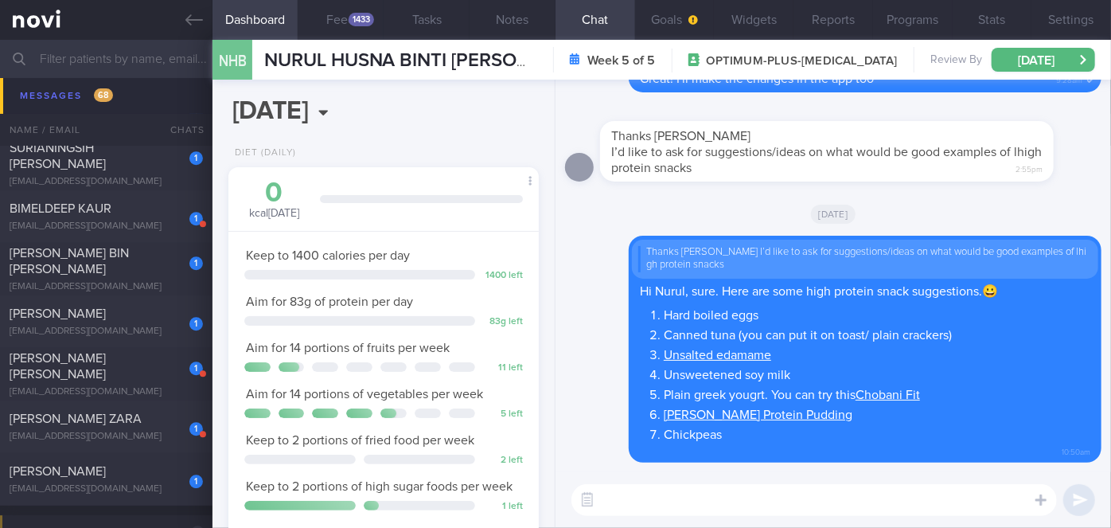
scroll to position [14400, 0]
click at [162, 480] on div "[PERSON_NAME]" at bounding box center [104, 474] width 189 height 16
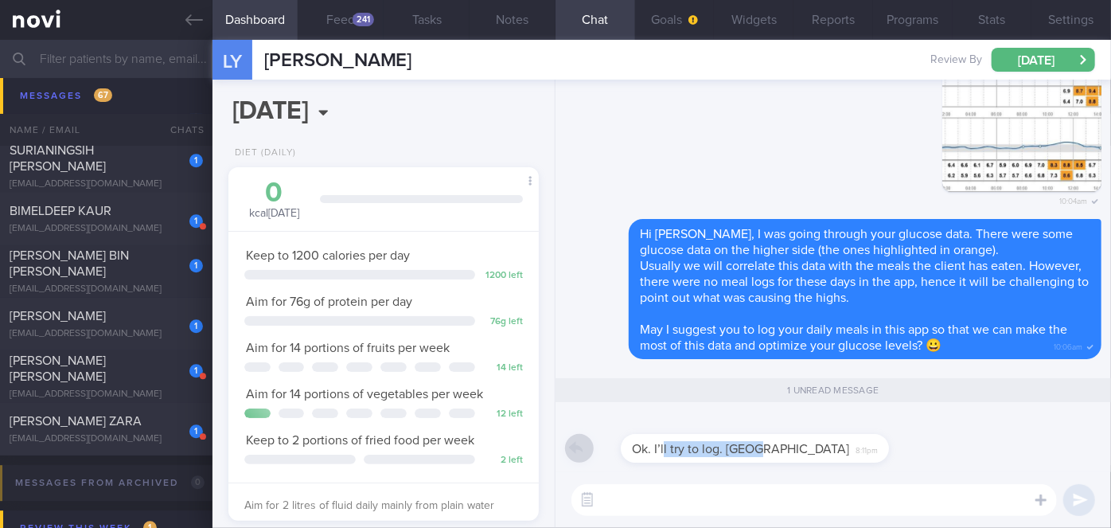
scroll to position [139, 278]
drag, startPoint x: 642, startPoint y: 459, endPoint x: 812, endPoint y: 459, distance: 169.6
click at [812, 459] on div "Ok. I’ll try to log. Haaga 8:11pm" at bounding box center [758, 439] width 316 height 48
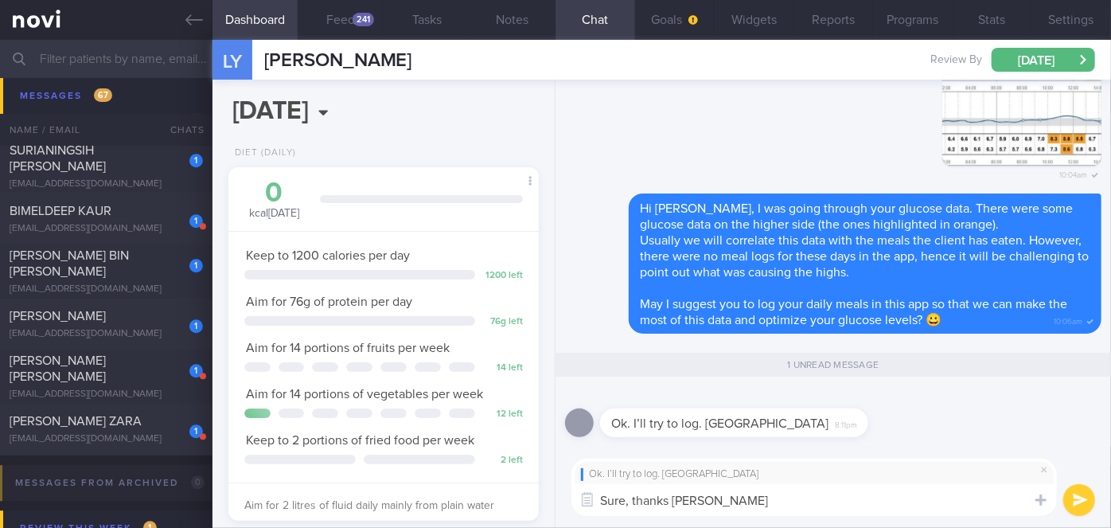
type textarea "Sure, thanks Lily!"
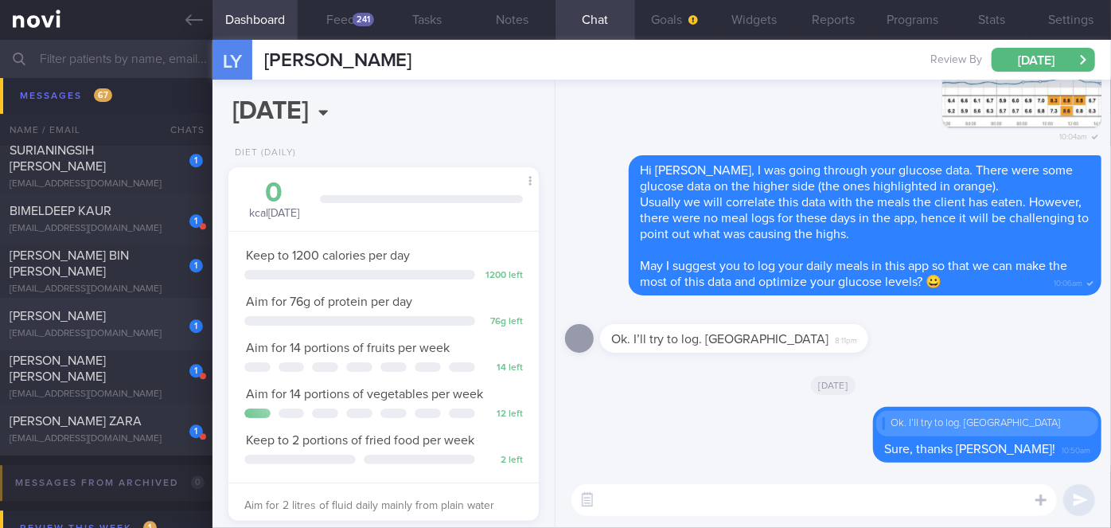
click at [160, 324] on div "Sathyamangalam Sanavullah Parveen Banu" at bounding box center [104, 316] width 189 height 16
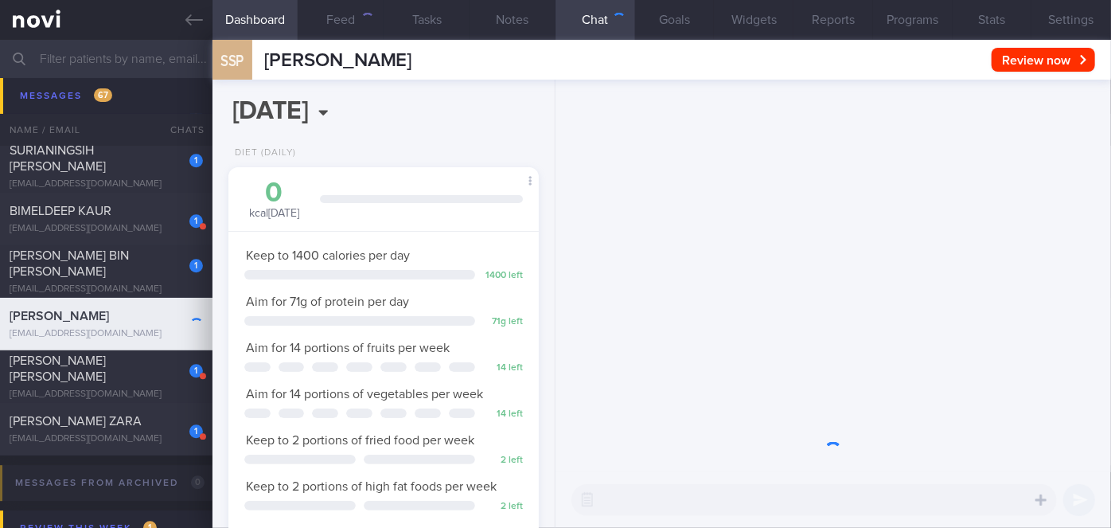
scroll to position [158, 271]
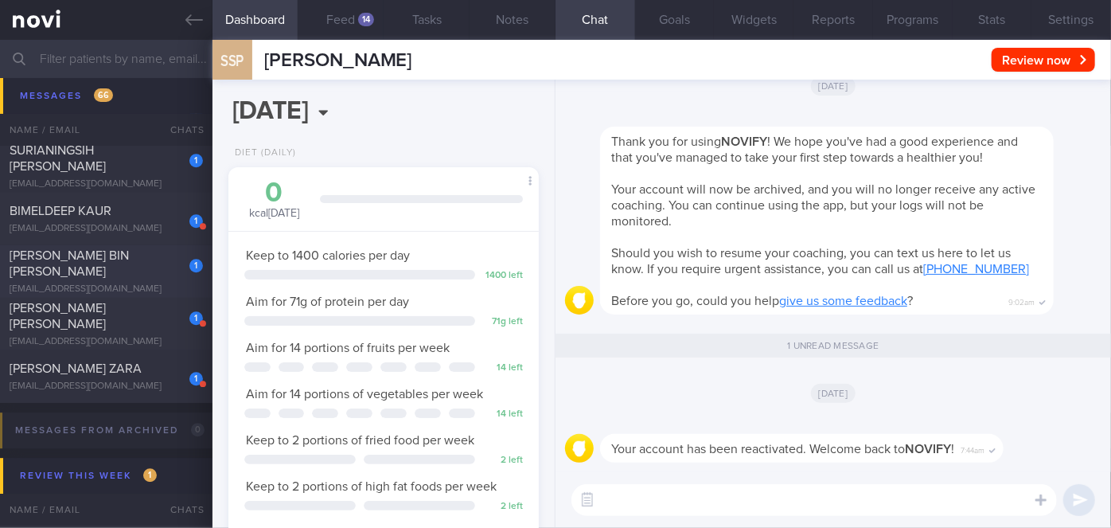
click at [152, 263] on div "ZACKARIA BIN ABDUL RAHIM" at bounding box center [104, 264] width 189 height 32
type input "Nil"
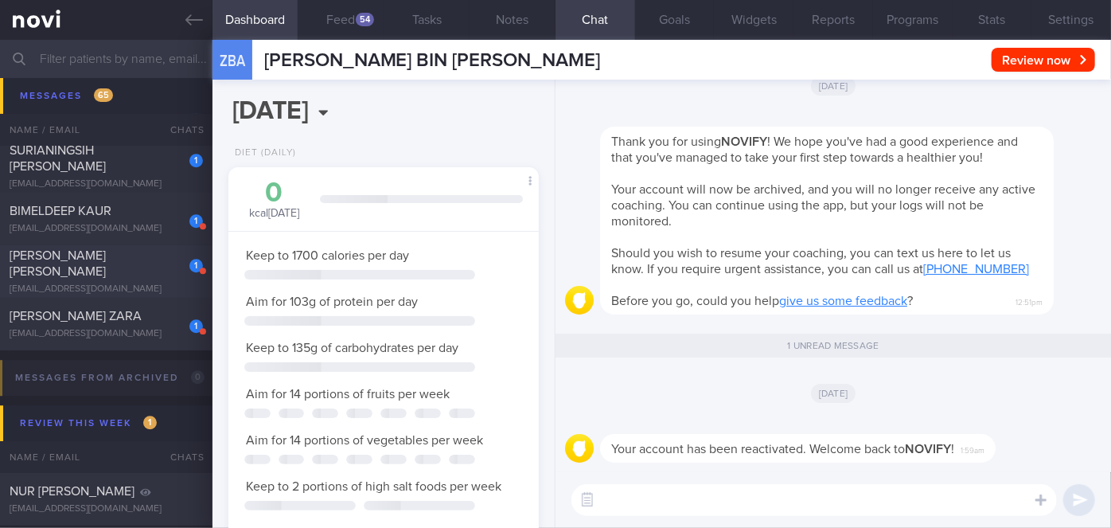
scroll to position [14328, 0]
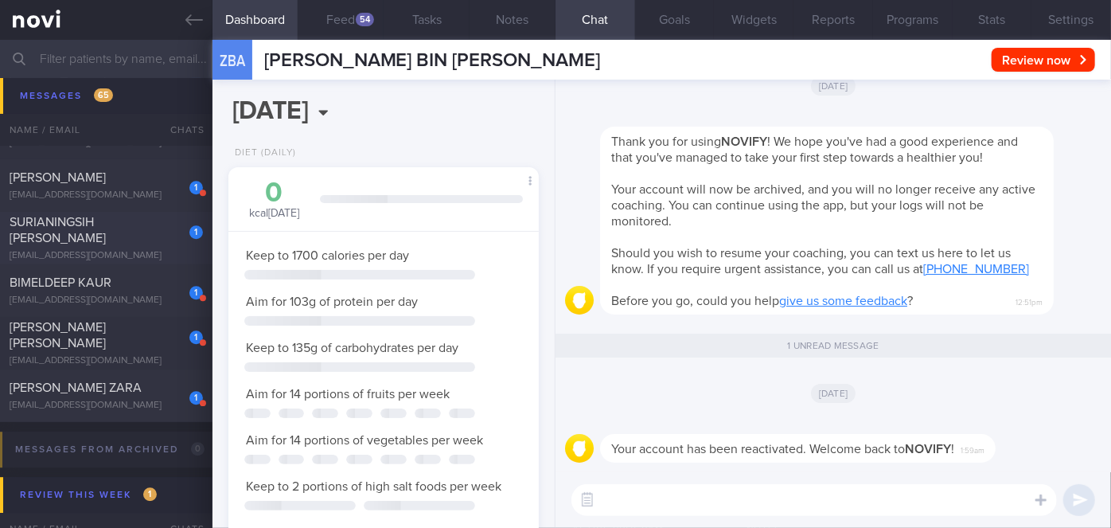
click at [152, 236] on div "SURIANINGSIH BINTE SULAIMAN" at bounding box center [104, 230] width 189 height 32
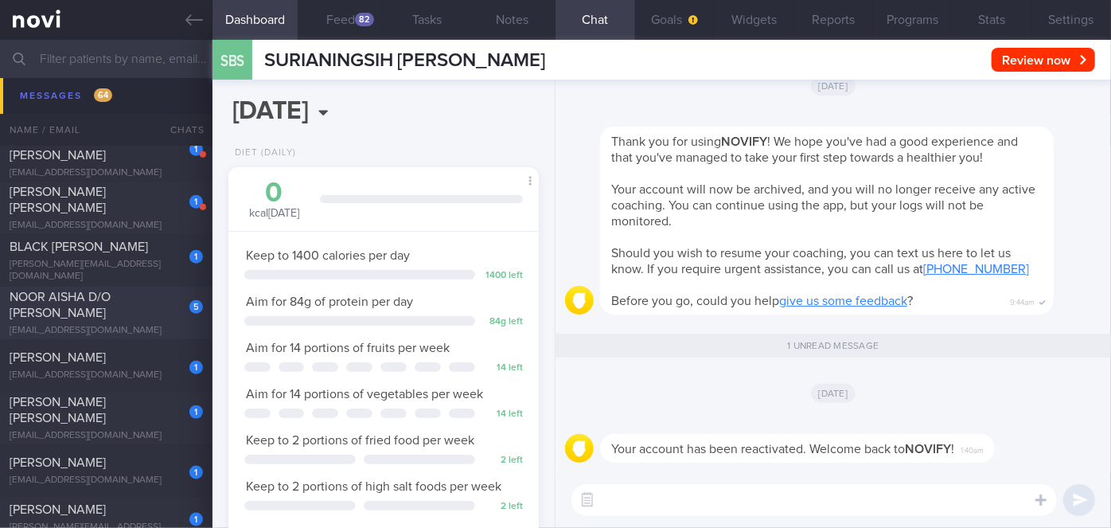
click at [160, 312] on div "NOOR AISHA D/O [PERSON_NAME]" at bounding box center [104, 305] width 189 height 32
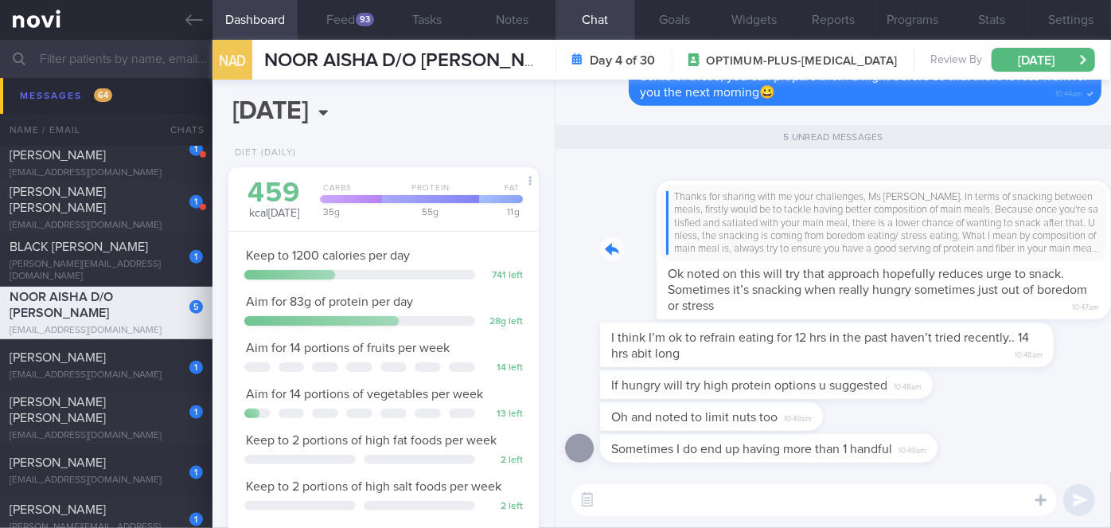
drag, startPoint x: 716, startPoint y: 312, endPoint x: 821, endPoint y: 318, distance: 105.3
click at [821, 318] on div "Thanks for sharing with me your challenges, Ms Aisha. In terms of snacking betw…" at bounding box center [850, 241] width 501 height 158
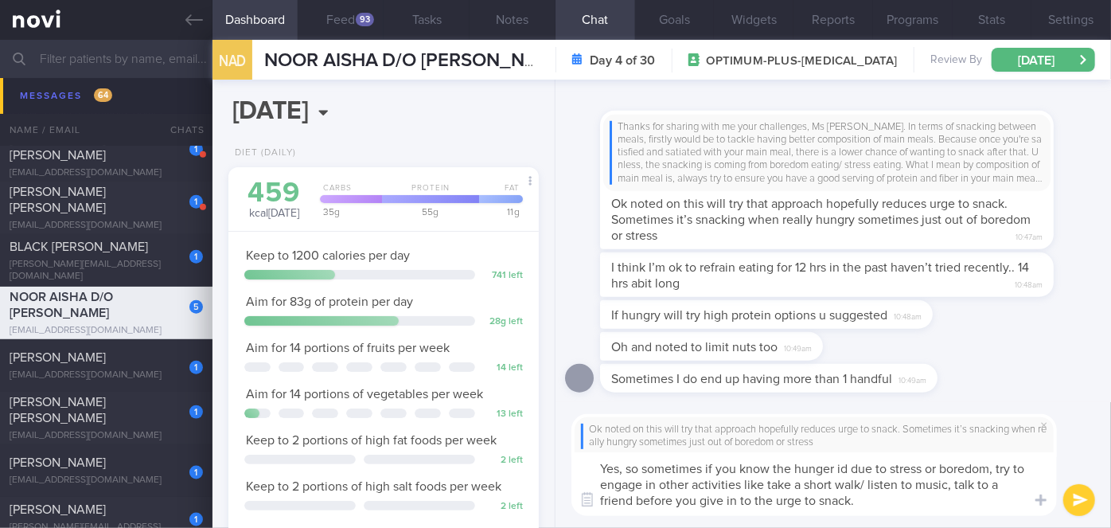
click at [846, 467] on textarea "Yes, so sometimes if you know the hunger id due to stress or boredom, try to en…" at bounding box center [815, 484] width 486 height 64
click at [989, 468] on textarea "Yes, so sometimes if you know the hunger is due to stress or boredom, try to en…" at bounding box center [815, 484] width 486 height 64
click at [747, 486] on textarea "Yes, so sometimes if you know the hunger is due to stress or boredom rather tha…" at bounding box center [815, 484] width 486 height 64
type textarea "Yes, so sometimes if you know the hunger is due to stress or boredom rather tha…"
click at [1074, 496] on button "submit" at bounding box center [1079, 500] width 32 height 32
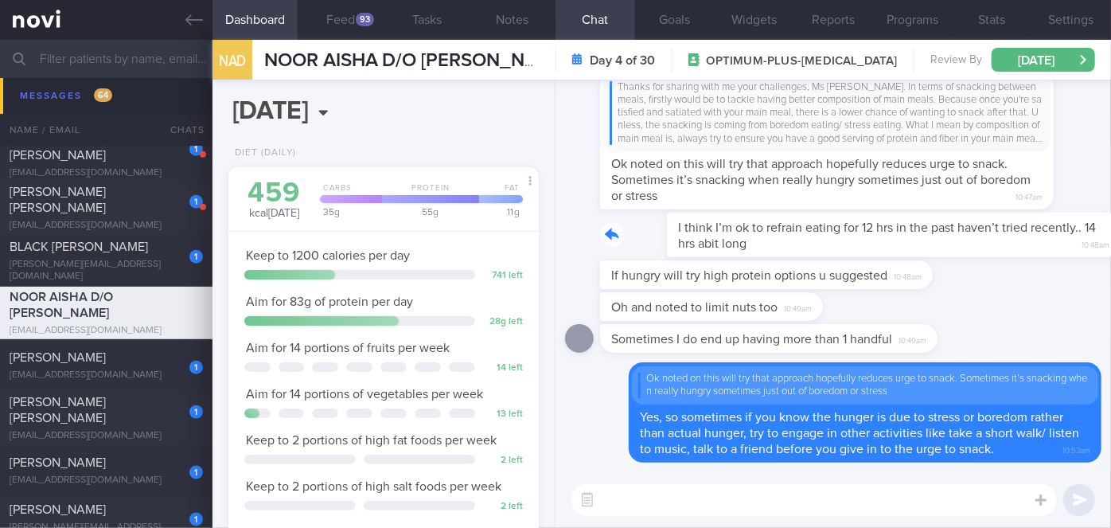
drag, startPoint x: 747, startPoint y: 239, endPoint x: 890, endPoint y: 247, distance: 143.5
click at [890, 247] on div "I think I’m ok to refrain eating for 12 hrs in the past haven’t tried recently.…" at bounding box center [850, 235] width 501 height 45
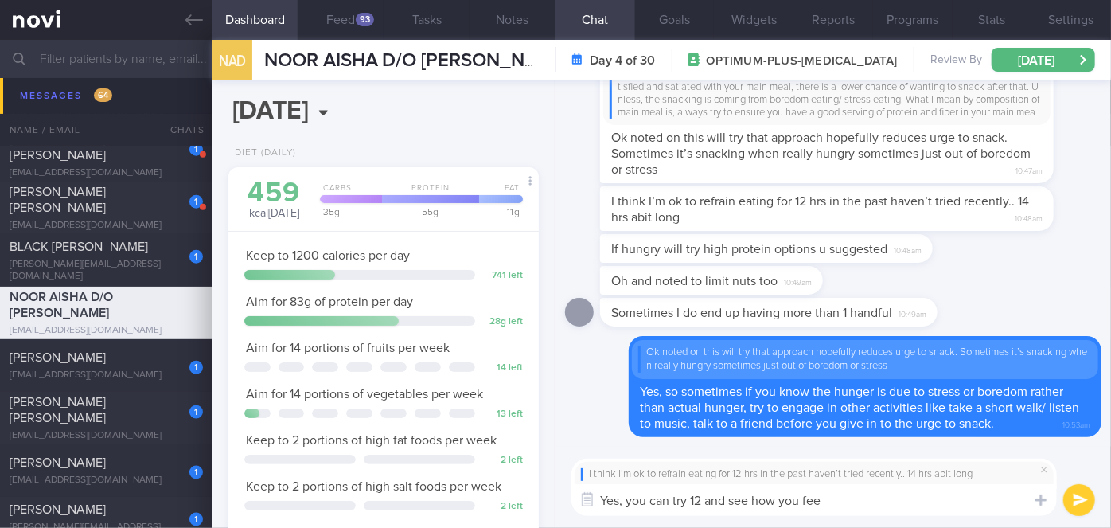
type textarea "Yes, you can try 12 and see how you feel"
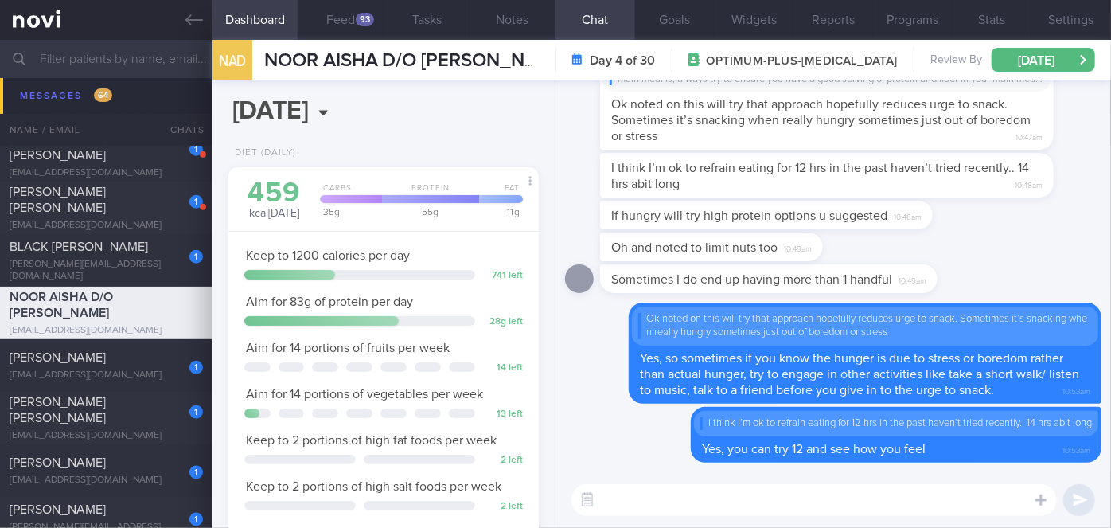
click at [771, 503] on textarea at bounding box center [815, 500] width 486 height 32
type textarea "All the best, Ms Aisha!! You've got this!💪💪"
click at [1073, 499] on button "submit" at bounding box center [1079, 500] width 32 height 32
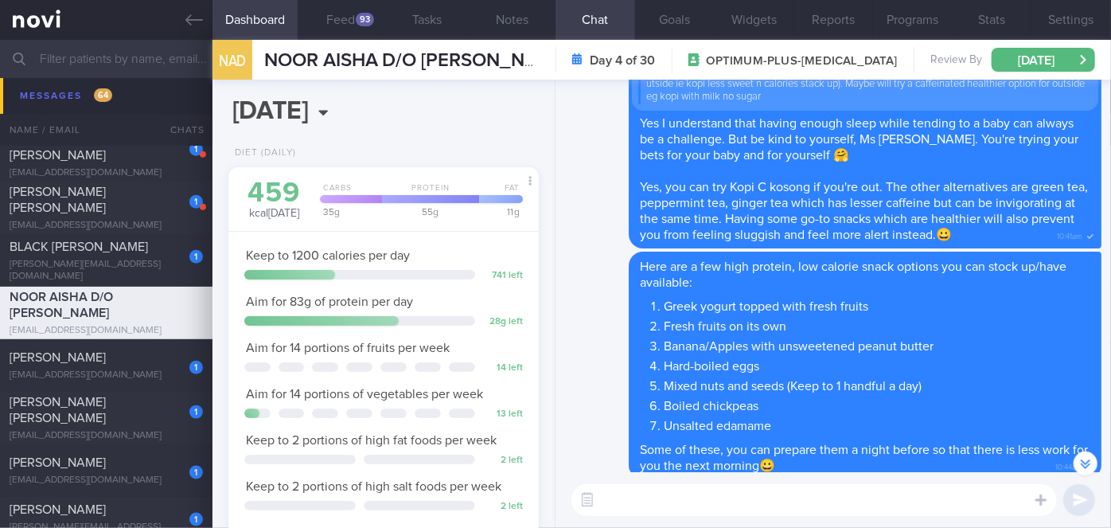
scroll to position [-579, 0]
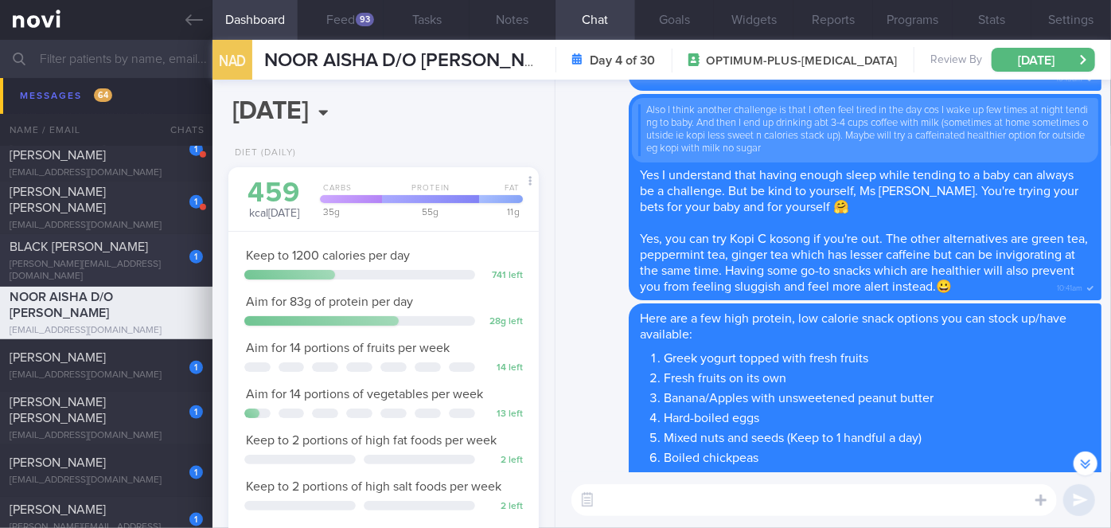
click at [156, 255] on div "BLACK [PERSON_NAME]" at bounding box center [104, 247] width 189 height 16
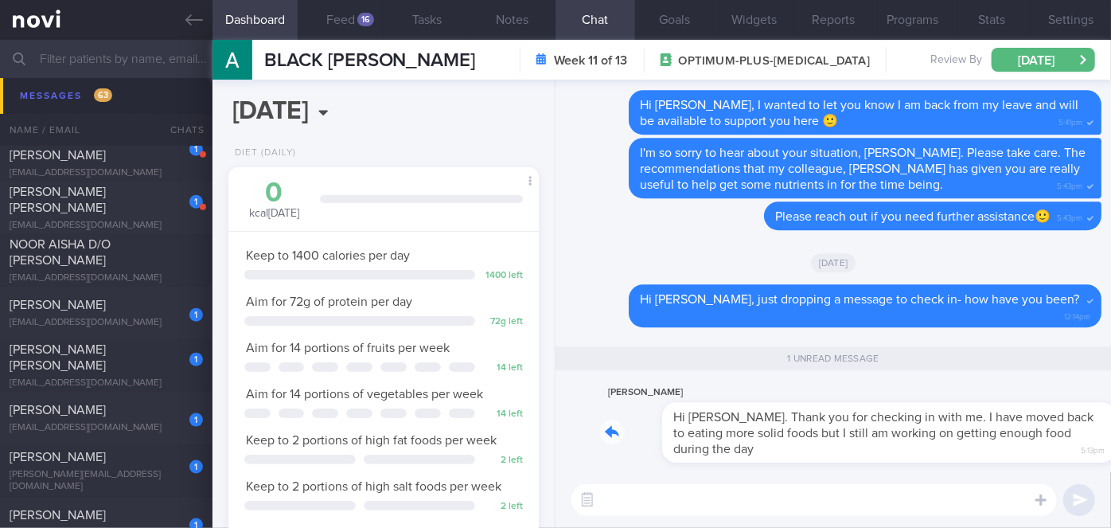
drag, startPoint x: 783, startPoint y: 451, endPoint x: 902, endPoint y: 449, distance: 118.6
click at [902, 449] on div "Allison Black Hi Sharon. Thank you for checking in with me. I have moved back t…" at bounding box center [850, 423] width 501 height 80
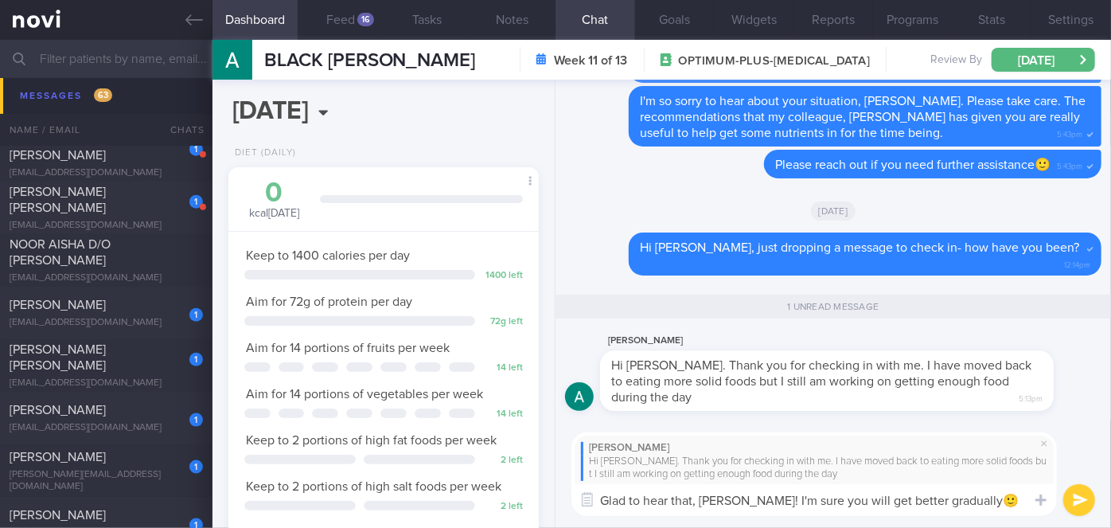
type textarea "Glad to hear that, Alison! I'm sure you will get better gradually🙂"
click at [1084, 499] on button "submit" at bounding box center [1079, 500] width 32 height 32
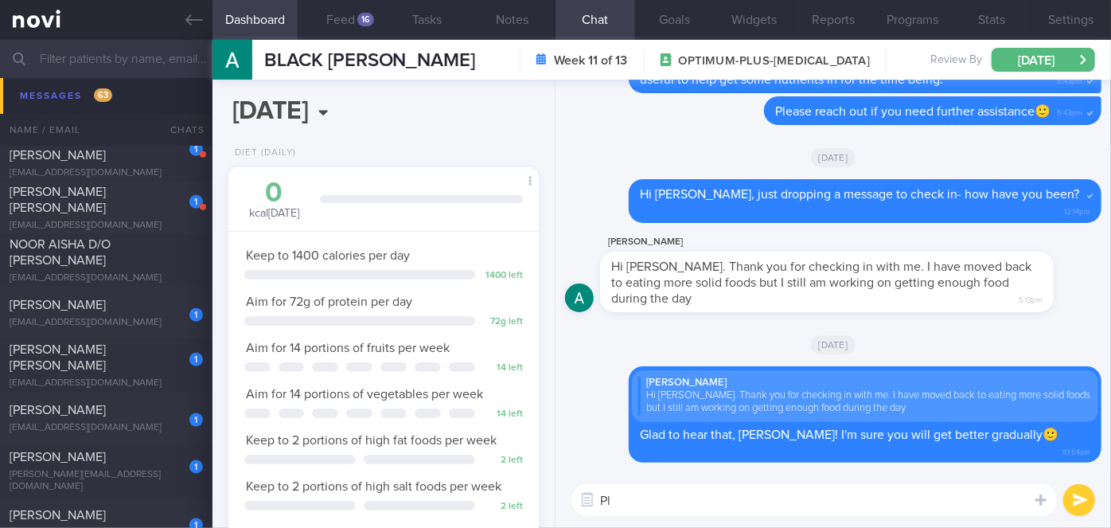
type textarea "P"
type textarea "Small and frequent meals might be a useful strategy for now🙂"
click at [1074, 503] on button "submit" at bounding box center [1079, 500] width 32 height 32
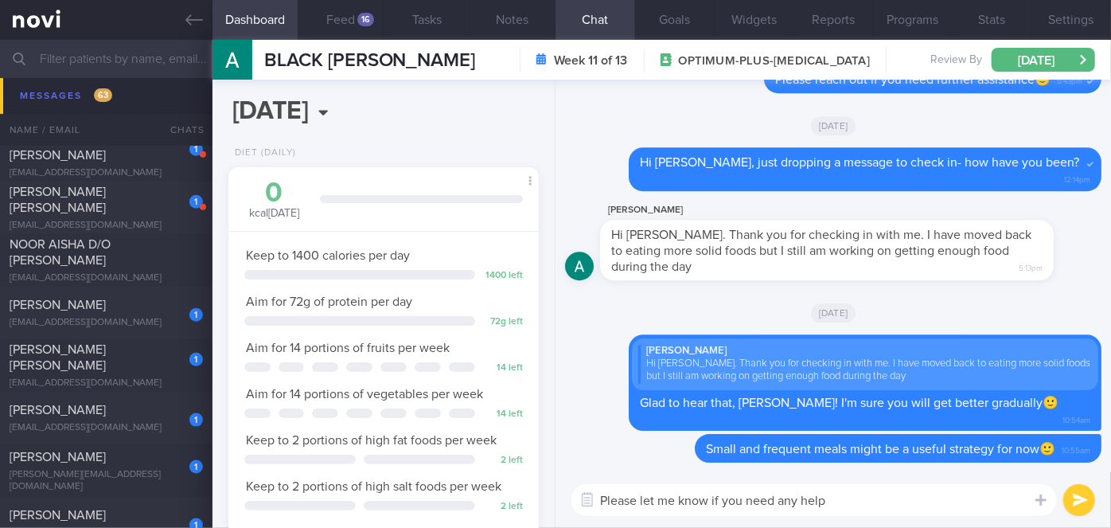
type textarea "Please let me know if you need any help!"
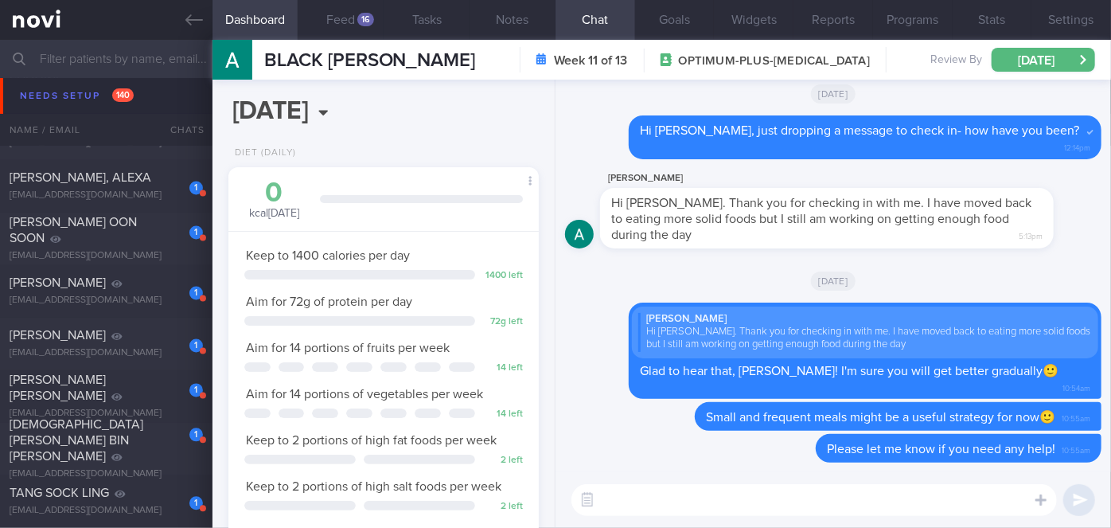
scroll to position [7183, 0]
